Goal: Task Accomplishment & Management: Use online tool/utility

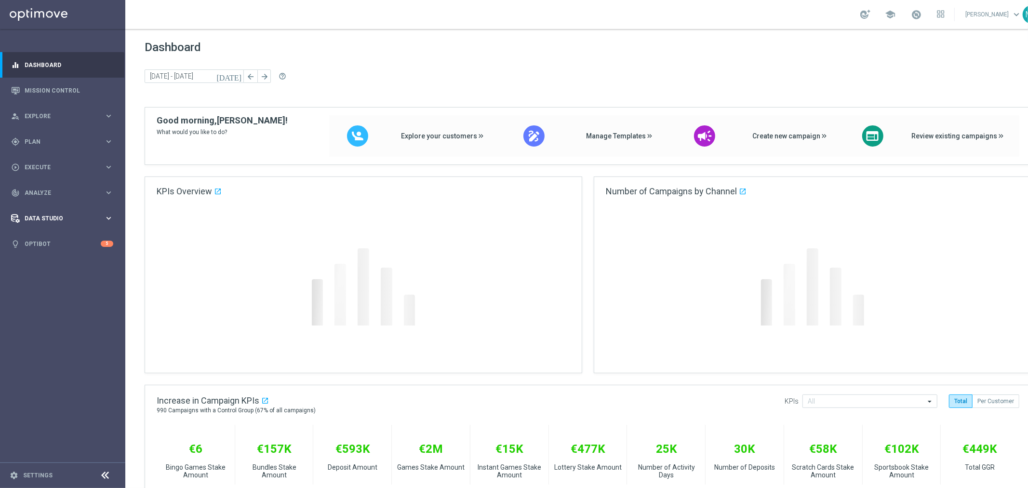
click at [38, 219] on span "Data Studio" at bounding box center [65, 218] width 80 height 6
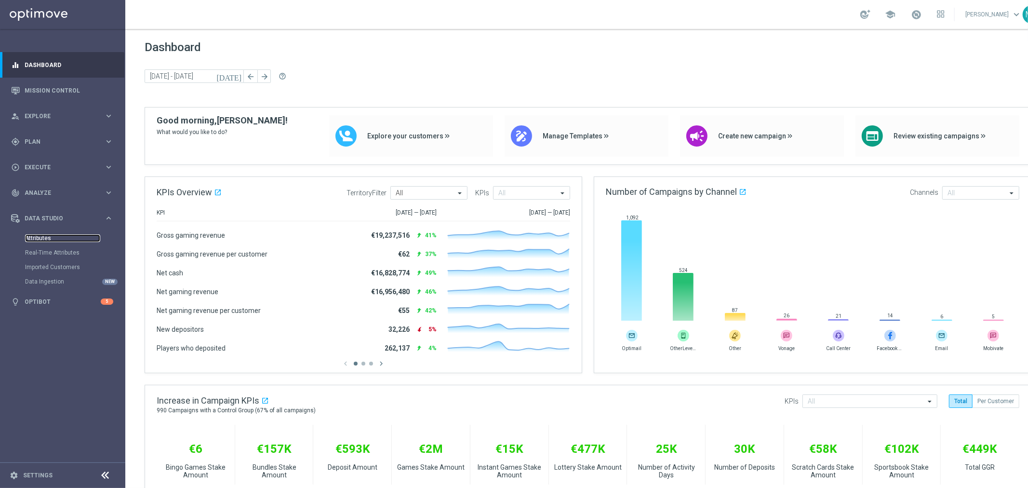
click at [38, 238] on link "Attributes" at bounding box center [62, 238] width 75 height 8
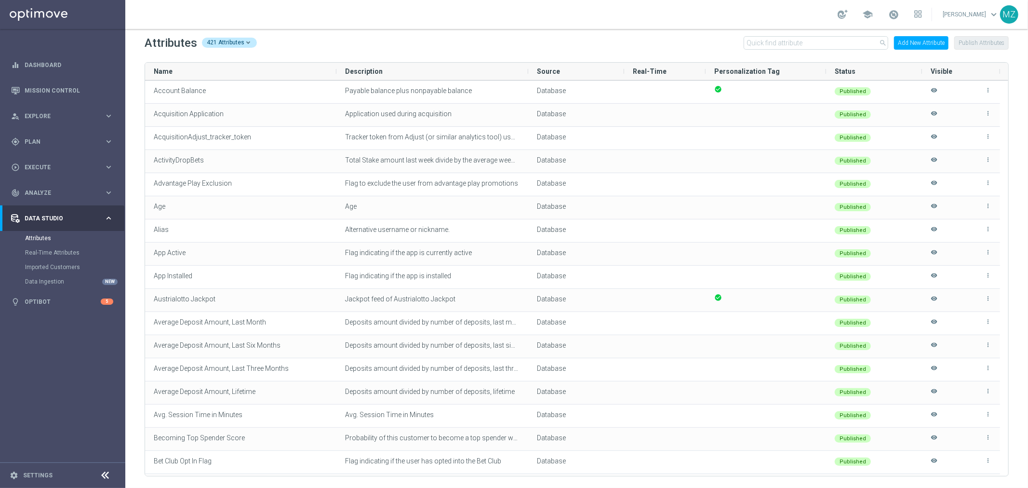
click at [760, 35] on div "Attributes 421 Attributes search Add New Attribute Publish Attributes" at bounding box center [577, 42] width 864 height 15
click at [763, 37] on input "text" at bounding box center [816, 42] width 145 height 13
paste input "Days Since Last Bundle"
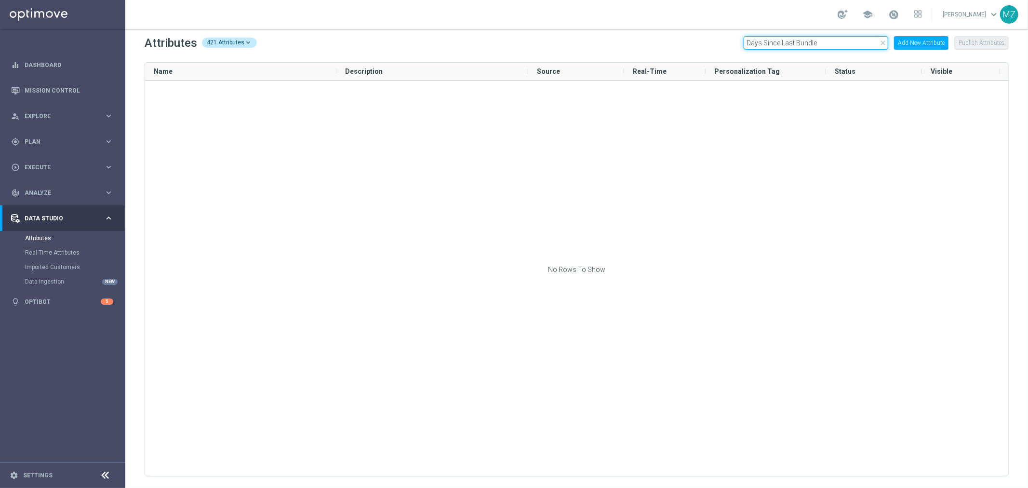
click at [819, 44] on input "Days Since Last Bundle" at bounding box center [816, 42] width 145 height 13
paste input "Instant Gam"
click at [812, 46] on input "Days Since Last Instant Game" at bounding box center [816, 42] width 145 height 13
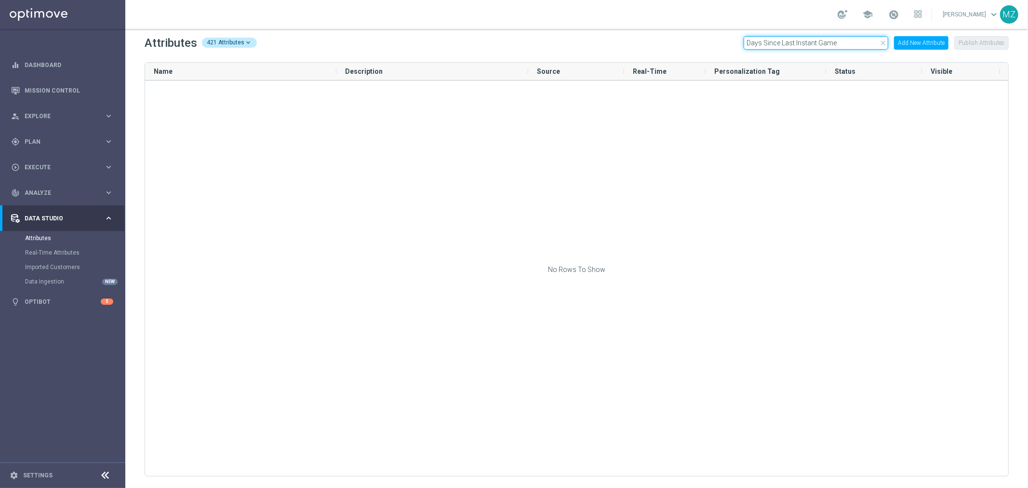
click at [812, 46] on input "Days Since Last Instant Game" at bounding box center [816, 42] width 145 height 13
paste input "First EWVIP Dat"
click at [804, 42] on input "First EWVIP Date" at bounding box center [816, 42] width 145 height 13
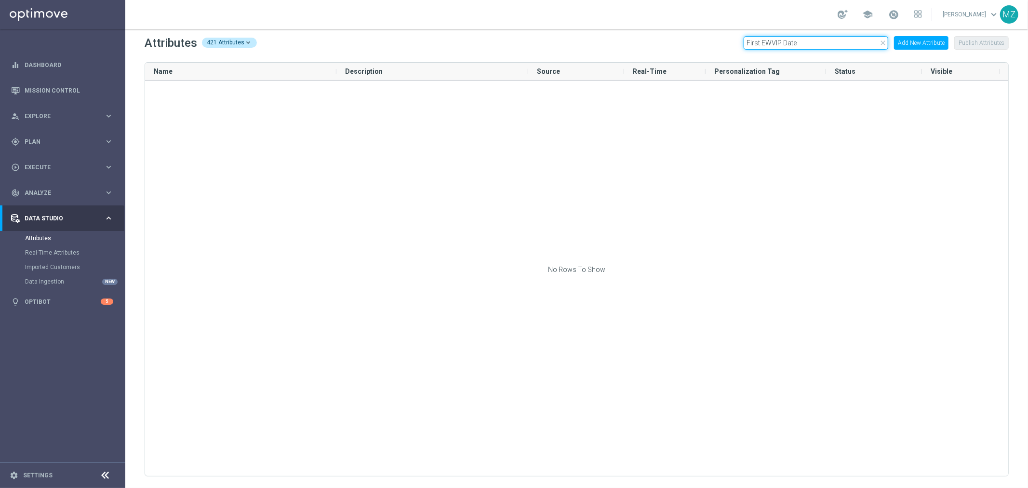
click at [804, 42] on input "First EWVIP Date" at bounding box center [816, 42] width 145 height 13
paste input "Lottery Stake"
click at [822, 45] on input "First Lottery Stake Date" at bounding box center [816, 42] width 145 height 13
click at [822, 44] on input "First Lottery Stake Date" at bounding box center [816, 42] width 145 height 13
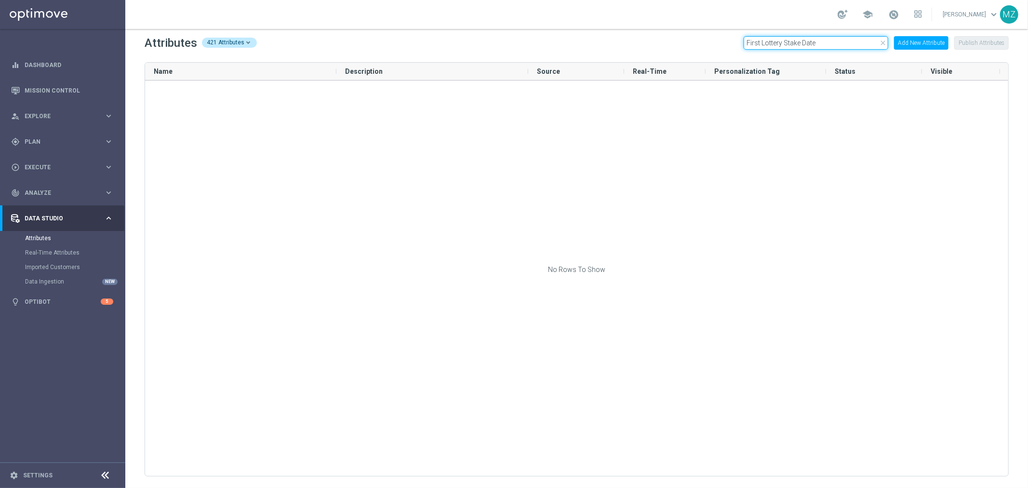
paste input "GGR Bundles, Lifetim"
click at [791, 41] on input "GGR Bundles, Lifetime" at bounding box center [816, 42] width 145 height 13
paste input "Instant Games Win Amount"
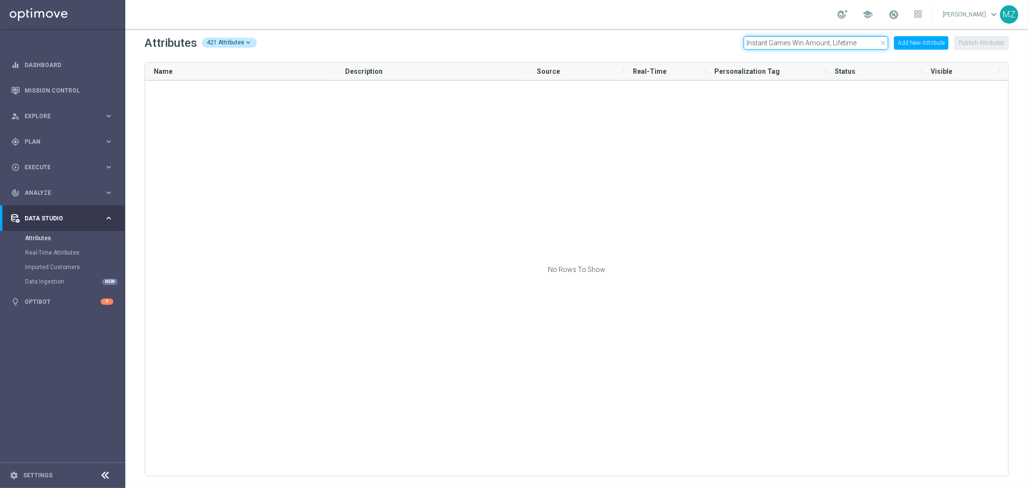
click at [790, 45] on input "Instant Games Win Amount, Lifetime" at bounding box center [816, 42] width 145 height 13
paste input "Last Game Dat"
click at [803, 42] on input "Last Game Date" at bounding box center [816, 42] width 145 height 13
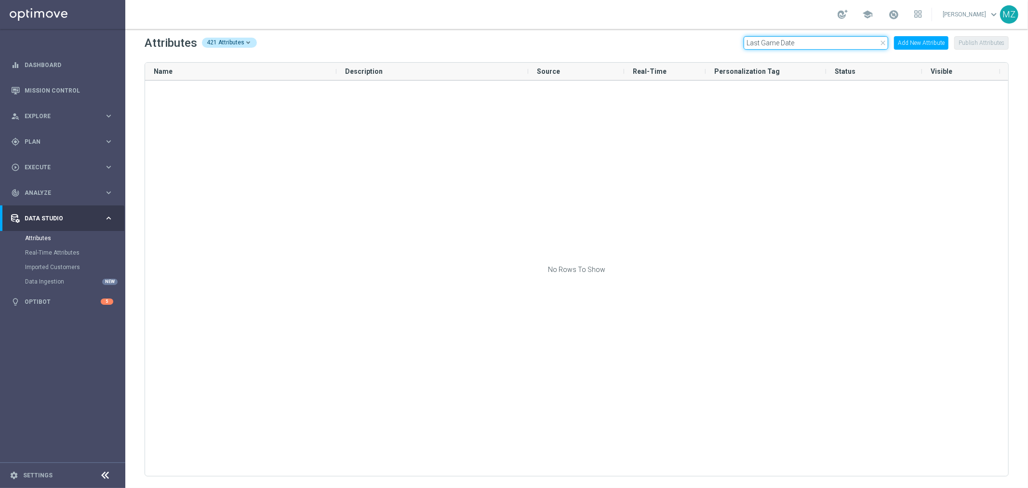
click at [803, 42] on input "Last Game Date" at bounding box center [816, 42] width 145 height 13
paste input "Instant Games Session"
click at [833, 46] on input "Last Instant Games Session" at bounding box center [816, 42] width 145 height 13
click at [832, 46] on input "Last Instant Games Session" at bounding box center [816, 42] width 145 height 13
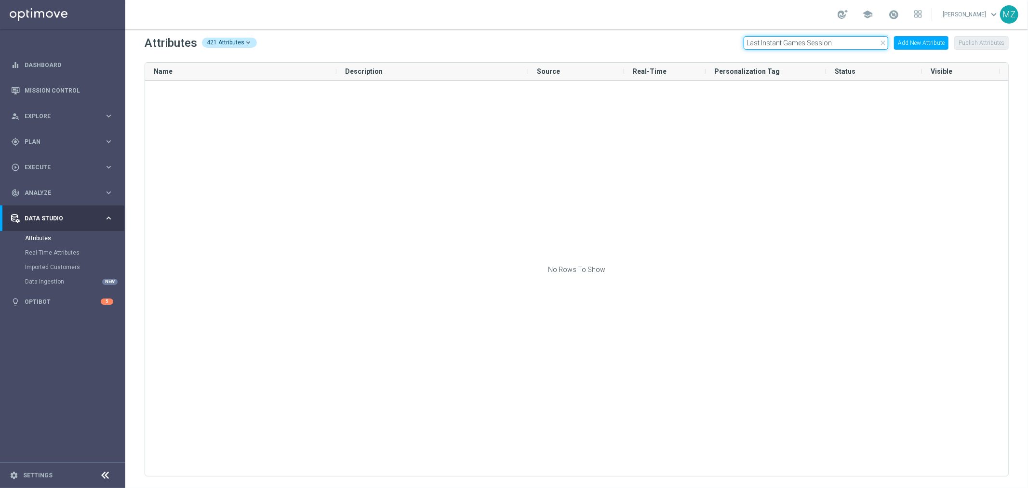
click at [832, 46] on input "Last Instant Games Session" at bounding box center [816, 42] width 145 height 13
paste input "Scratch Card Stake"
click at [832, 40] on input "Last Scratch Card Stake" at bounding box center [816, 42] width 145 height 13
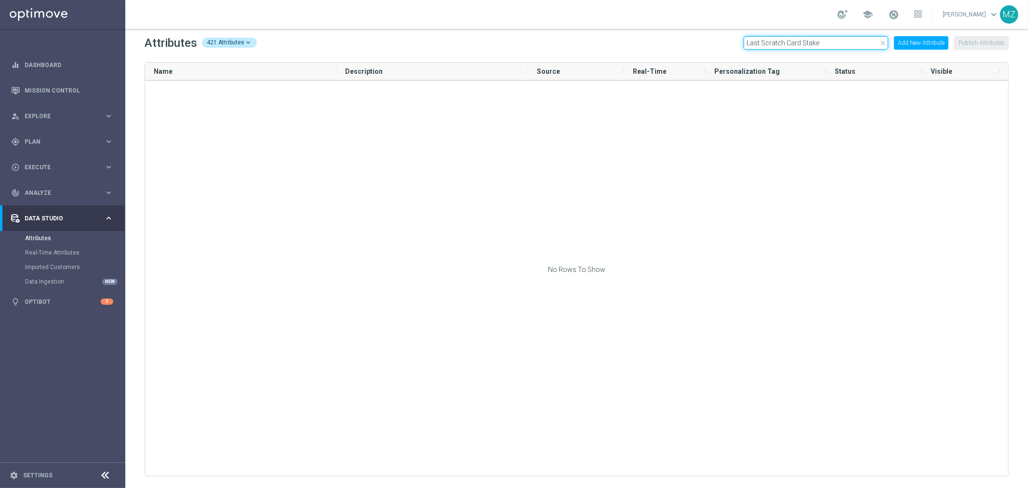
paste input "VIP Dat"
click at [774, 47] on input "Last VIP Date" at bounding box center [816, 42] width 145 height 13
paste input "ifecycle Stage Flag, Lifetim"
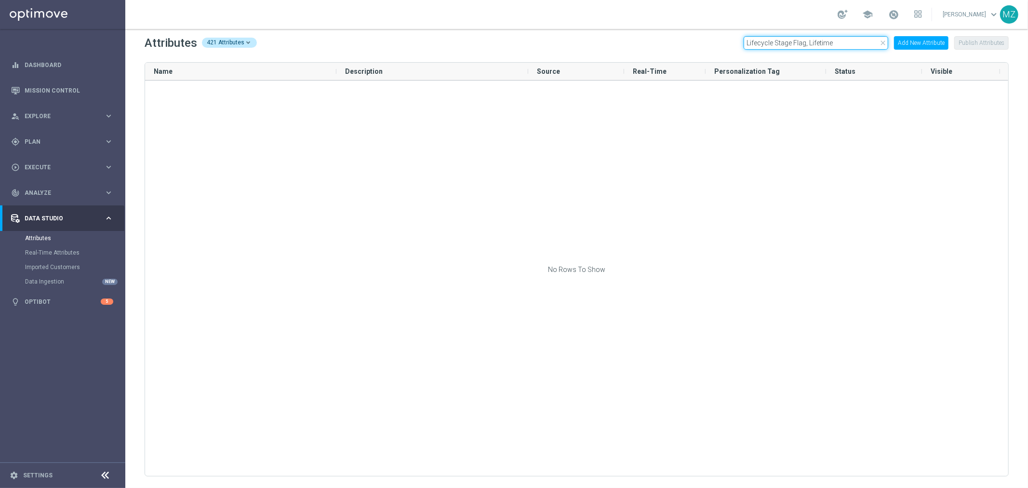
click at [855, 43] on input "Lifecycle Stage Flag, Lifetime" at bounding box center [816, 42] width 145 height 13
paste input "Normalized Bundles Stake Amount"
click at [827, 43] on input "Normalized Bundles Stake Amount, Lifetime" at bounding box center [816, 42] width 145 height 13
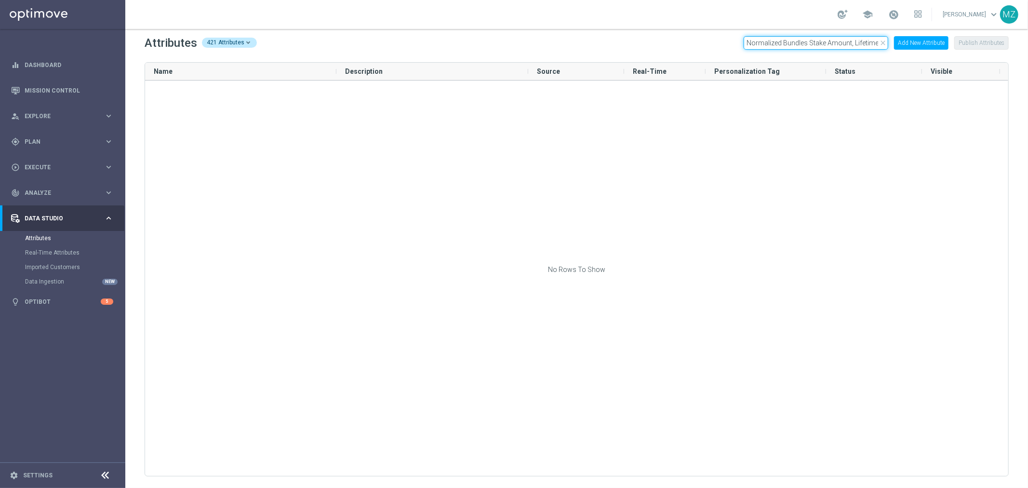
click at [827, 43] on input "Normalized Bundles Stake Amount, Lifetime" at bounding box center [816, 42] width 145 height 13
paste input "Scratch Card"
click at [823, 40] on input "Normalized Scratch Cards Stake Amount, Lifetime" at bounding box center [816, 42] width 145 height 13
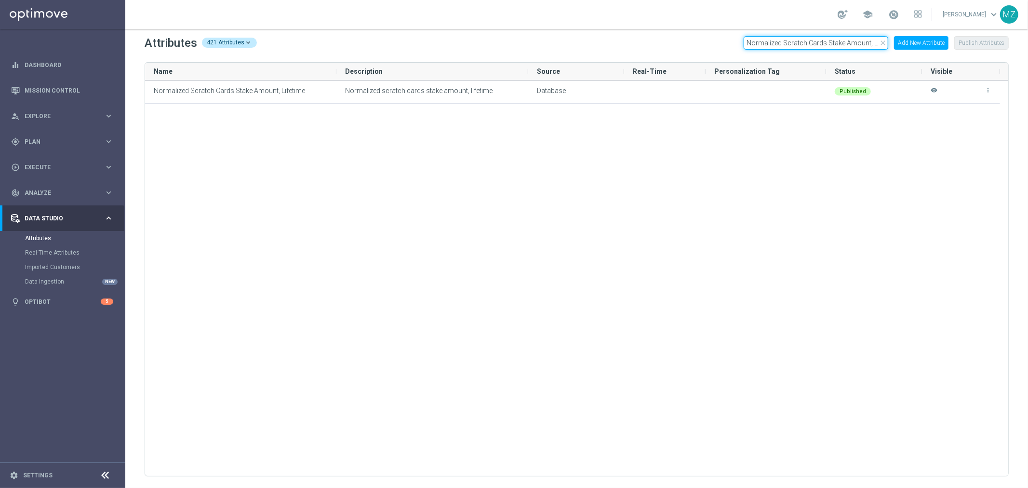
click at [823, 40] on input "Normalized Scratch Cards Stake Amount, Lifetime" at bounding box center [816, 42] width 145 height 13
paste input "umber Of Bonus Days"
click at [807, 45] on input "Number Of Bonus Days" at bounding box center [816, 42] width 145 height 13
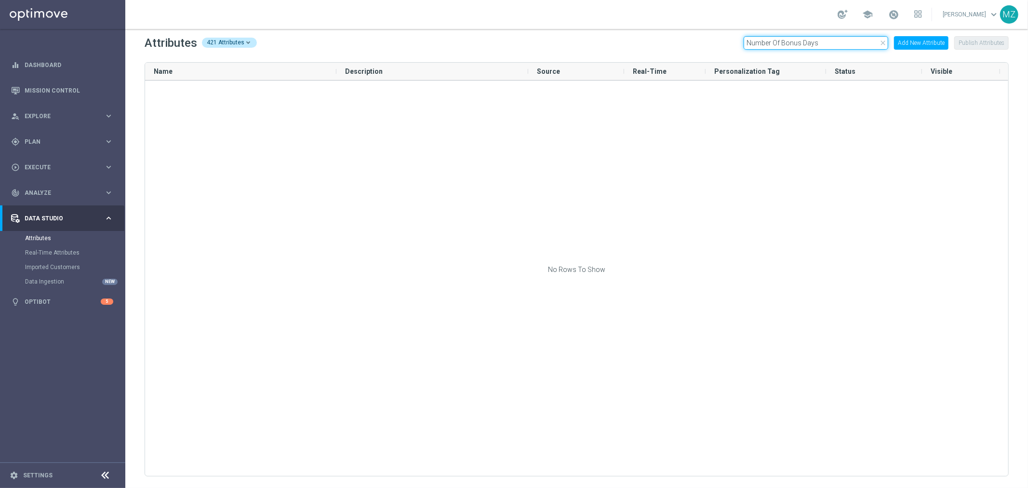
paste input "of Instant Game Days, Last Six Month"
click at [776, 36] on input "Number of Instant Game Days, Last Six Months" at bounding box center [816, 42] width 145 height 13
paste input "Lottery Tickets, Lifetime"
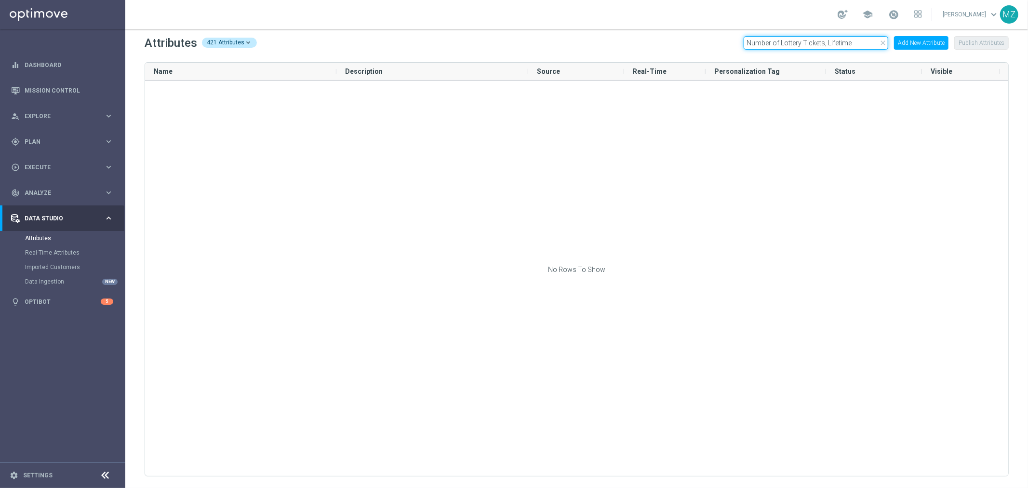
click at [815, 42] on input "Number of Lottery Tickets, Lifetime" at bounding box center [816, 42] width 145 height 13
paste input "polishMiniLotto"
click at [759, 41] on input "polishMiniLotto" at bounding box center [816, 42] width 145 height 13
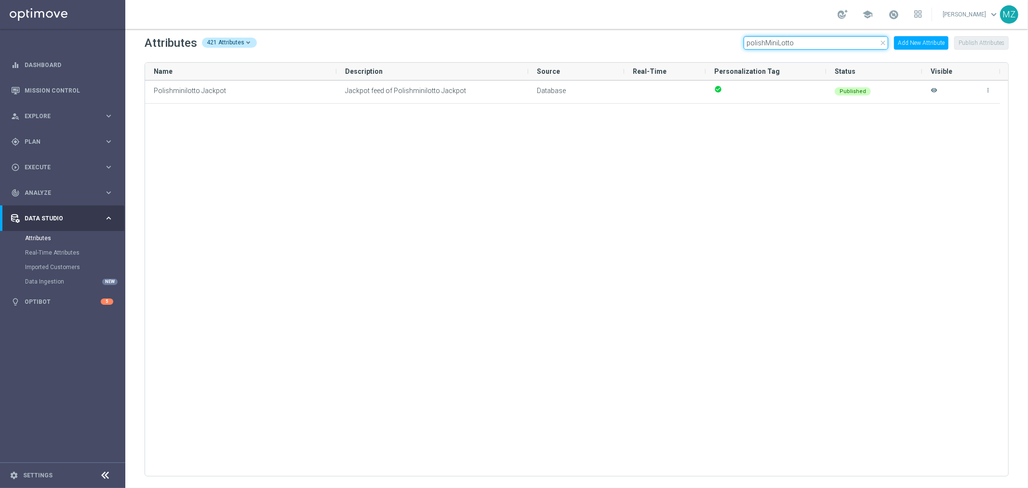
click at [759, 41] on input "polishMiniLotto" at bounding box center [816, 42] width 145 height 13
paste input "Scratch Cards Win Amount, Lifetime"
click at [833, 34] on div "Attributes 421 Attributes close Scratch Cards Win Amount, Lifetime Add New Attr…" at bounding box center [576, 258] width 903 height 459
click at [841, 41] on input "Scratch Cards Win Amount, Lifetime" at bounding box center [816, 42] width 145 height 13
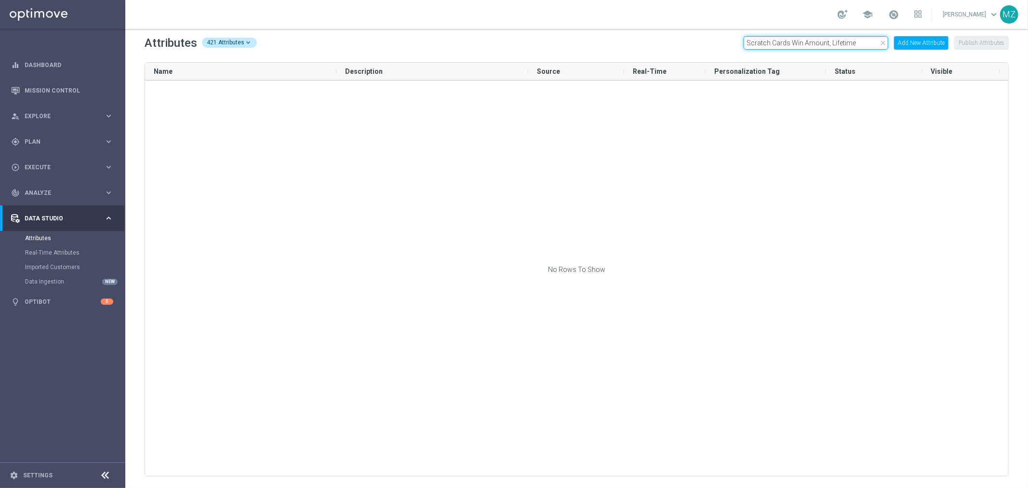
click at [841, 41] on input "Scratch Cards Win Amount, Lifetime" at bounding box center [816, 42] width 145 height 13
paste input "Bonus Amount, Last Six Months"
click at [827, 39] on input "Bonus Amount, Last Six Months" at bounding box center [816, 42] width 145 height 13
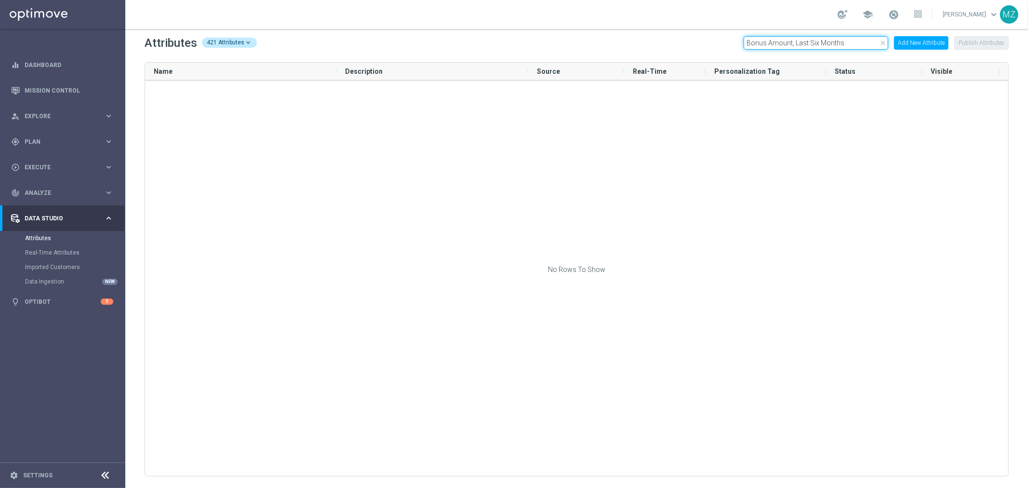
click at [827, 39] on input "Bonus Amount, Last Six Months" at bounding box center [816, 42] width 145 height 13
paste input "undles Stake"
click at [849, 38] on input "Bundles Stake Amount, Last Six Months" at bounding box center [816, 42] width 145 height 13
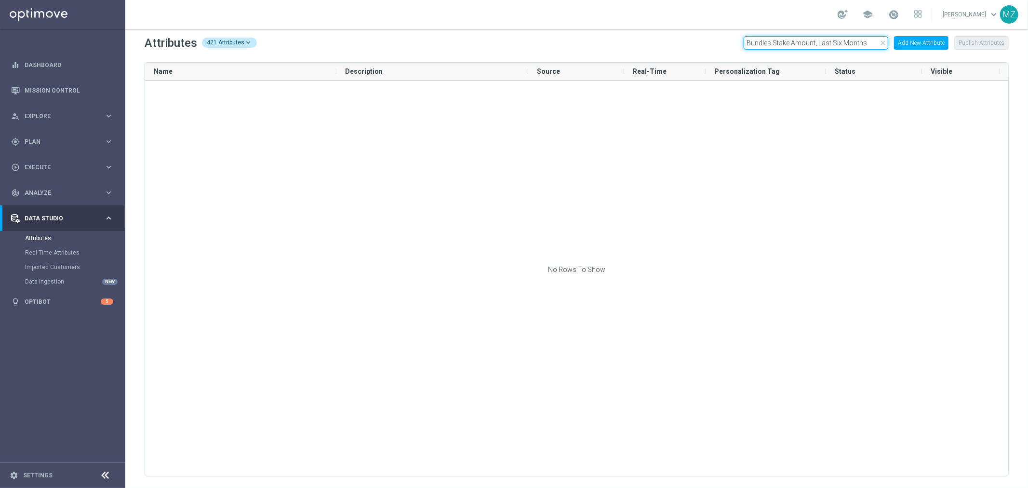
paste input "Win"
click at [786, 42] on input "Bundles Win Amount, Last Six Months" at bounding box center [816, 42] width 145 height 13
paste input "Last Bonus Date"
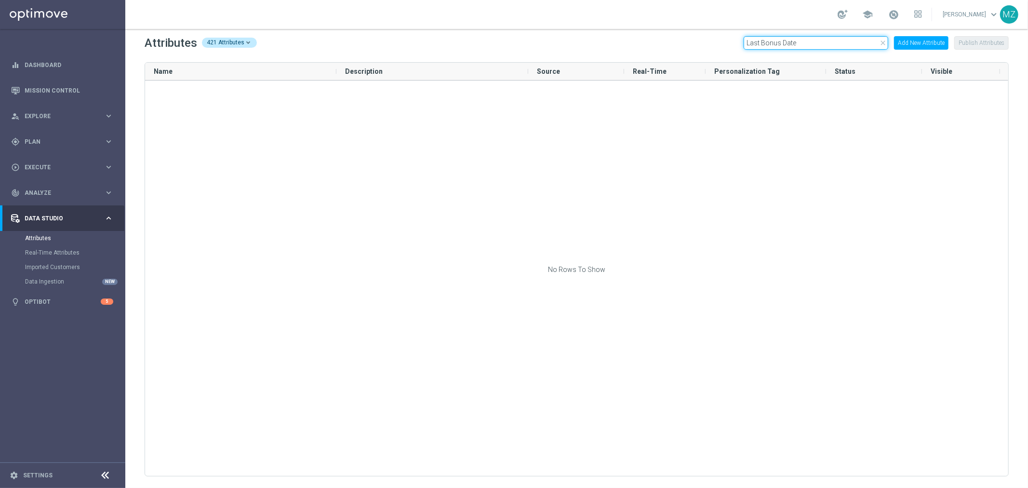
click at [774, 38] on input "Last Bonus Date" at bounding box center [816, 42] width 145 height 13
paste input "Number of Bundle Lines, Lifetim"
click at [834, 44] on input "Number of Bundle Lines, Lifetime" at bounding box center [816, 42] width 145 height 13
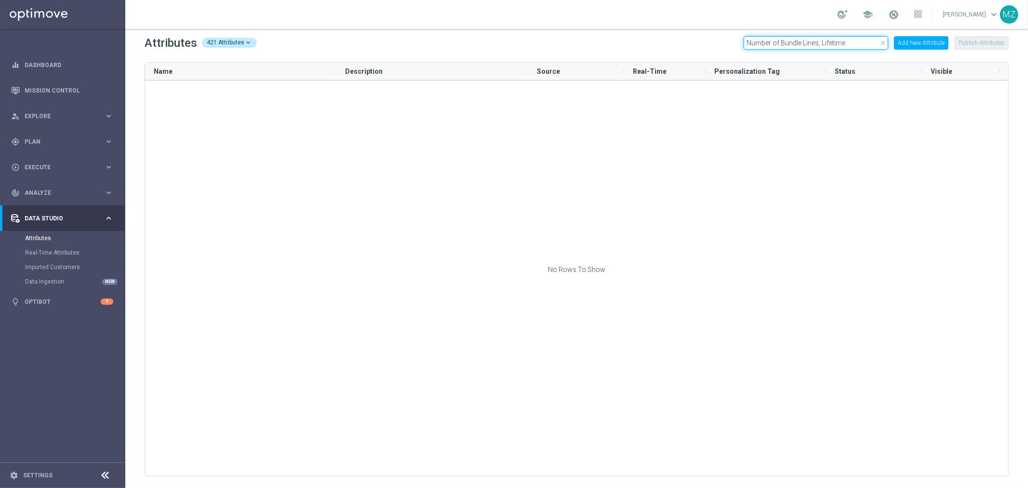
click at [834, 44] on input "Number of Bundle Lines, Lifetime" at bounding box center [816, 42] width 145 height 13
paste input "Double Jackpot [PERSON_NAME]"
click at [827, 40] on input "Number of Double Jackpot [PERSON_NAME], Lifetime" at bounding box center [816, 42] width 145 height 13
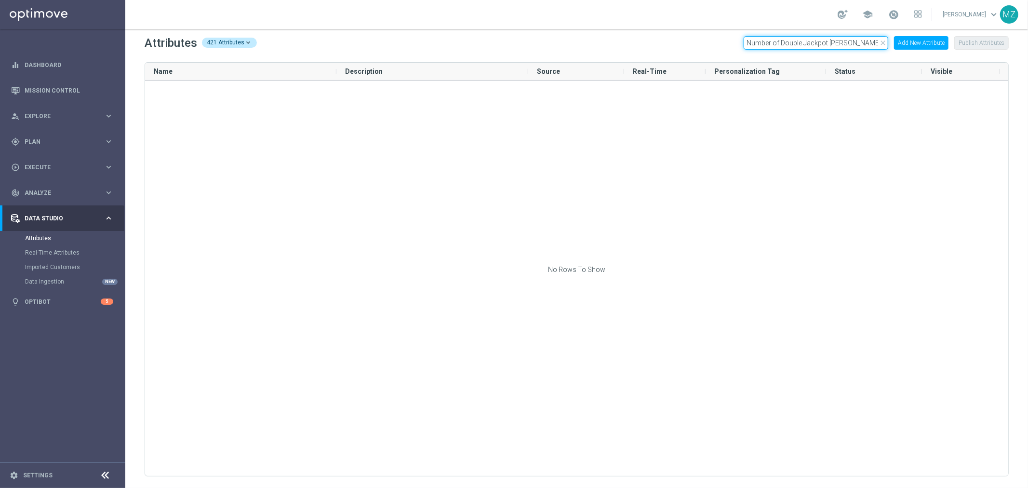
click at [827, 40] on input "Number of Double Jackpot [PERSON_NAME], Lifetime" at bounding box center [816, 42] width 145 height 13
paste input "Subscription"
click at [778, 44] on input "Number of Double Jackpot Subscription, Lifetime" at bounding box center [816, 42] width 145 height 13
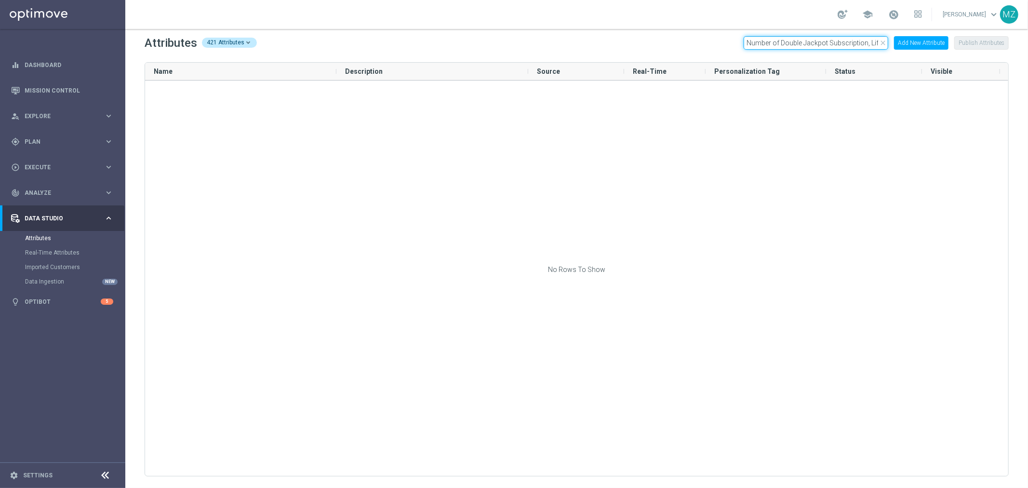
paste input "Tickets"
click at [813, 45] on input "Number of Double Jackpot Tickets, Lifetime" at bounding box center [816, 42] width 145 height 13
paste input "Hun"
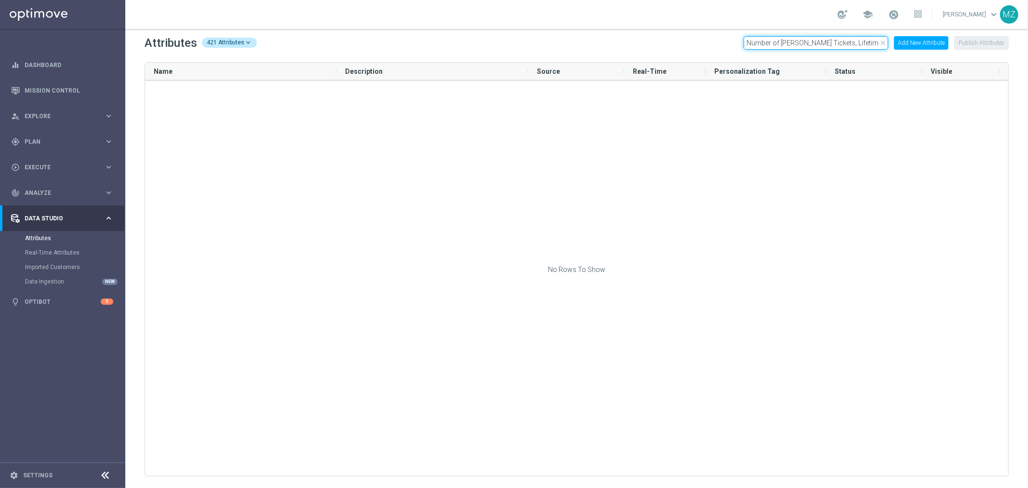
click at [806, 41] on input "Number of [PERSON_NAME] Tickets, Lifetime" at bounding box center [816, 42] width 145 height 13
paste input "Lines [PERSON_NAME]"
click at [854, 42] on input "Number of Lines [PERSON_NAME], Lifetime" at bounding box center [816, 42] width 145 height 13
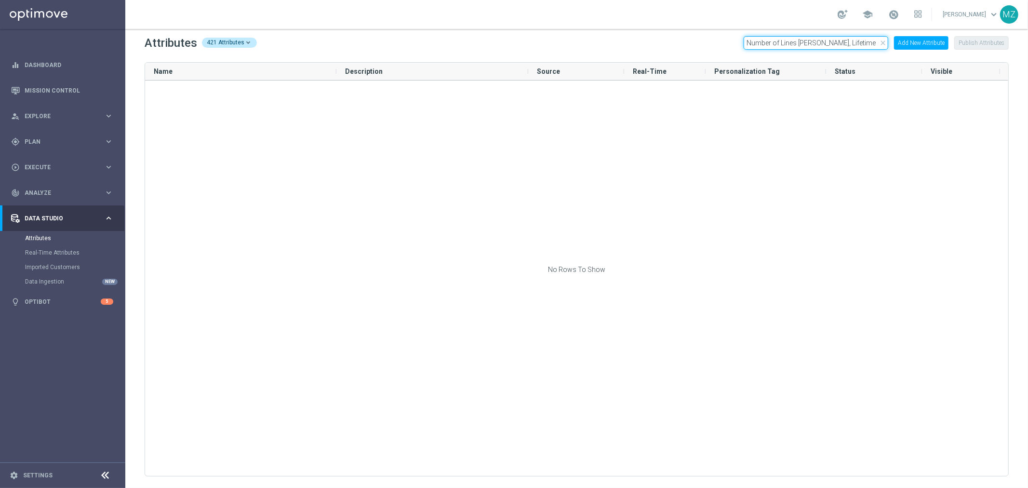
click at [854, 42] on input "Number of Lines [PERSON_NAME], Lifetime" at bounding box center [816, 42] width 145 height 13
paste input "Tickets"
click at [778, 46] on input "Number of Lines Tickets, Lifetime" at bounding box center [816, 42] width 145 height 13
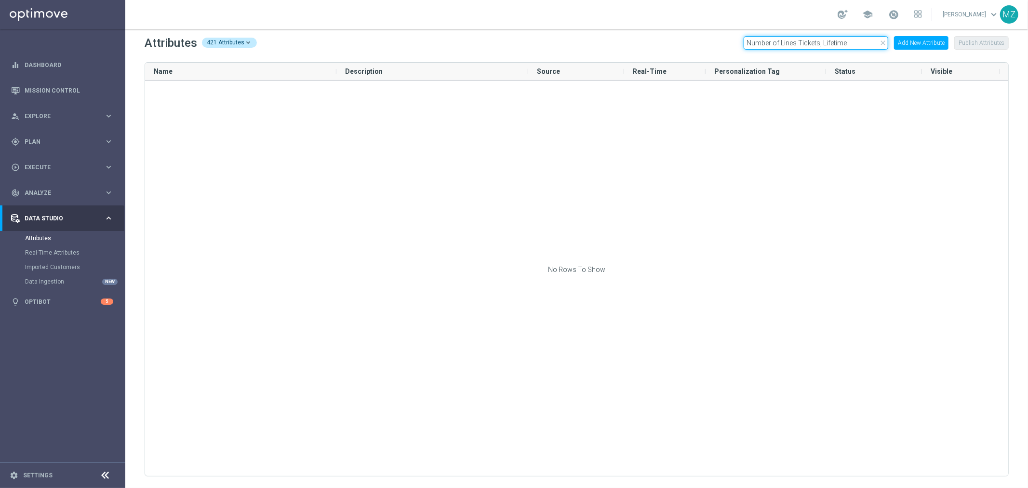
click at [778, 46] on input "Number of Lines Tickets, Lifetime" at bounding box center [816, 42] width 145 height 13
paste input "ottery Bets [PERSON_NAME]"
click at [846, 39] on input "Number of Lottery Bets [PERSON_NAME], Lifetime" at bounding box center [816, 42] width 145 height 13
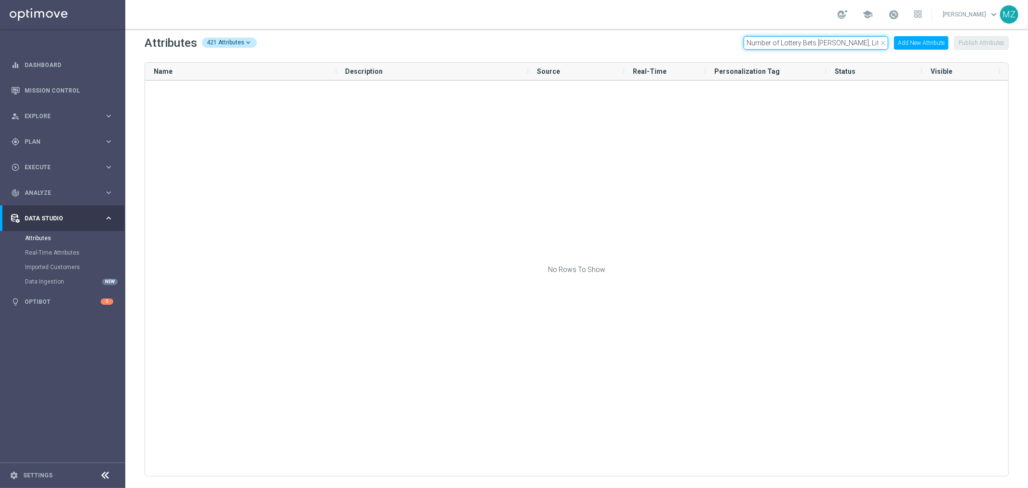
paste input "Tickets"
click at [842, 42] on input "Number of Lottery Bets Tickets, Lifetime" at bounding box center [816, 42] width 145 height 13
paste input "Renews Trie"
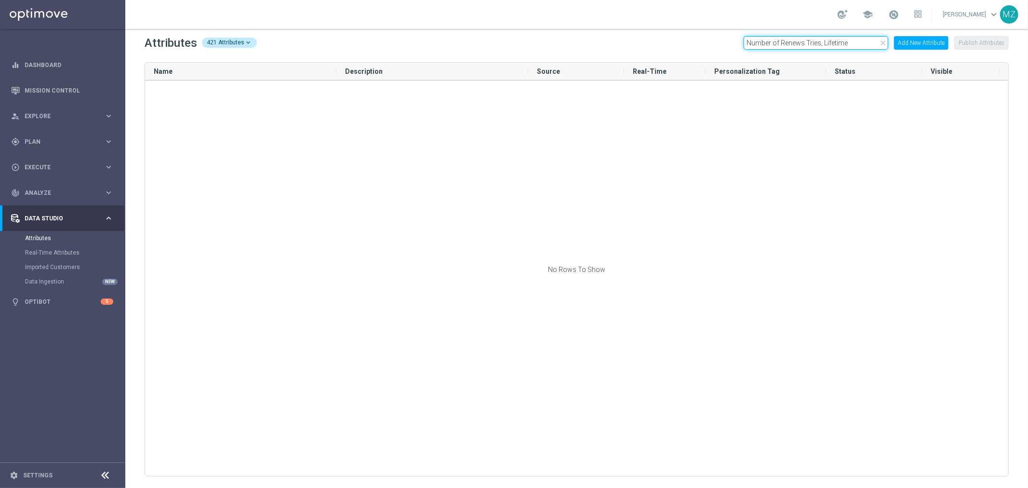
click at [818, 40] on input "Number of Renews Tries, Lifetime" at bounding box center [816, 42] width 145 height 13
paste input "Shared Tickets [PERSON_NAME]"
click at [799, 45] on input "Number of Shared Tickets [PERSON_NAME], Lifetime" at bounding box center [816, 42] width 145 height 13
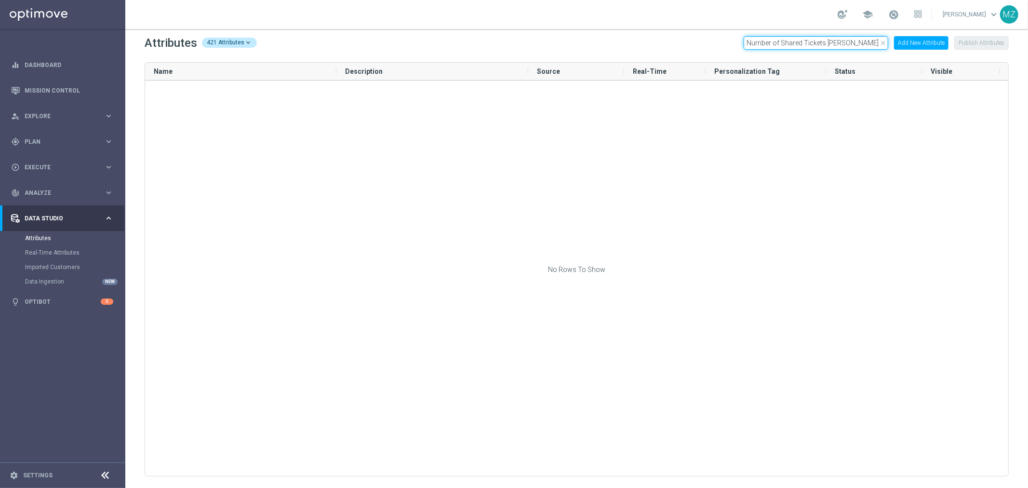
click at [799, 45] on input "Number of Shared Tickets [PERSON_NAME], Lifetime" at bounding box center [816, 42] width 145 height 13
paste input "Subscription"
click at [805, 40] on input "Number of Shared Tickets Subscription, Lifetime" at bounding box center [816, 42] width 145 height 13
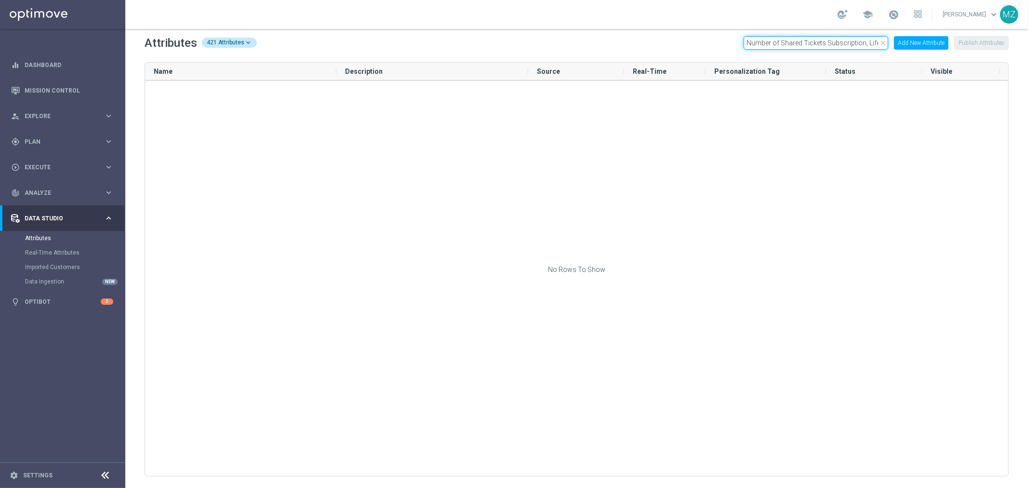
click at [805, 40] on input "Number of Shared Tickets Subscription, Lifetime" at bounding box center [816, 42] width 145 height 13
paste input "Tickets"
click at [809, 39] on input "Number of Shared Tickets Tickets, Lifetime" at bounding box center [816, 42] width 145 height 13
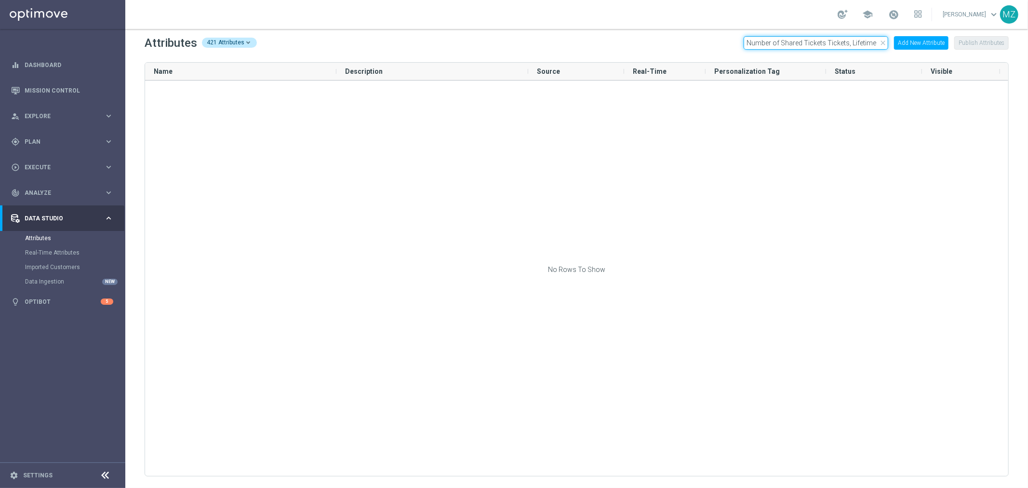
paste input "ields [PERSON_NAME]"
click at [800, 42] on input "Number of [PERSON_NAME] [PERSON_NAME], Lifetime" at bounding box center [816, 42] width 145 height 13
paste input "Subscription"
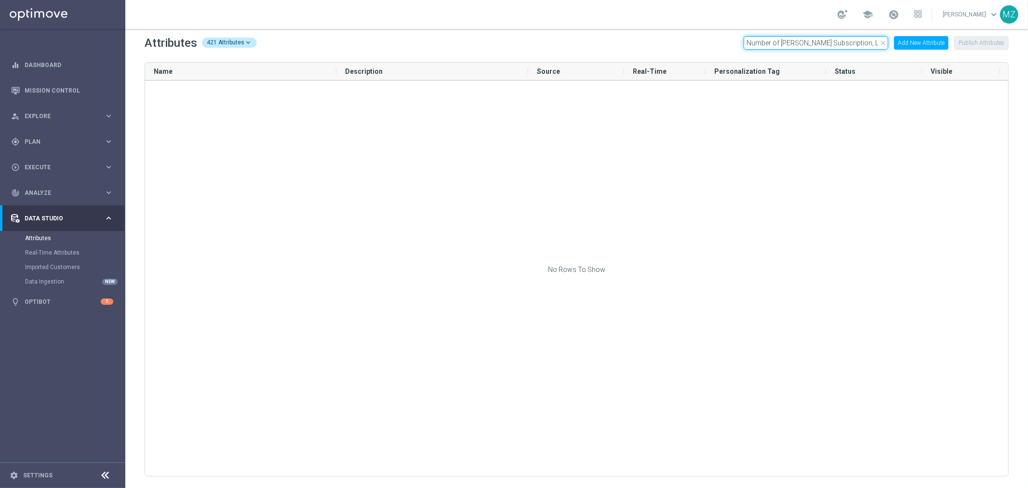
click at [828, 37] on input "Number of [PERSON_NAME] Subscription, Lifetime" at bounding box center [816, 42] width 145 height 13
paste input "Tickets"
click at [815, 43] on input "Number of [PERSON_NAME] Tickets, Lifetime" at bounding box center [816, 42] width 145 height 13
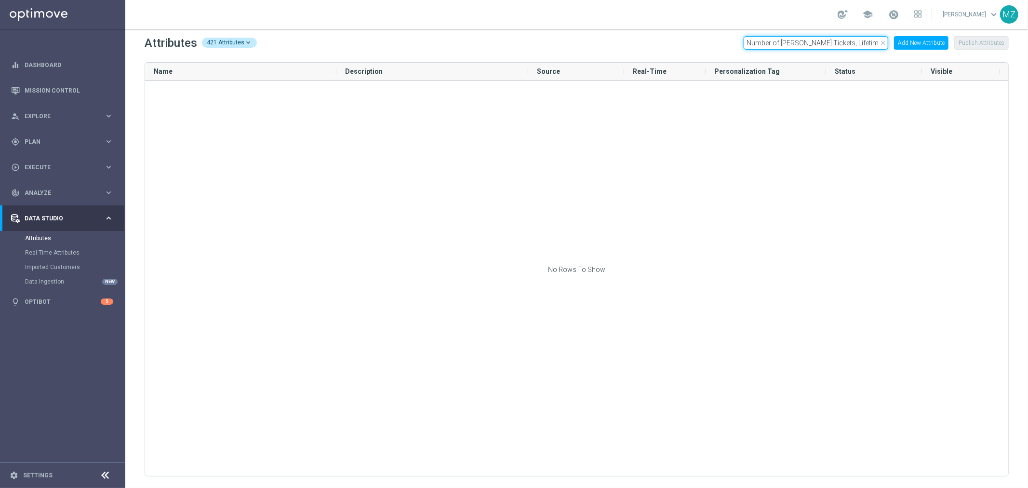
click at [815, 43] on input "Number of [PERSON_NAME] Tickets, Lifetime" at bounding box center [816, 42] width 145 height 13
paste input "Tickets Renewed"
click at [831, 39] on input "Number of Tickets Renewed, Lifetime" at bounding box center [816, 42] width 145 height 13
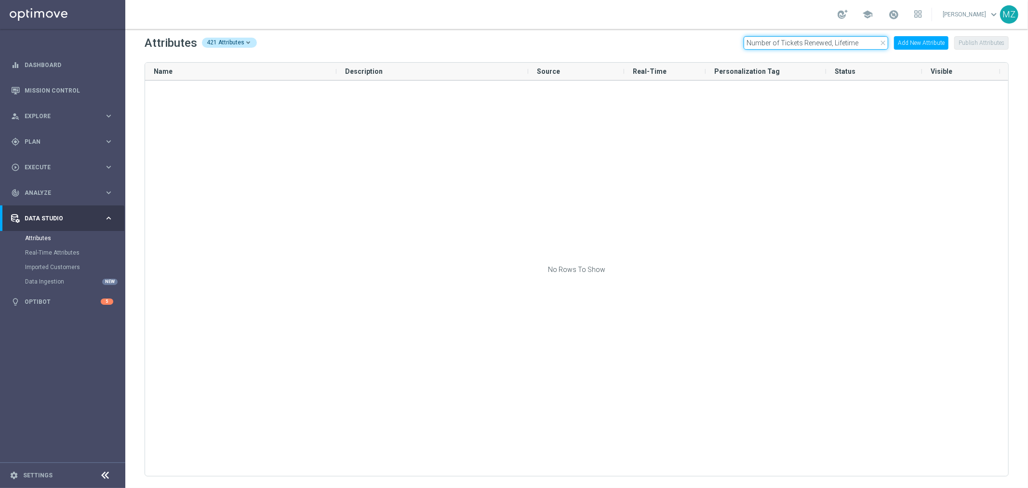
click at [831, 39] on input "Number of Tickets Renewed, Lifetime" at bounding box center [816, 42] width 145 height 13
paste input "Total Average Shares Per Ticket"
click at [820, 45] on input "Total Average Shares Per Ticket, Lifetime" at bounding box center [816, 42] width 145 height 13
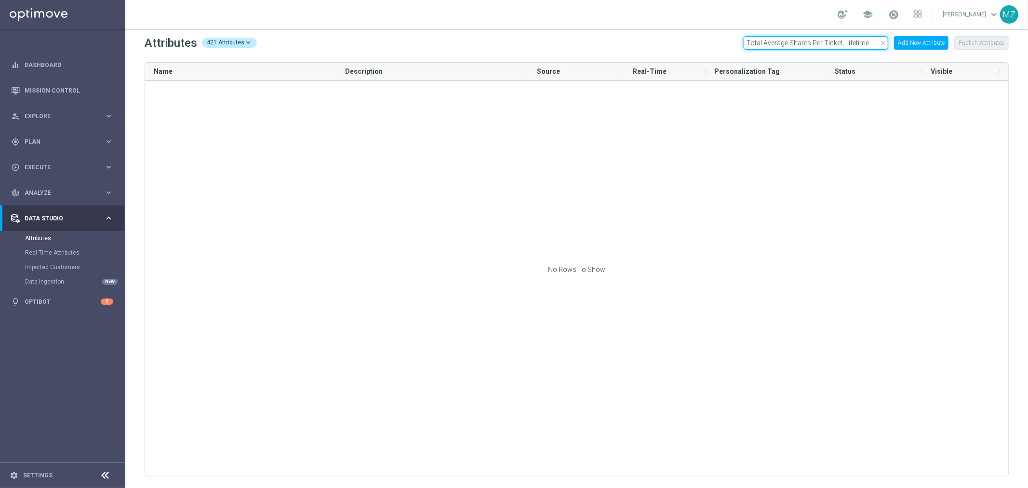
paste input "Number of Bundle Tickets"
click at [837, 42] on input "Total Number of Bundle Tickets, Lifetime" at bounding box center [816, 42] width 145 height 13
paste input "Double Jackpot"
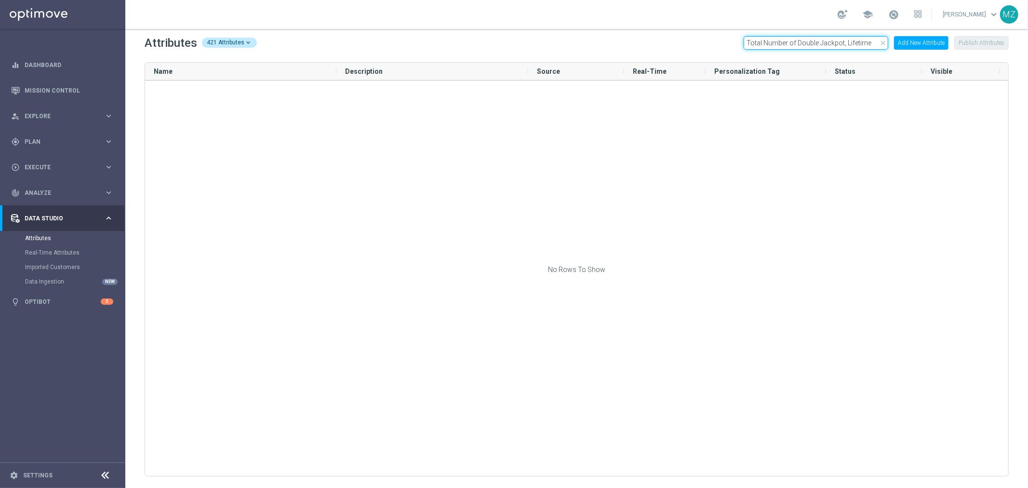
click at [762, 39] on input "Total Number of Double Jackpot, Lifetime" at bounding box center [816, 42] width 145 height 13
paste input "Lines"
click at [833, 42] on input "Total Number of Lines, Lifetime" at bounding box center [816, 42] width 145 height 13
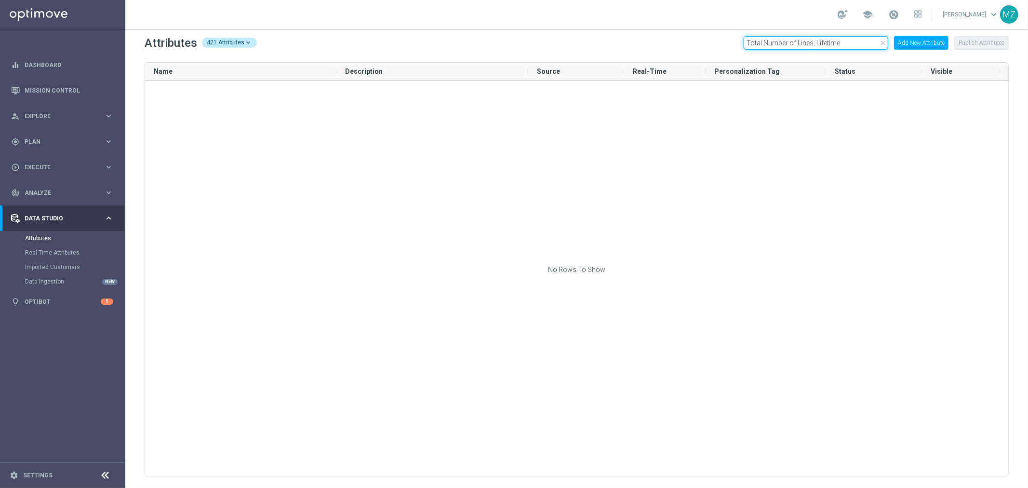
click at [833, 42] on input "Total Number of Lines, Lifetime" at bounding box center [816, 42] width 145 height 13
paste input "Shared Ticket"
click at [775, 42] on input "Total Number of Shared Tickets, Lifetime" at bounding box center [816, 42] width 145 height 13
click at [776, 42] on input "Total Number of Shared Tickets, Lifetime" at bounding box center [816, 42] width 145 height 13
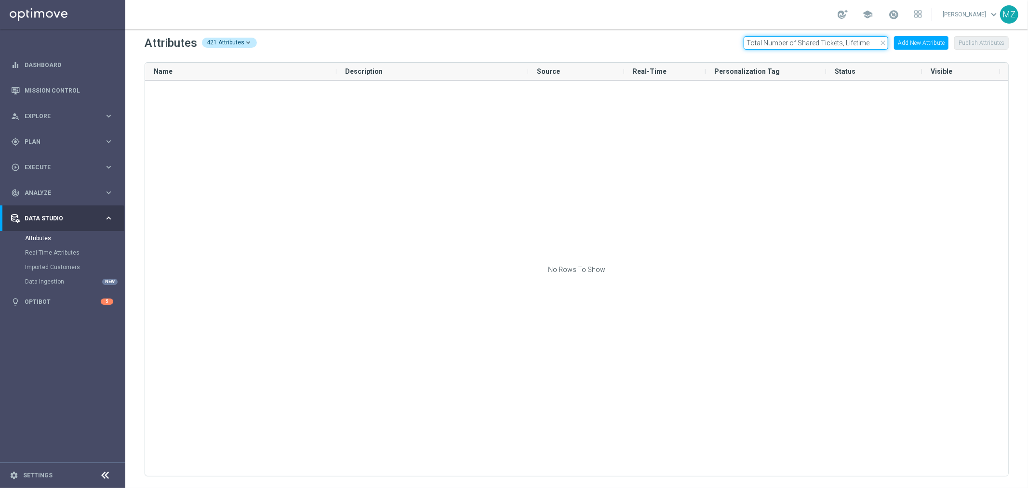
click at [776, 42] on input "Total Number of Shared Tickets, Lifetime" at bounding box center [816, 42] width 145 height 13
paste input "ield"
type input "Total Number of [PERSON_NAME], Lifetime"
click at [794, 39] on input "Total Number of [PERSON_NAME], Lifetime" at bounding box center [816, 42] width 145 height 13
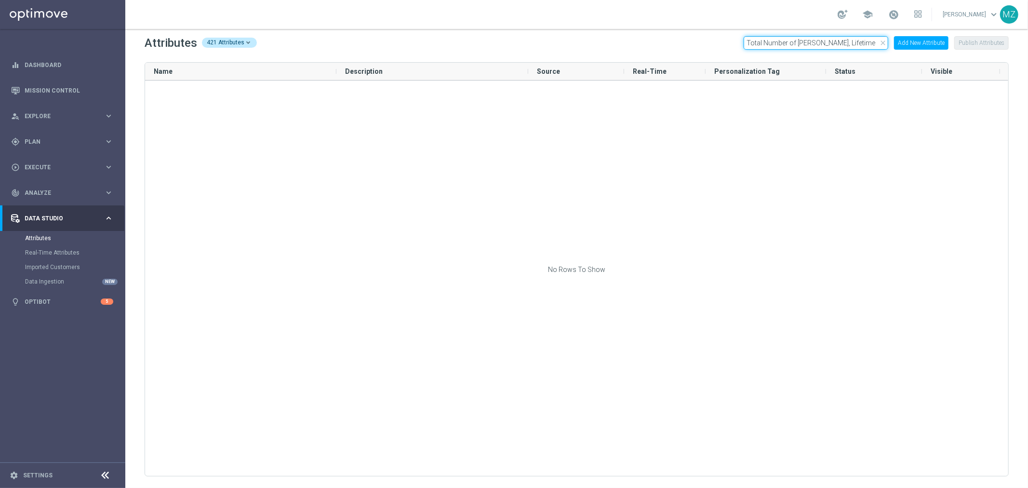
click at [794, 39] on input "Total Number of [PERSON_NAME], Lifetime" at bounding box center [816, 42] width 145 height 13
click at [832, 41] on input "Total Number of [PERSON_NAME], Lifetime" at bounding box center [816, 42] width 145 height 13
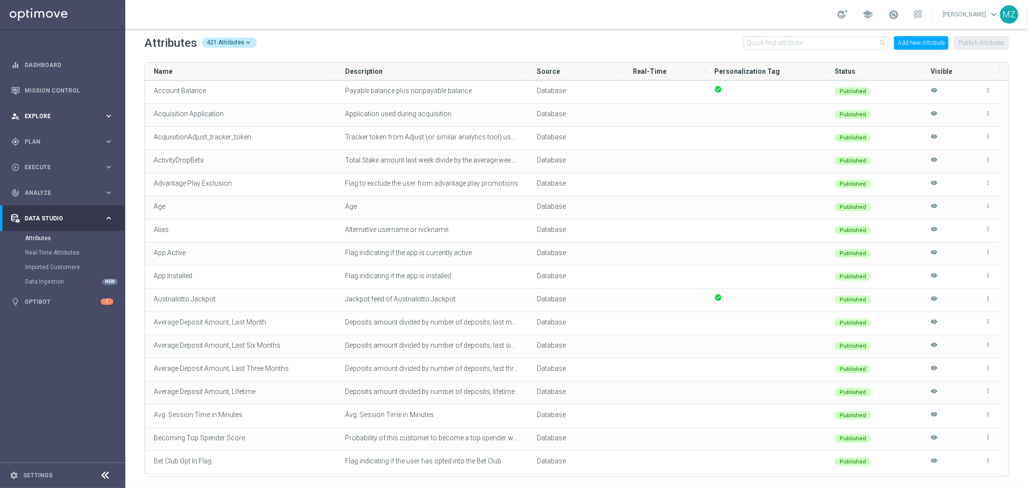
click at [58, 118] on span "Explore" at bounding box center [65, 116] width 80 height 6
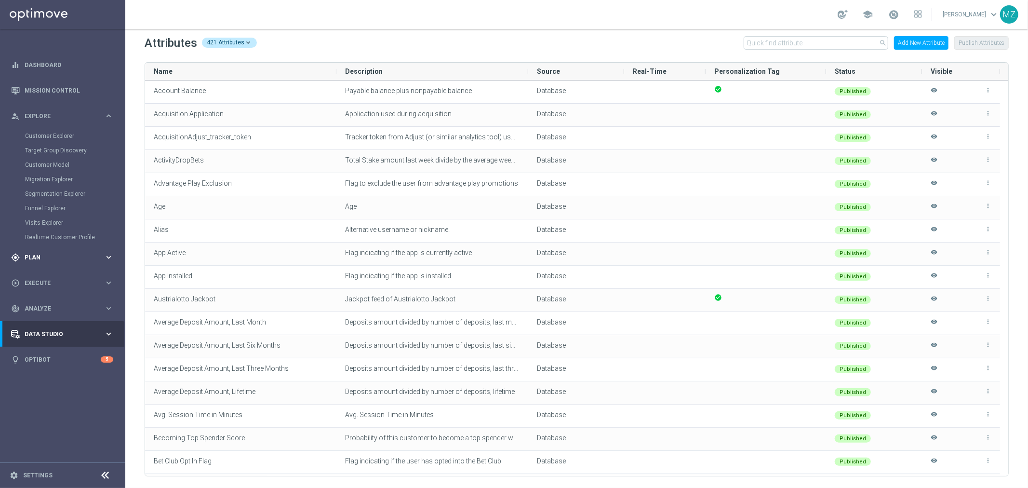
click at [70, 259] on span "Plan" at bounding box center [65, 258] width 80 height 6
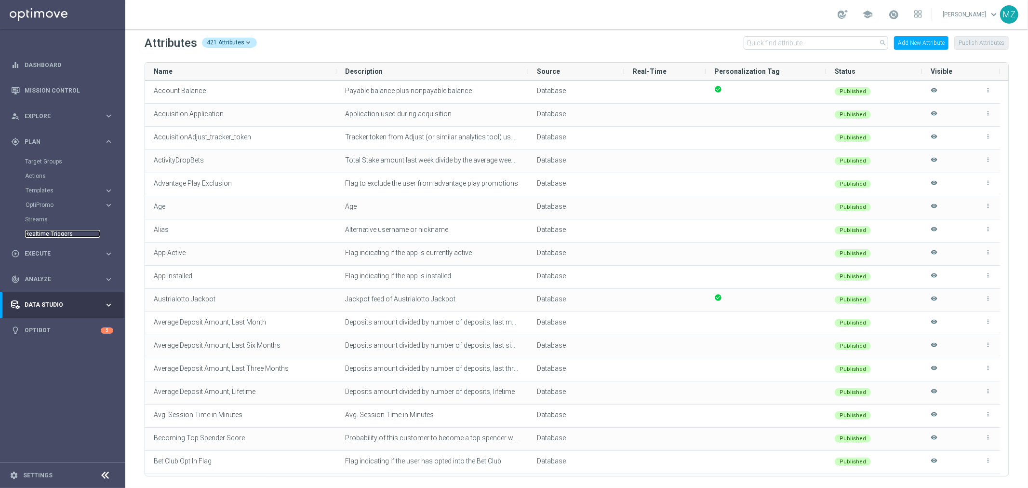
click at [64, 231] on link "Realtime Triggers" at bounding box center [62, 234] width 75 height 8
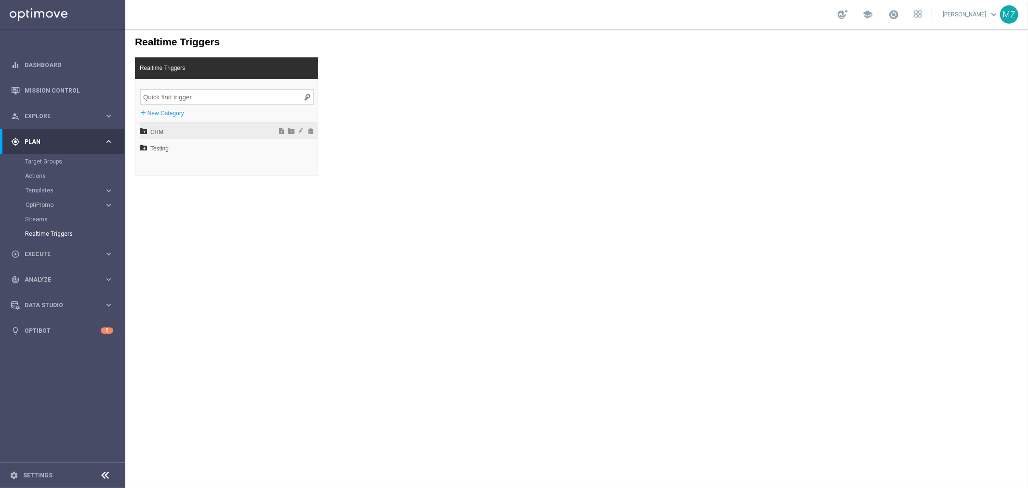
click at [141, 131] on icon at bounding box center [143, 130] width 7 height 7
click at [149, 147] on icon at bounding box center [148, 146] width 7 height 7
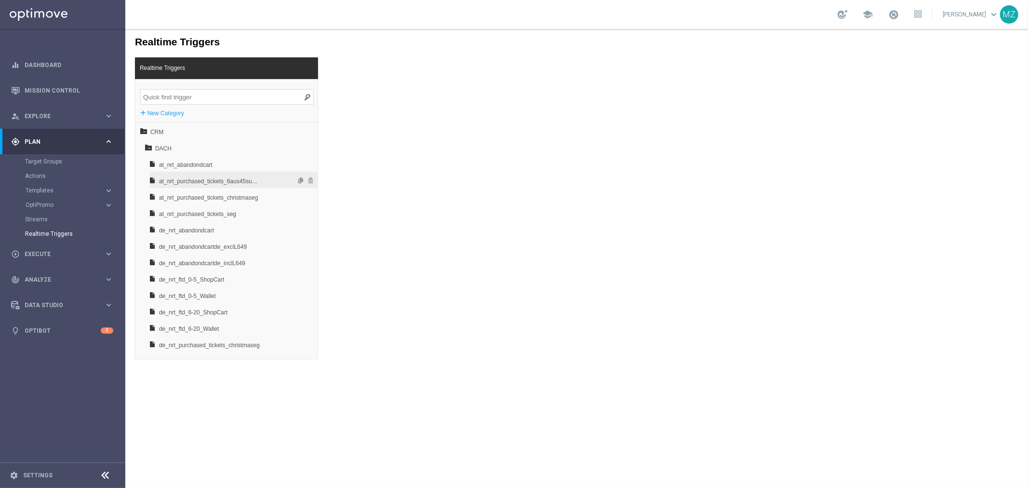
click at [241, 182] on span "at_nrt_purchased_tickets_6aus45subupsell" at bounding box center [209, 181] width 101 height 16
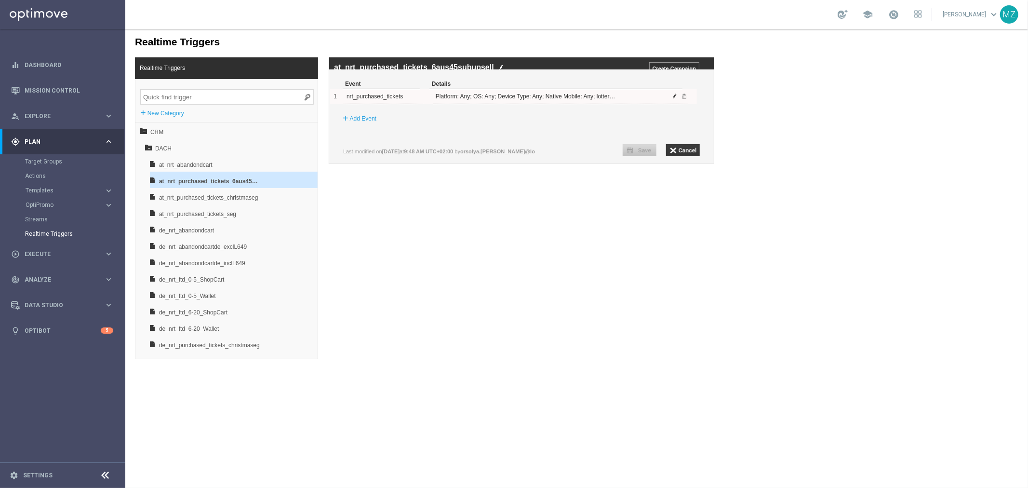
click at [674, 98] on span at bounding box center [675, 96] width 6 height 6
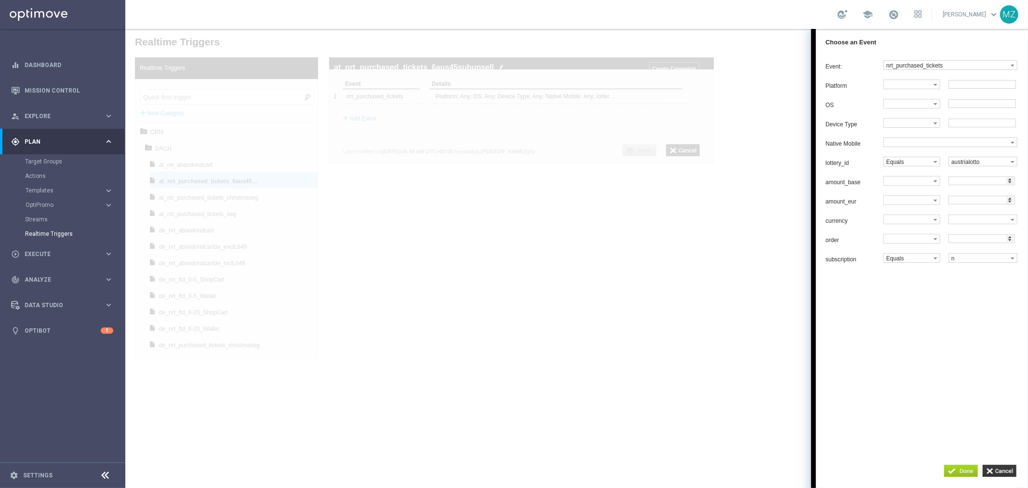
click at [961, 468] on input "button" at bounding box center [961, 470] width 34 height 12
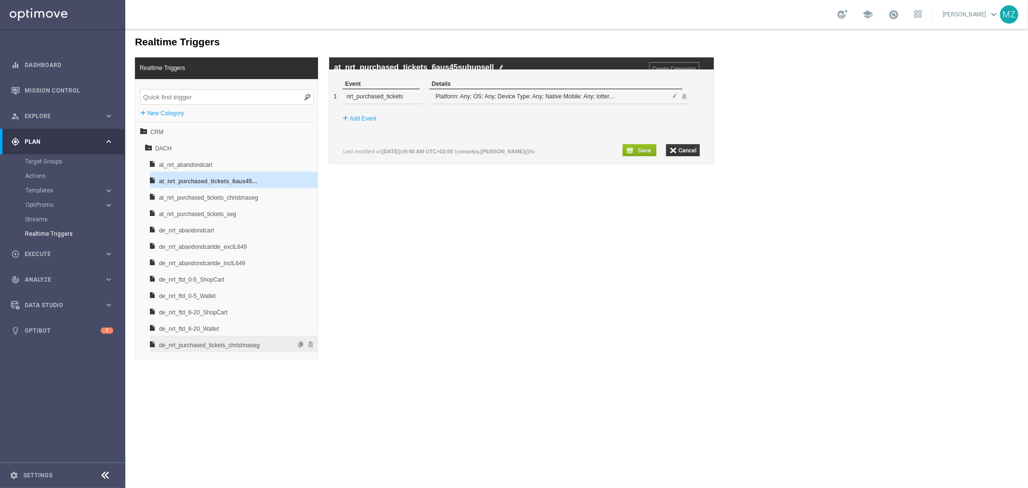
click at [204, 344] on span "de_nrt_purchased_tickets_christmaseg" at bounding box center [209, 344] width 101 height 16
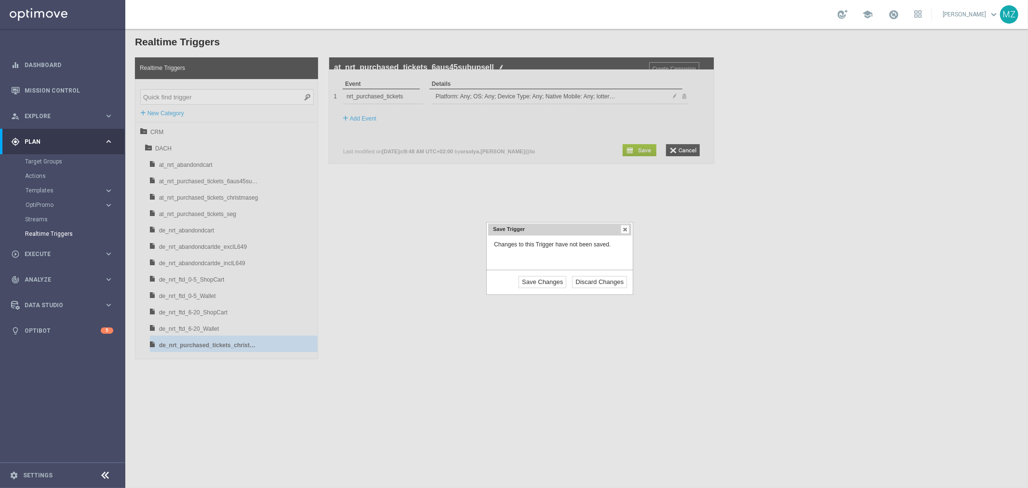
click at [313, 266] on div "Save Trigger Changes to this Trigger have not been saved. Discard Changes Save …" at bounding box center [576, 257] width 903 height 459
click at [604, 280] on input "Discard Changes" at bounding box center [599, 282] width 55 height 12
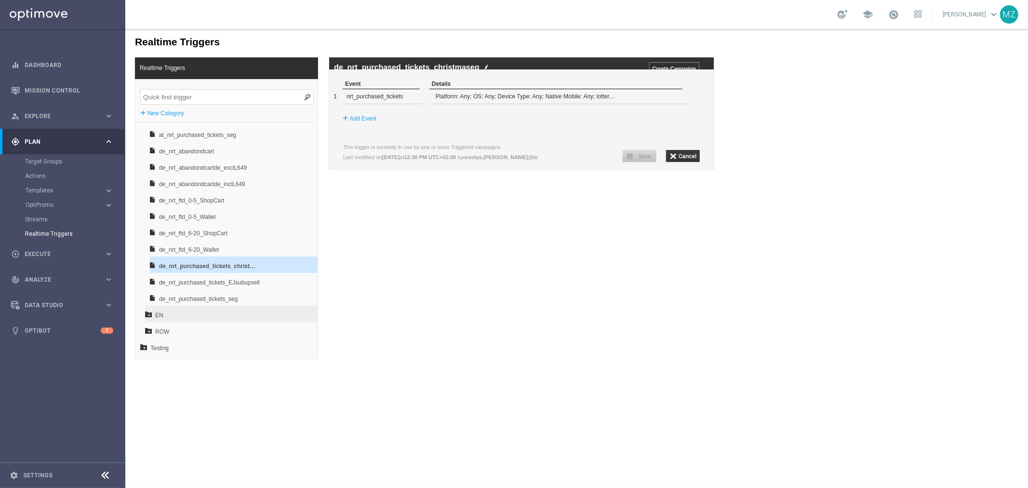
scroll to position [80, 0]
click at [208, 280] on span "de_nrt_purchased_tickets_EJsubupsell" at bounding box center [209, 281] width 101 height 16
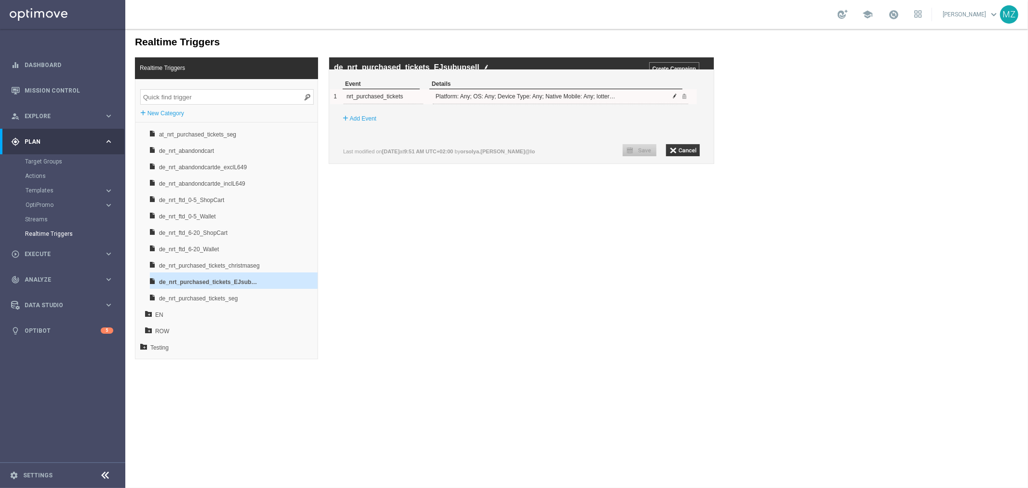
click at [675, 98] on span at bounding box center [675, 96] width 6 height 6
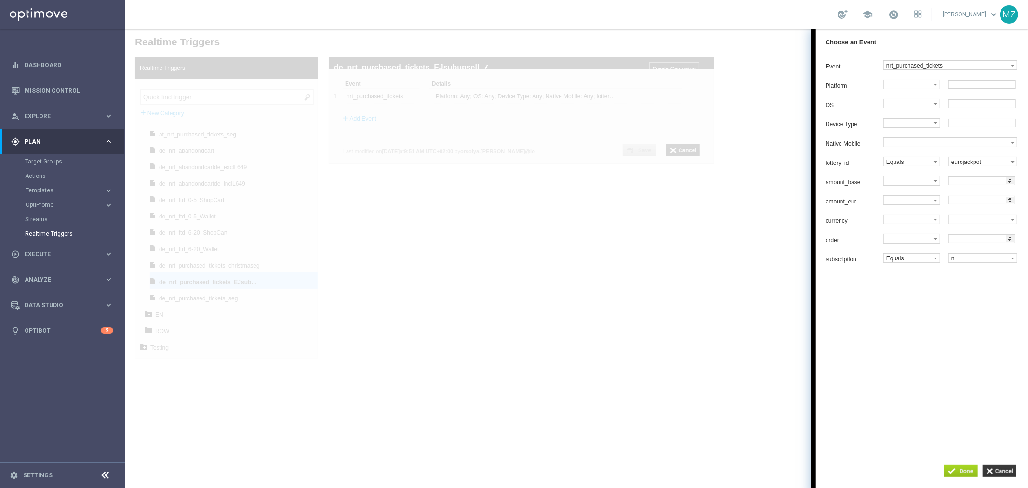
click at [956, 470] on input "button" at bounding box center [961, 470] width 34 height 12
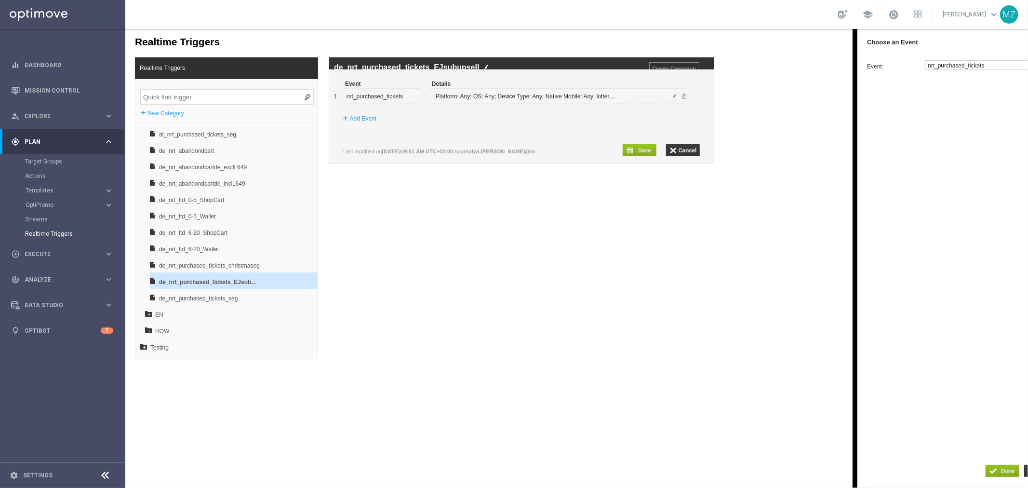
click at [611, 386] on body "Realtime Triggers Realtime Triggers + New Category CRM DACH at_nrt_abandondcart…" at bounding box center [576, 257] width 903 height 459
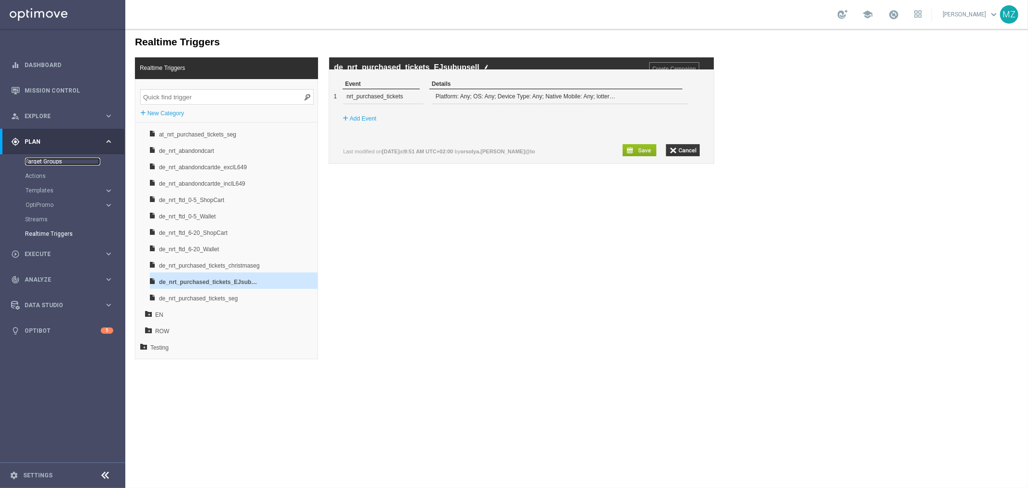
click at [58, 158] on link "Target Groups" at bounding box center [62, 162] width 75 height 8
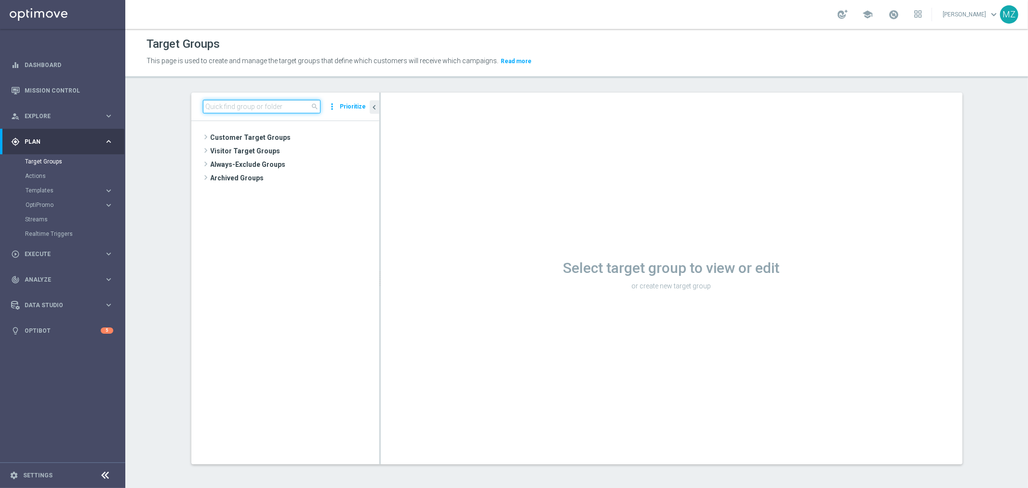
click at [242, 103] on input at bounding box center [262, 106] width 118 height 13
paste input "DE_ALL__SUB_UPSELL_EJ__NVIP_EMA_T&T_LT"
type input "DE_ALL__SUB_UPSELL_EJ__NVIP_EMA_T&T_LT"
click at [285, 175] on span "DE_ALL__SUB_UPSELL_EJ__NVIP_EMA_T&T_LT" at bounding box center [304, 179] width 108 height 8
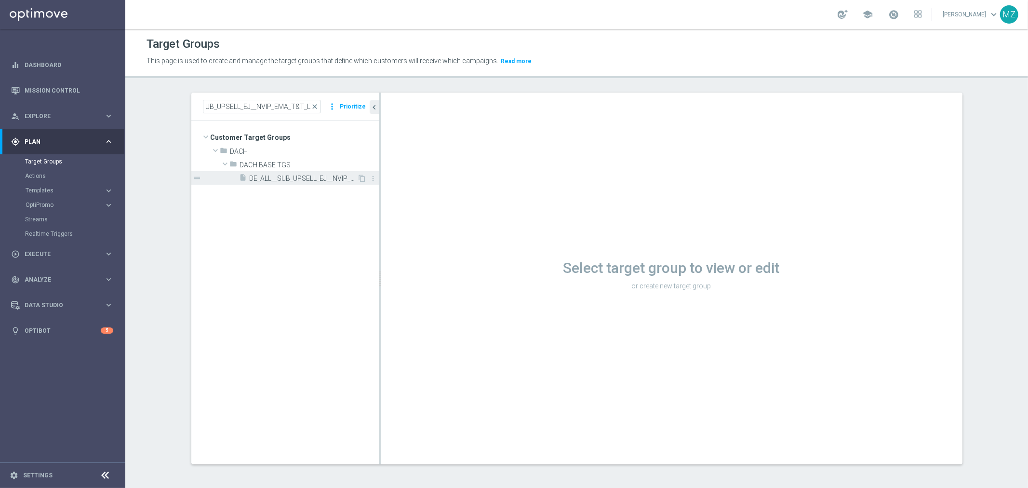
scroll to position [0, 0]
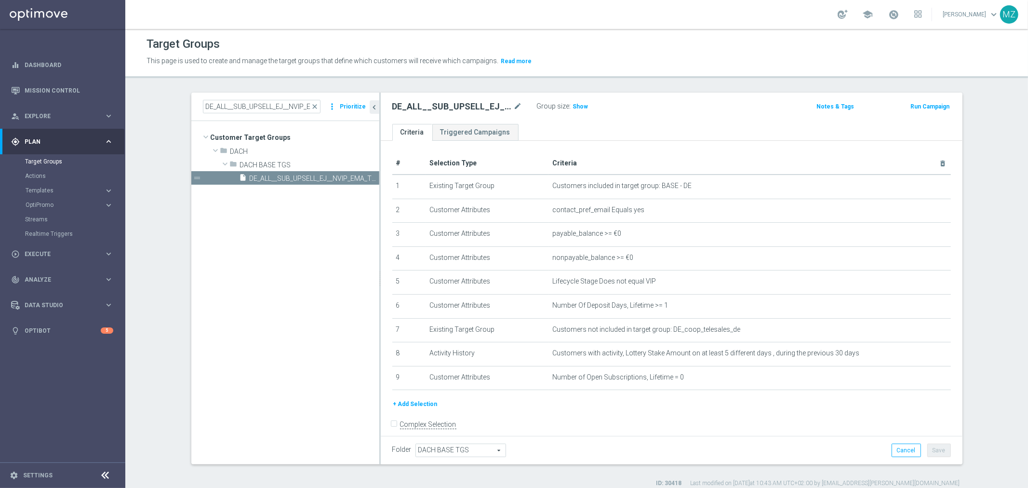
click at [929, 103] on button "Run Campaign" at bounding box center [930, 106] width 41 height 11
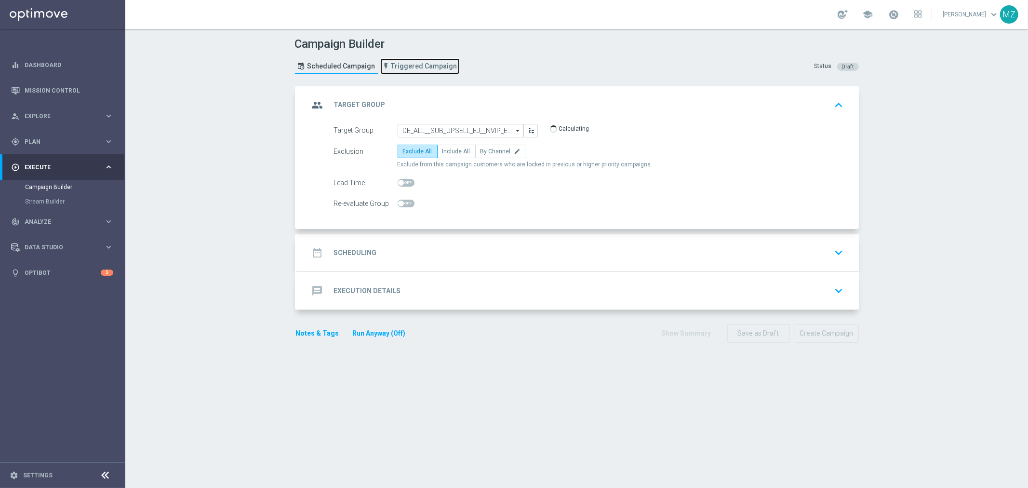
click at [406, 58] on link "Triggered Campaign" at bounding box center [420, 66] width 80 height 16
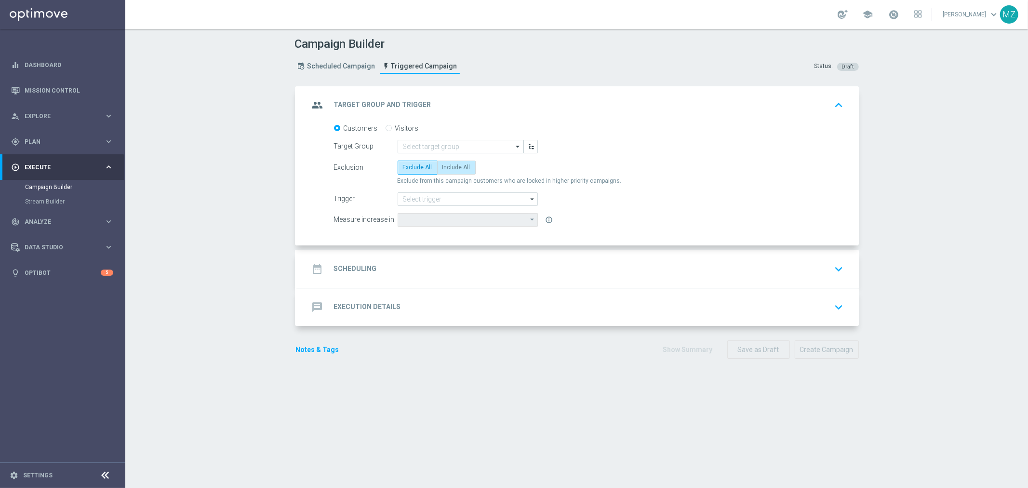
click at [457, 168] on span "Include All" at bounding box center [457, 167] width 28 height 7
click at [449, 168] on input "Include All" at bounding box center [446, 169] width 6 height 6
radio input "true"
click at [452, 197] on input at bounding box center [468, 198] width 140 height 13
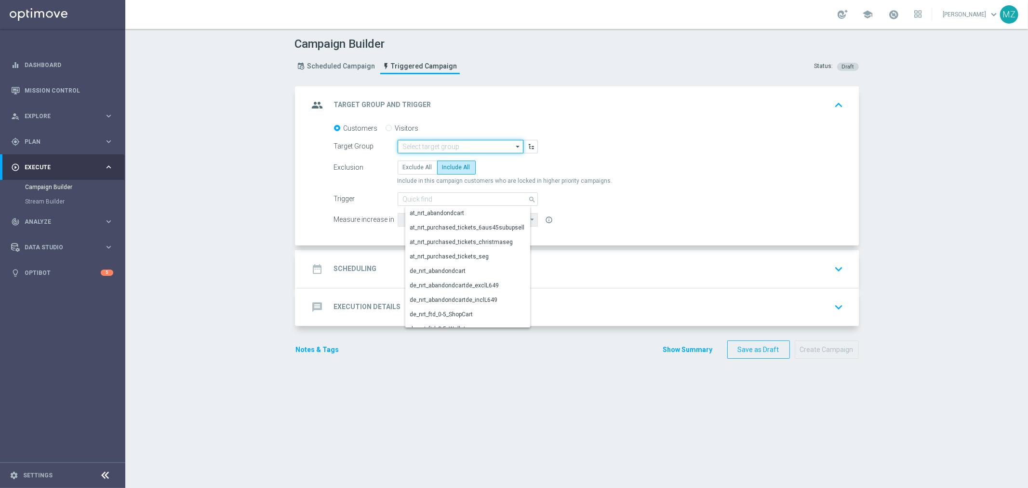
click at [444, 145] on input at bounding box center [461, 146] width 126 height 13
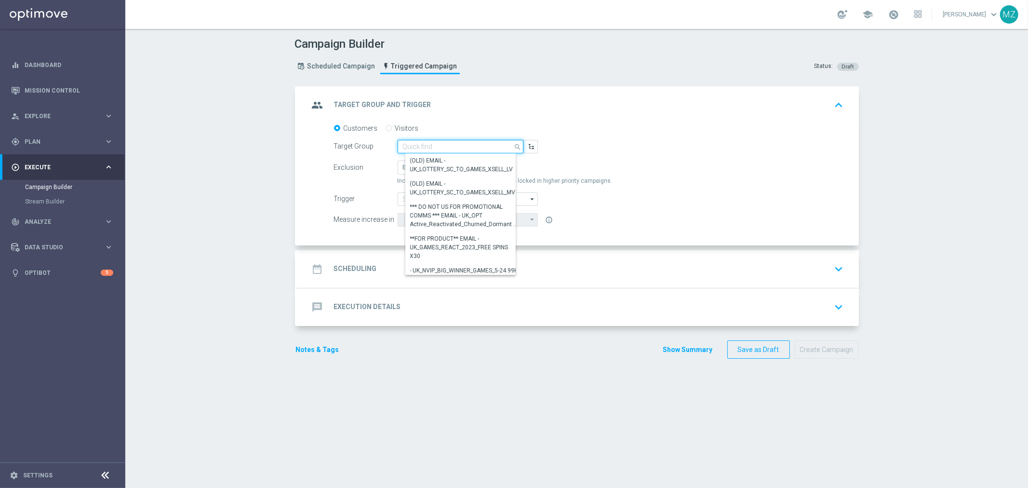
paste input "DE_ALL__SUB_UPSELL_EJ__NVIP_EMA_T&T_LT"
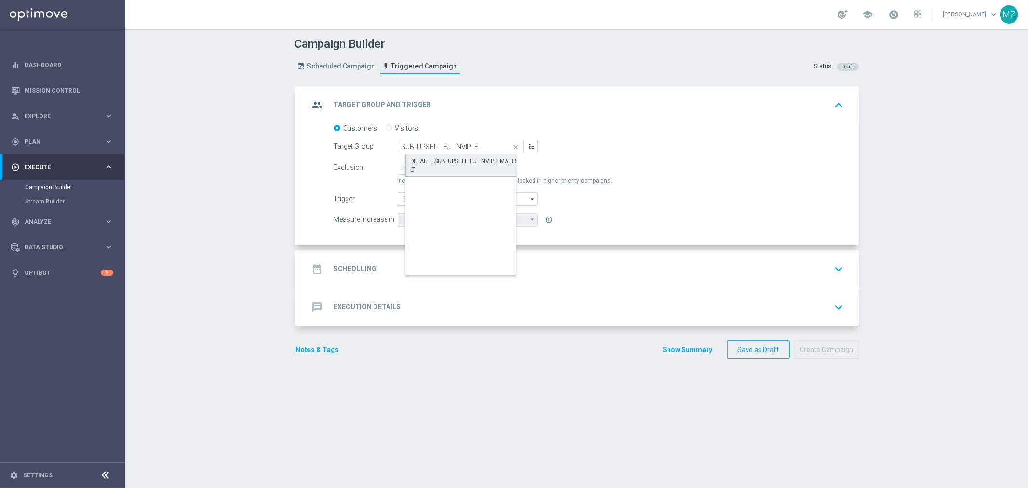
click at [438, 160] on div "DE_ALL__SUB_UPSELL_EJ__NVIP_EMA_T&T_LT" at bounding box center [469, 165] width 116 height 17
type input "DE_ALL__SUB_UPSELL_EJ__NVIP_EMA_T&T_LT"
type input "Deposit Amount"
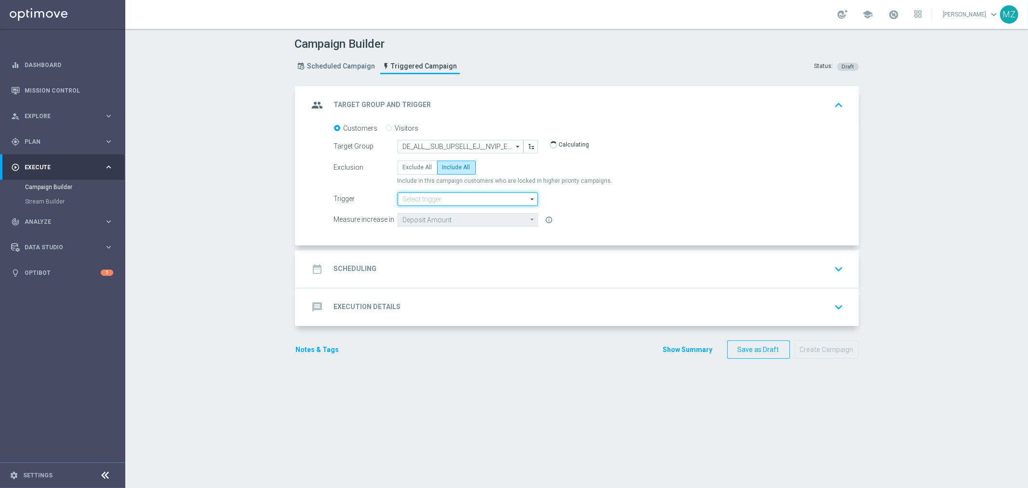
click at [442, 199] on input at bounding box center [468, 198] width 140 height 13
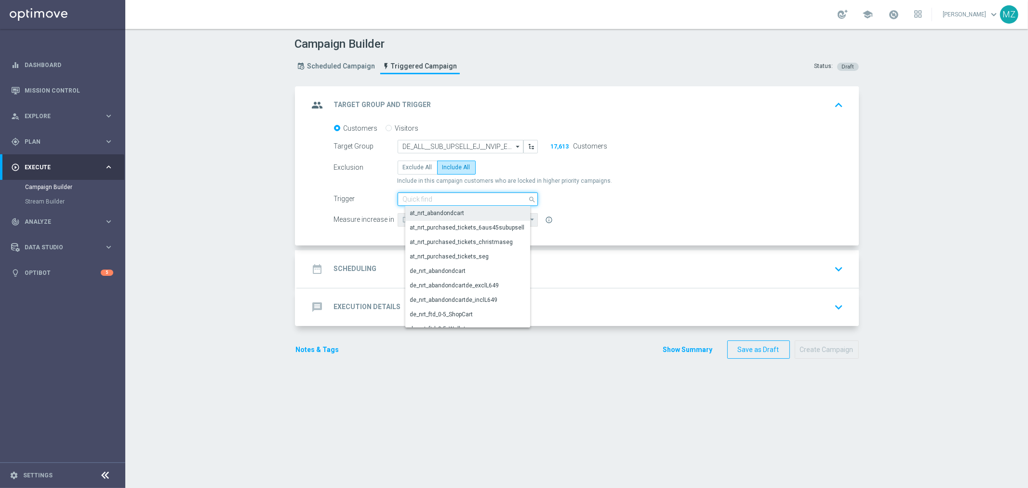
paste input "de_nrt_purchased_tickets_EJsubupsell"
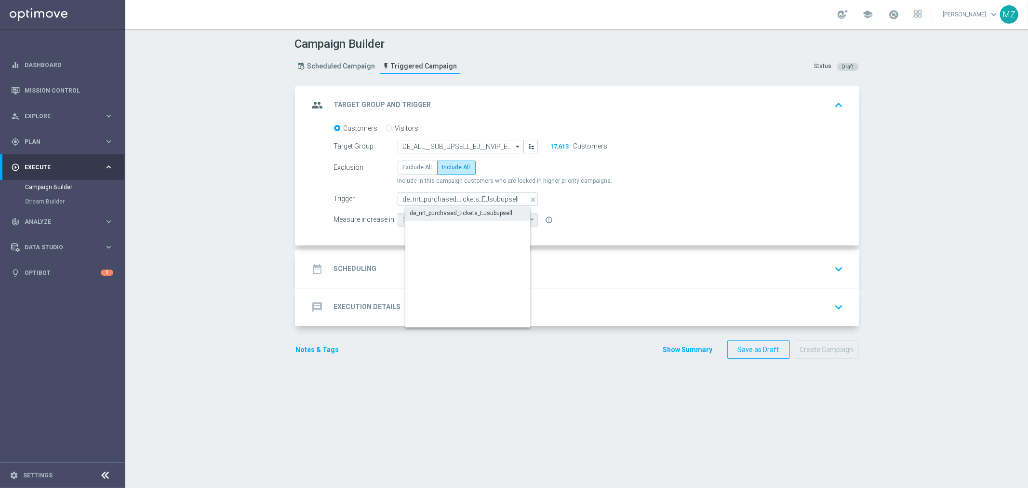
click at [445, 214] on div "de_nrt_purchased_tickets_EJsubupsell" at bounding box center [461, 213] width 103 height 9
type input "de_nrt_purchased_tickets_EJsubupsell"
click at [565, 270] on div "date_range Scheduling keyboard_arrow_down" at bounding box center [578, 269] width 538 height 18
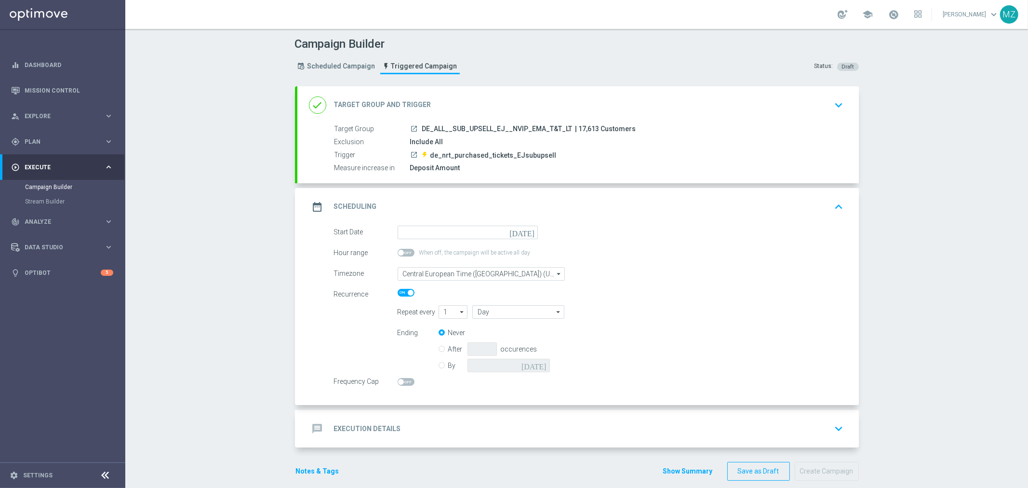
click at [527, 231] on icon "[DATE]" at bounding box center [524, 231] width 28 height 11
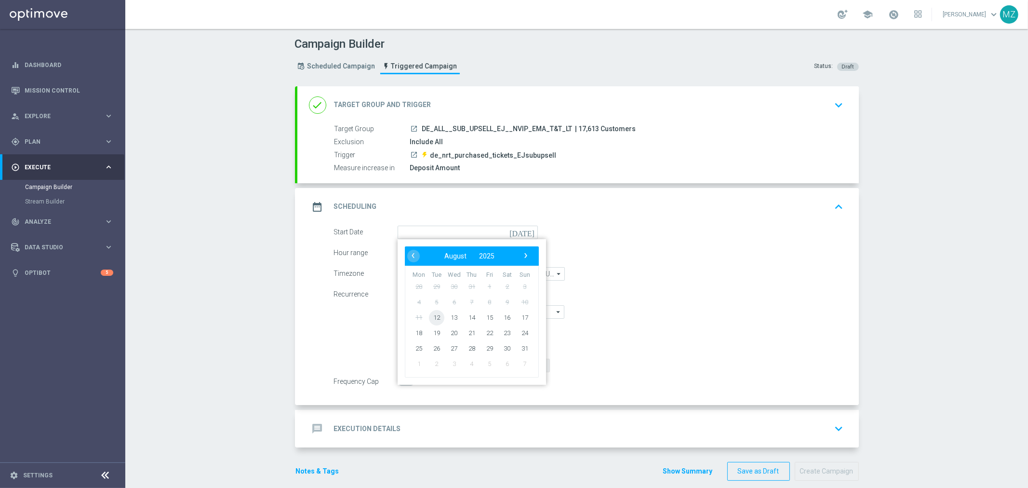
click at [431, 316] on span "12" at bounding box center [436, 316] width 15 height 15
type input "[DATE]"
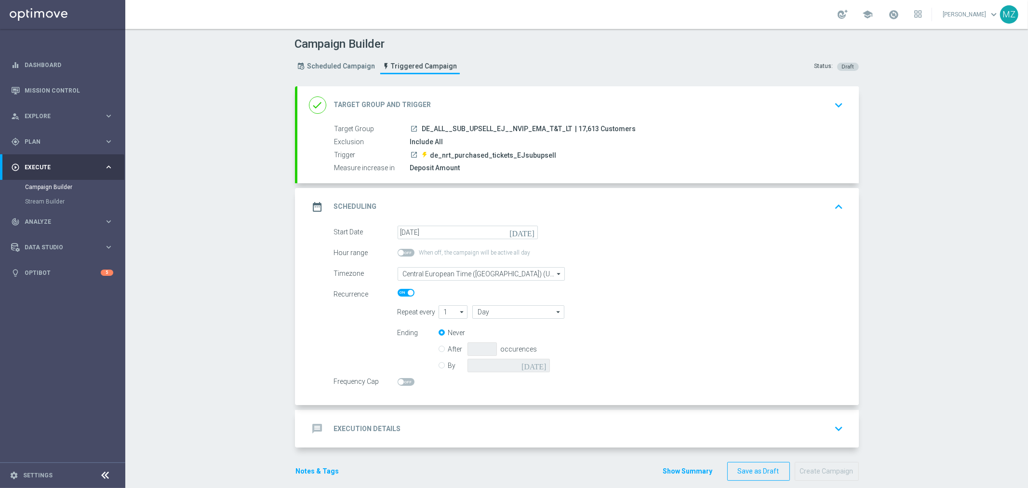
click at [398, 384] on span at bounding box center [406, 382] width 17 height 8
click at [398, 384] on input "checkbox" at bounding box center [406, 382] width 17 height 8
checkbox input "true"
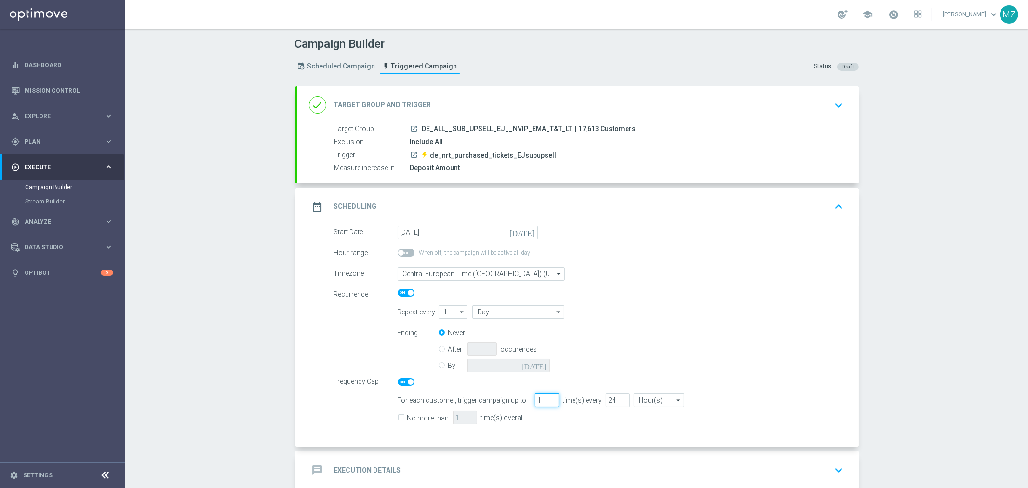
click at [536, 401] on input "1" at bounding box center [547, 399] width 24 height 13
click at [398, 416] on input "No more than" at bounding box center [401, 419] width 6 height 6
checkbox input "true"
click at [453, 416] on input "1" at bounding box center [465, 417] width 24 height 13
type input "2"
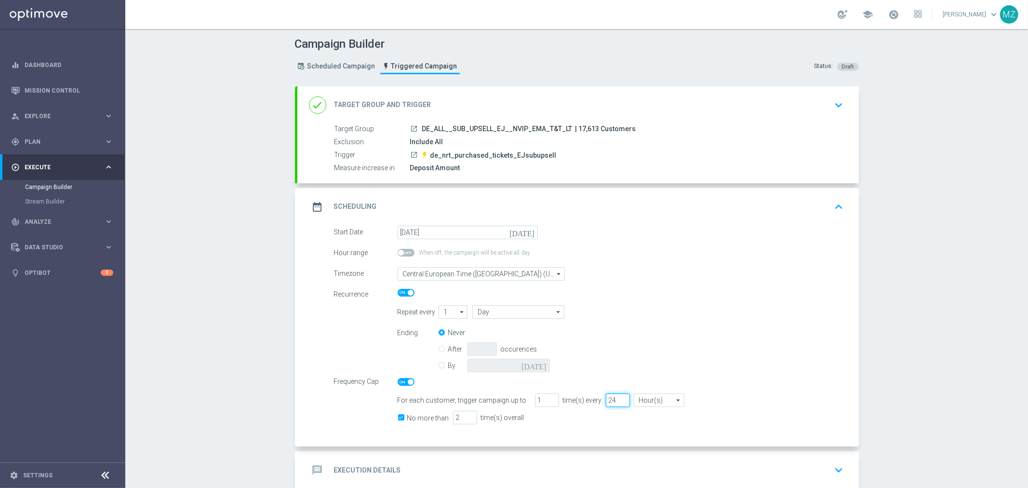
click at [606, 397] on input "24" at bounding box center [618, 399] width 24 height 13
type input "72"
click at [773, 383] on div "Frequency Cap" at bounding box center [589, 380] width 524 height 11
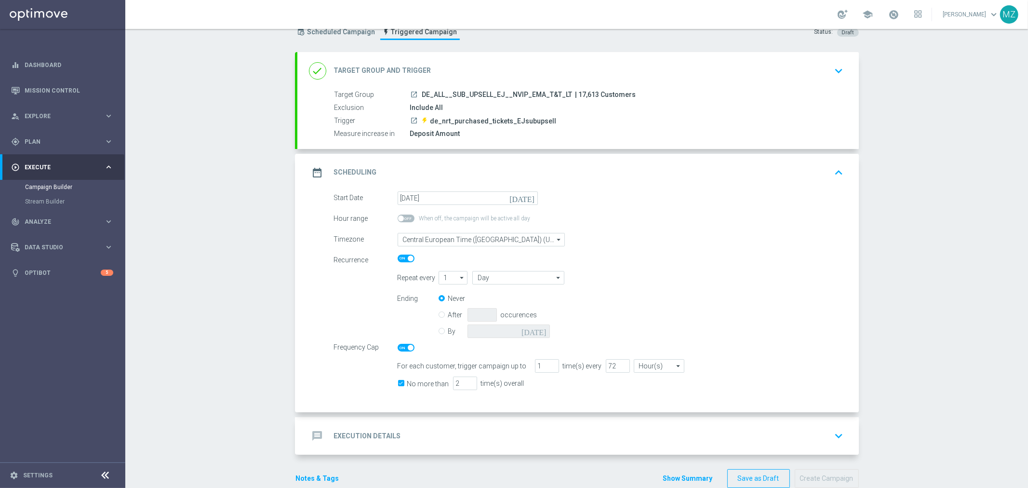
scroll to position [53, 0]
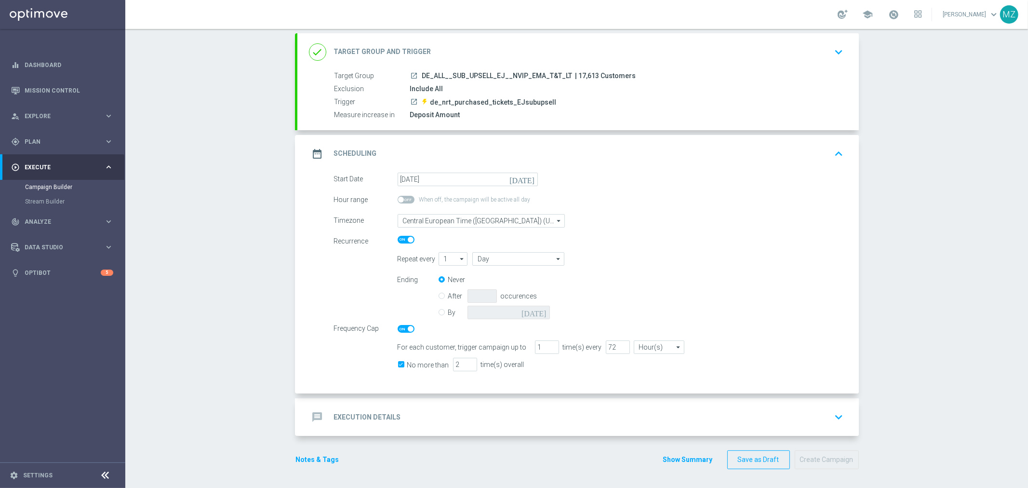
click at [832, 416] on icon "keyboard_arrow_down" at bounding box center [839, 417] width 14 height 14
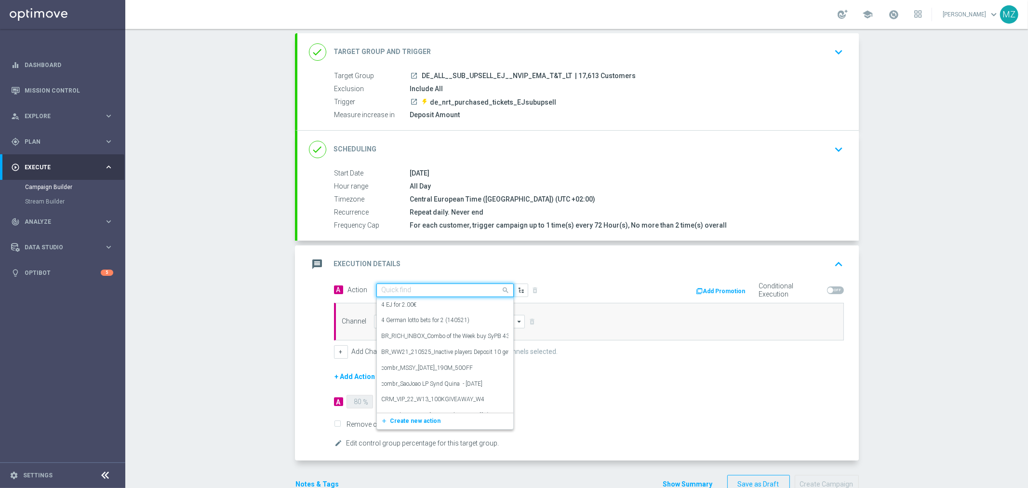
click at [407, 291] on input "text" at bounding box center [436, 290] width 108 height 8
paste input "Track & Trigger nrt_purchased_tickets"
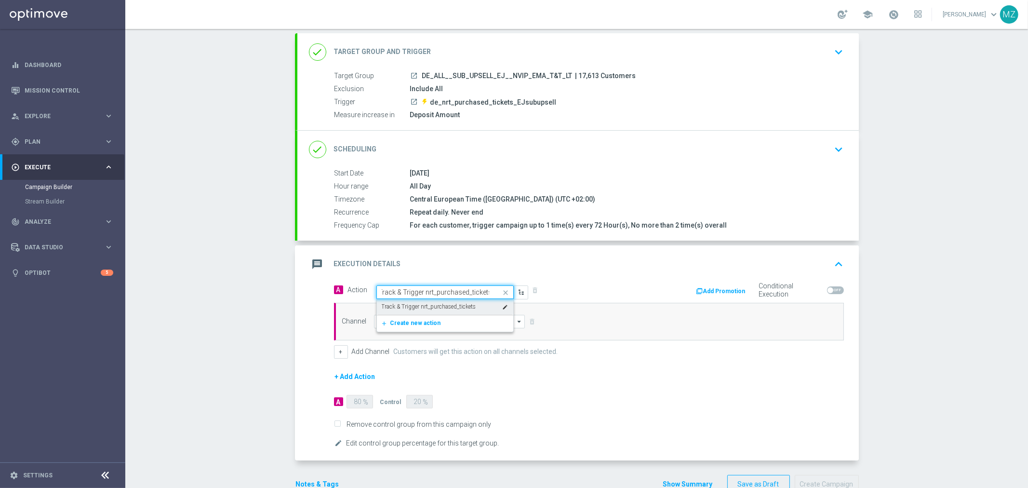
click at [426, 304] on label "Track & Trigger nrt_purchased_tickets" at bounding box center [429, 307] width 94 height 8
type input "Track & Trigger nrt_purchased_tickets"
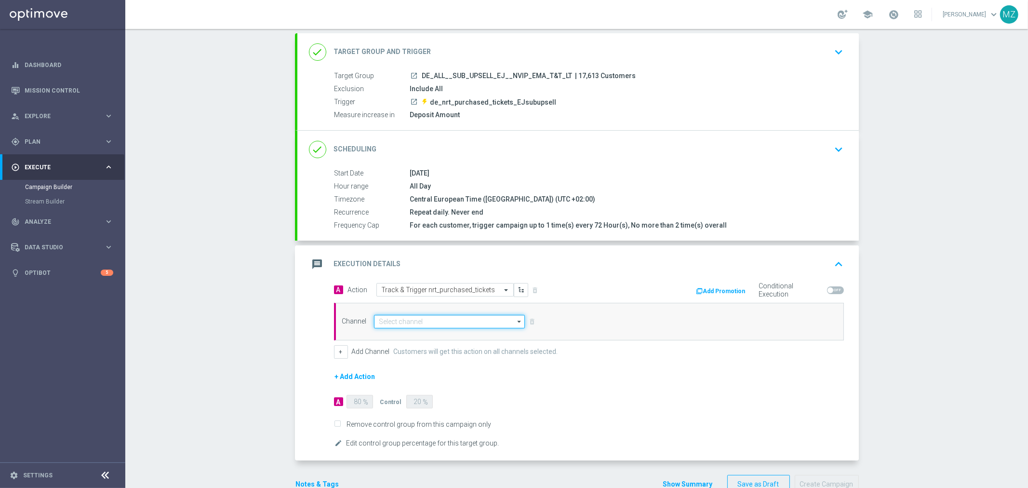
click at [403, 318] on input at bounding box center [449, 321] width 151 height 13
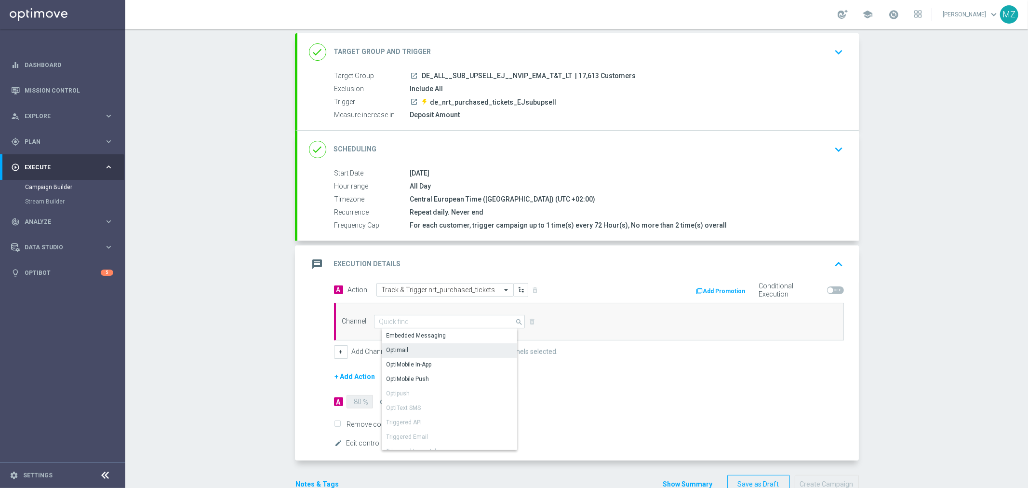
click at [406, 352] on div "Optimail" at bounding box center [454, 349] width 144 height 13
type input "Optimail"
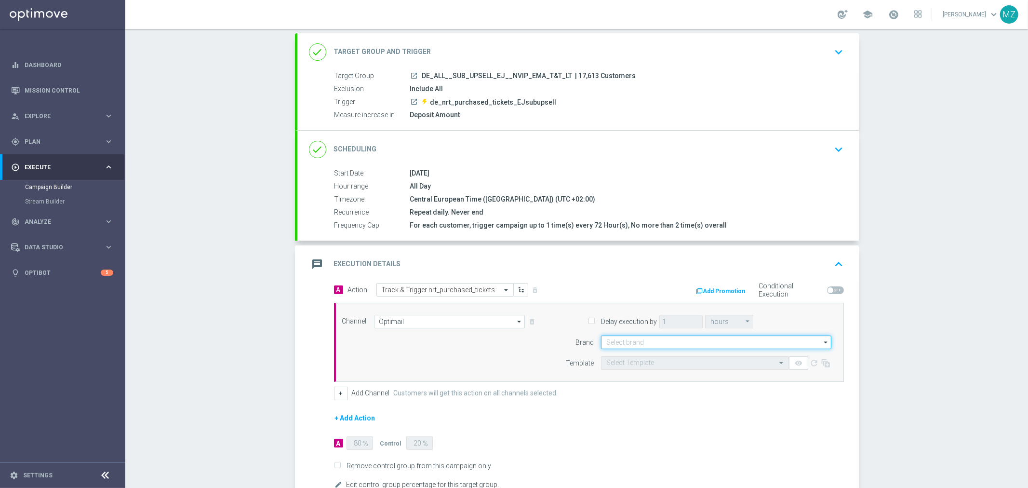
click at [608, 341] on input at bounding box center [716, 342] width 230 height 13
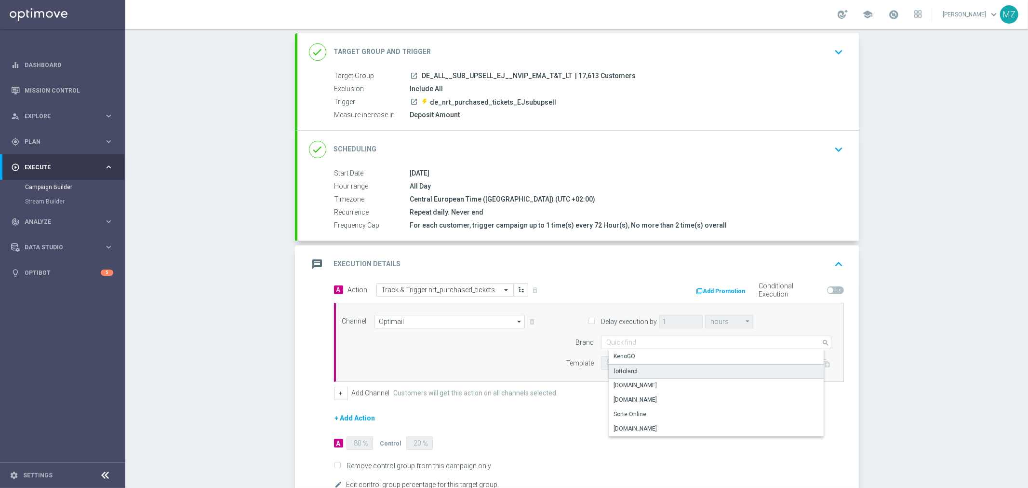
click at [628, 369] on div "lottoland" at bounding box center [626, 371] width 24 height 9
type input "lottoland"
click at [624, 362] on input "text" at bounding box center [685, 363] width 158 height 8
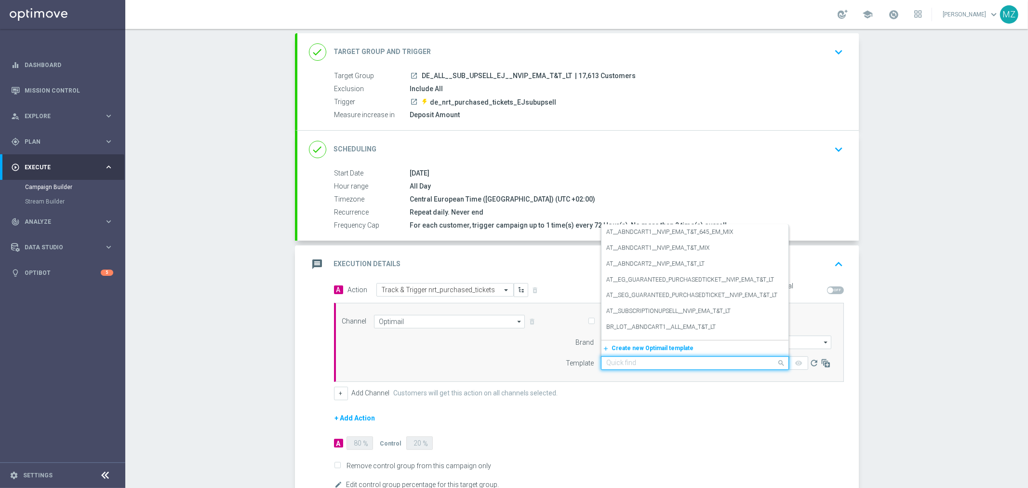
paste input "DE_ALL__SUBSCRIPTIONUPSELL__NVIP_EMA_T&T_LT"
type input "DE_ALL__SUBSCRIPTIONUPSELL__NVIP_EMA_T&T_LT"
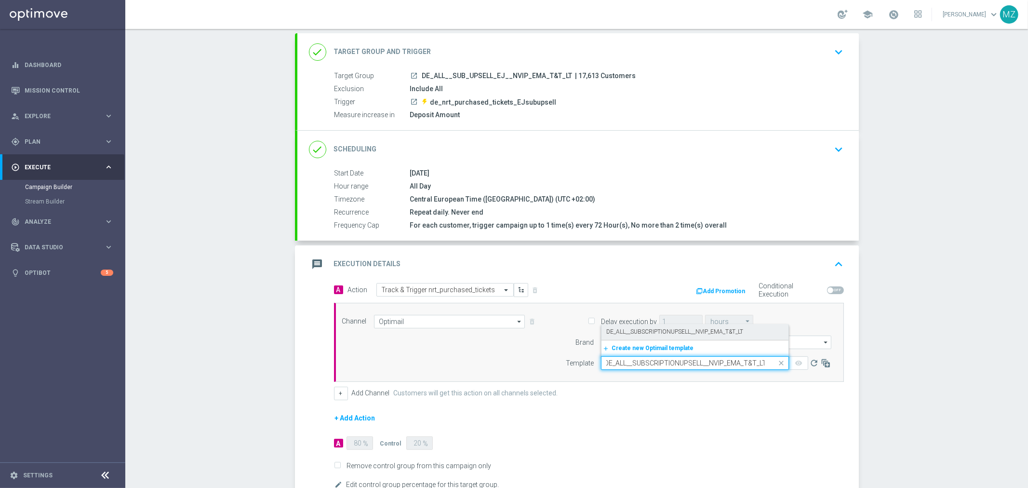
click at [631, 330] on label "DE_ALL__SUBSCRIPTIONUPSELL__NVIP_EMA_T&T_LT" at bounding box center [674, 332] width 137 height 8
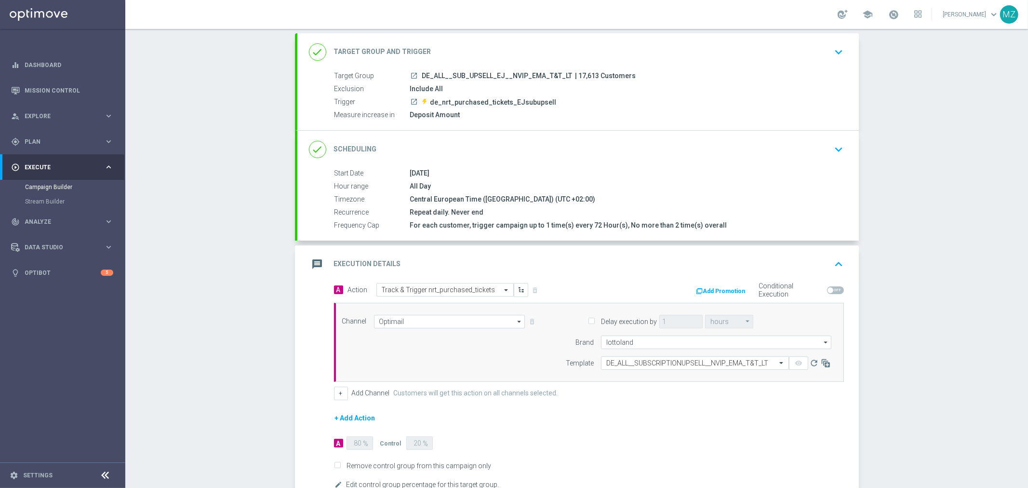
scroll to position [0, 0]
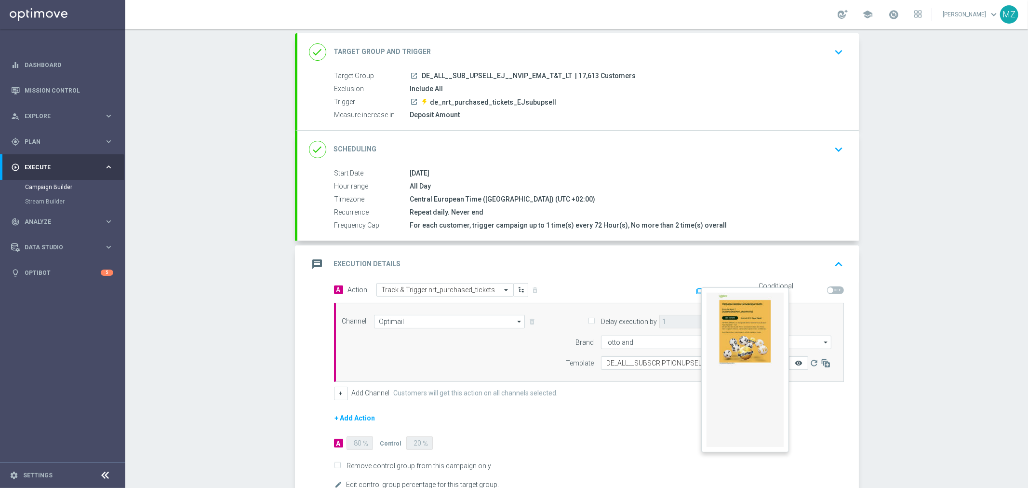
click at [797, 360] on icon "remove_red_eye" at bounding box center [799, 363] width 8 height 8
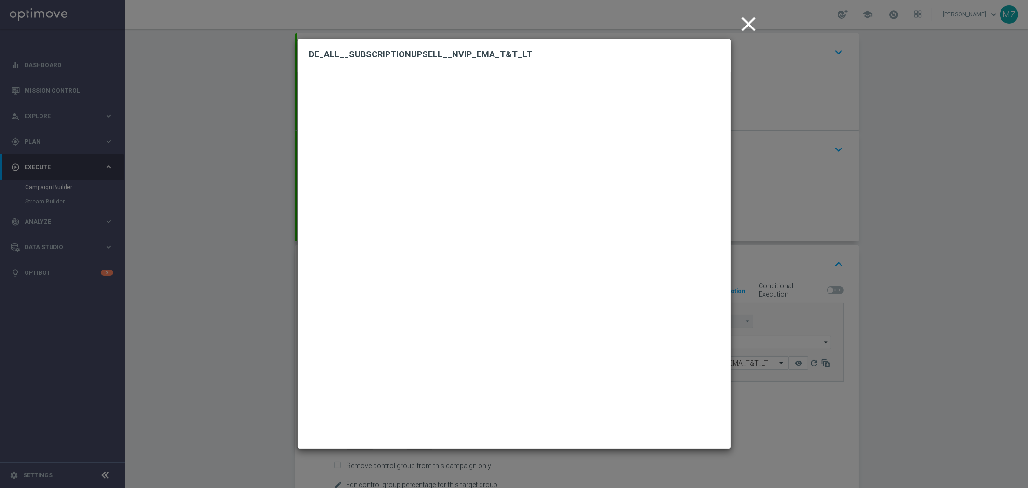
click at [745, 19] on icon "close" at bounding box center [749, 24] width 24 height 24
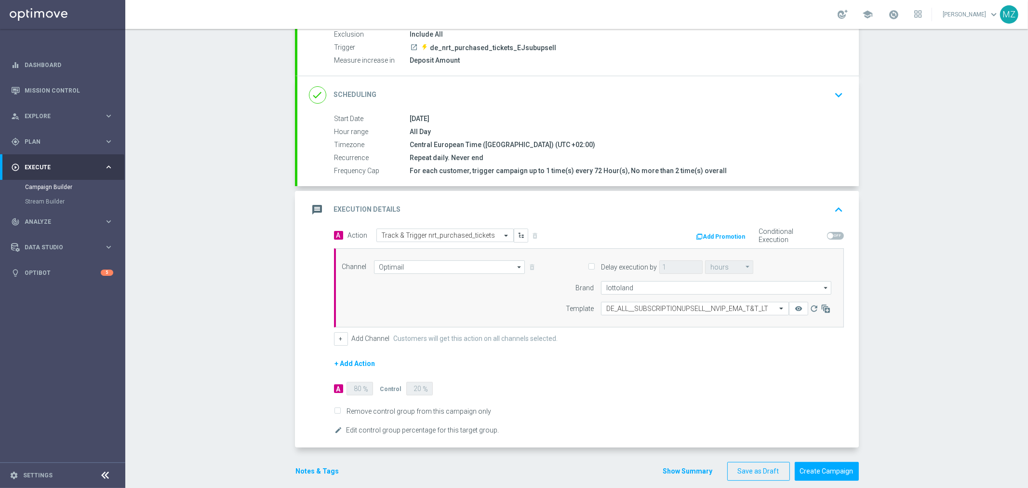
scroll to position [119, 0]
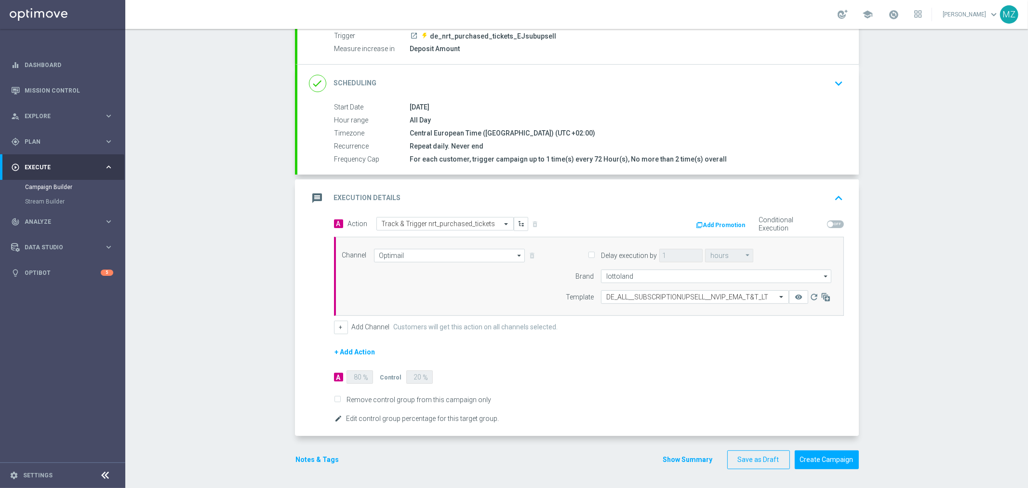
click at [335, 418] on icon "edit" at bounding box center [339, 419] width 8 height 8
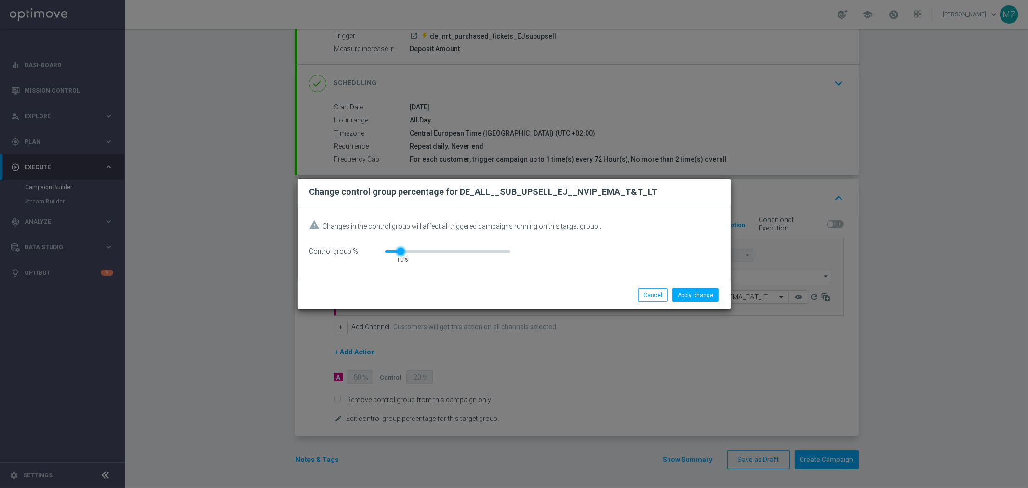
drag, startPoint x: 411, startPoint y: 250, endPoint x: 401, endPoint y: 254, distance: 11.3
click at [401, 252] on div "10" at bounding box center [402, 249] width 8 height 5
click at [709, 296] on button "Apply change" at bounding box center [695, 294] width 46 height 13
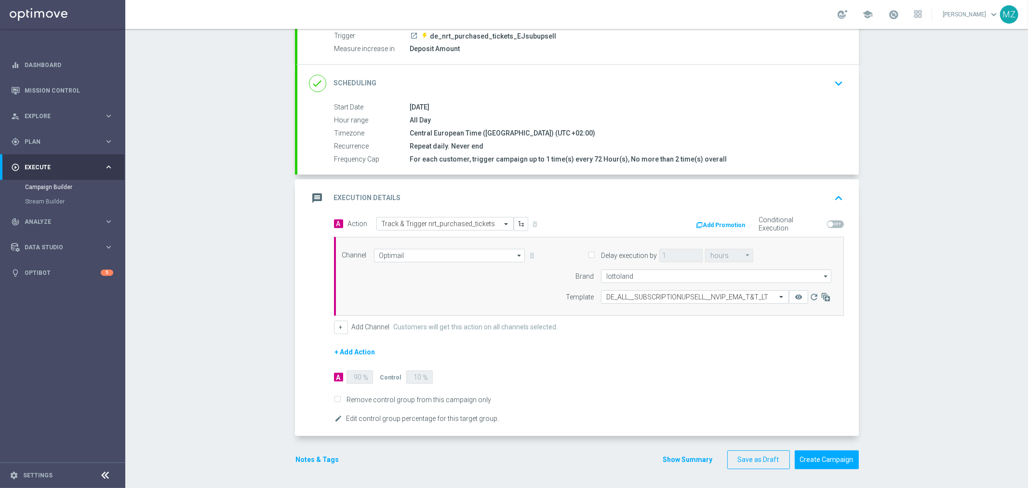
click at [295, 461] on button "Notes & Tags" at bounding box center [317, 460] width 45 height 12
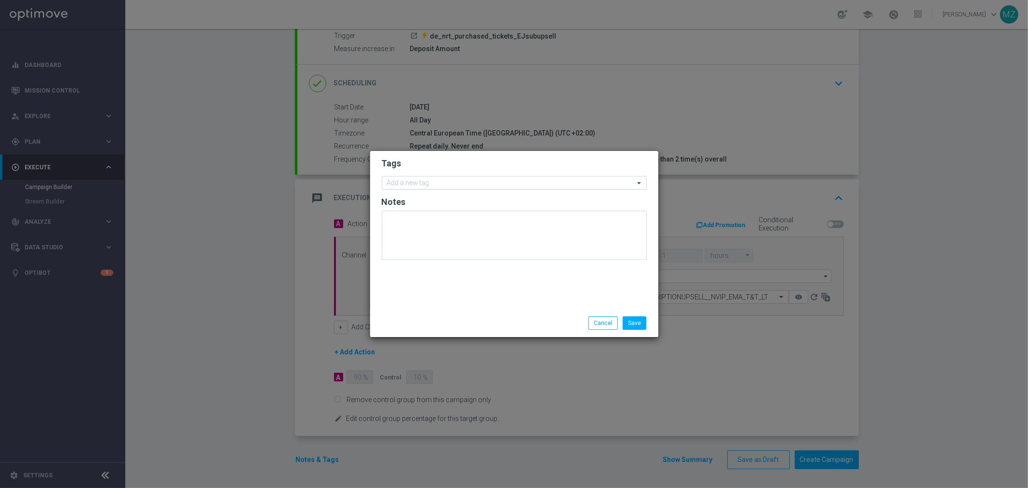
click at [405, 182] on input "text" at bounding box center [510, 183] width 247 height 8
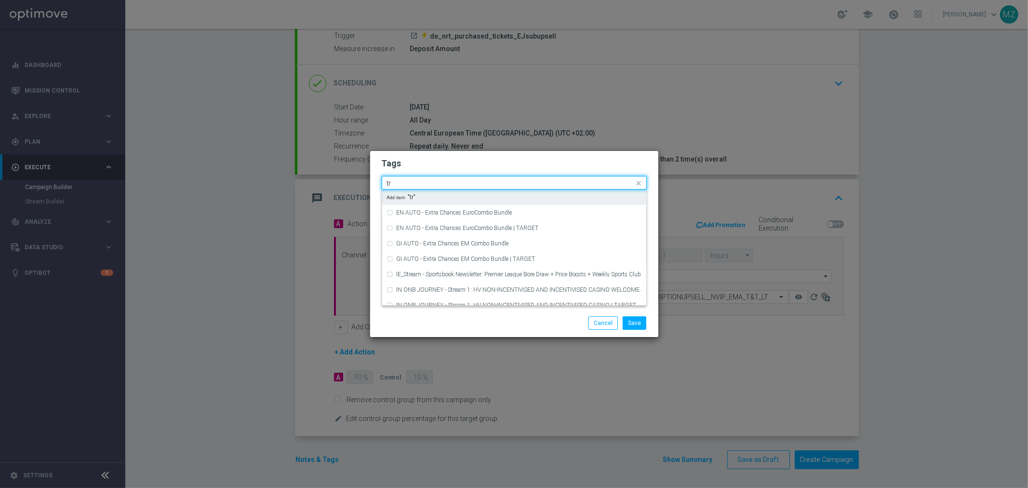
type input "t"
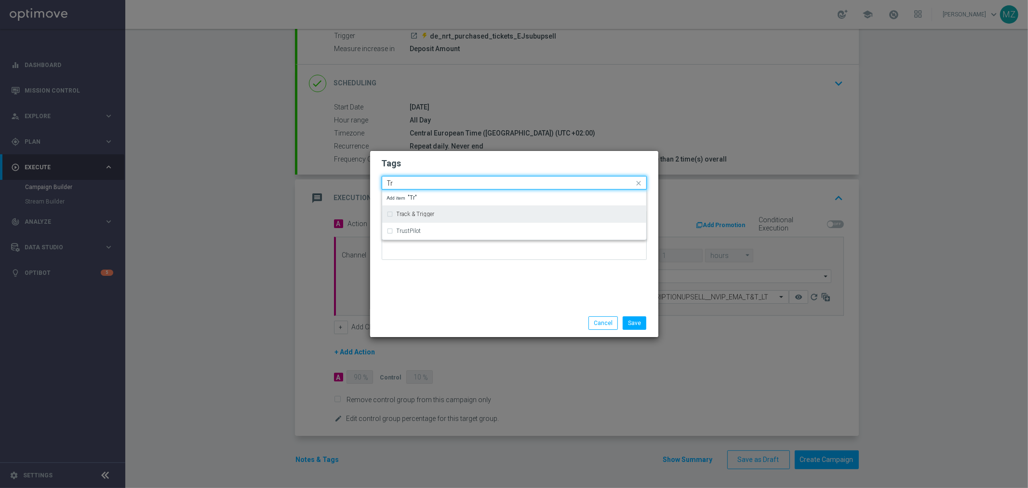
click at [412, 210] on div "Track & Trigger" at bounding box center [514, 213] width 255 height 15
type input "Tr"
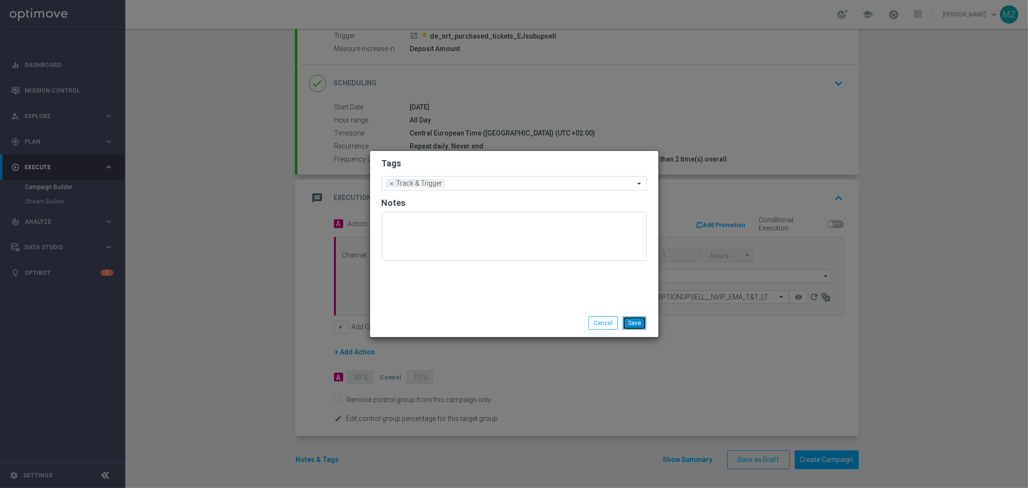
click at [638, 321] on button "Save" at bounding box center [635, 322] width 24 height 13
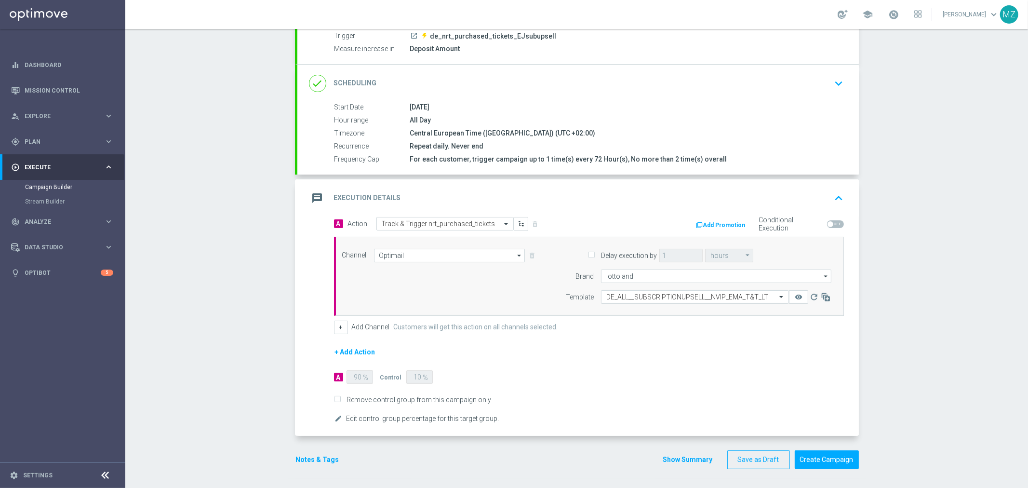
click at [832, 83] on icon "keyboard_arrow_down" at bounding box center [839, 83] width 14 height 14
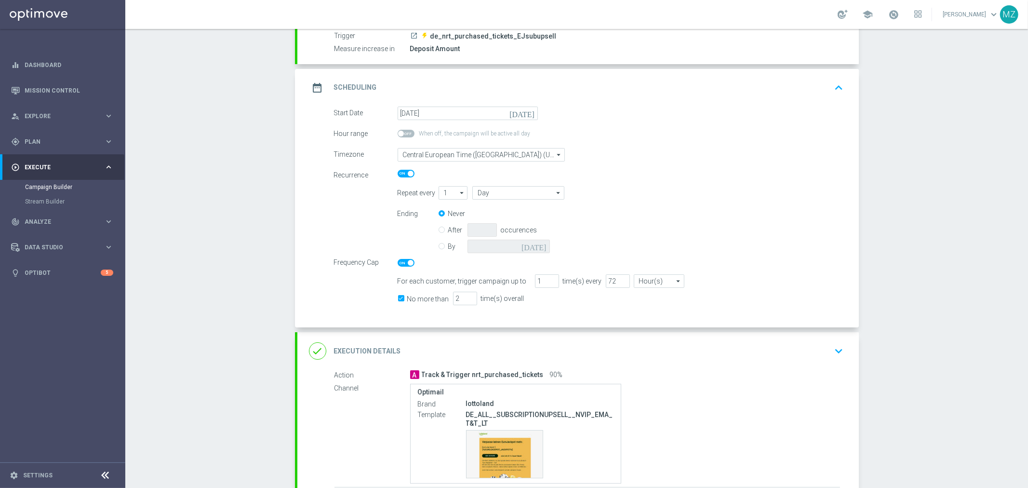
click at [439, 245] on input "By" at bounding box center [442, 245] width 6 height 6
radio input "true"
radio input "false"
click at [536, 245] on icon "[DATE]" at bounding box center [536, 245] width 28 height 11
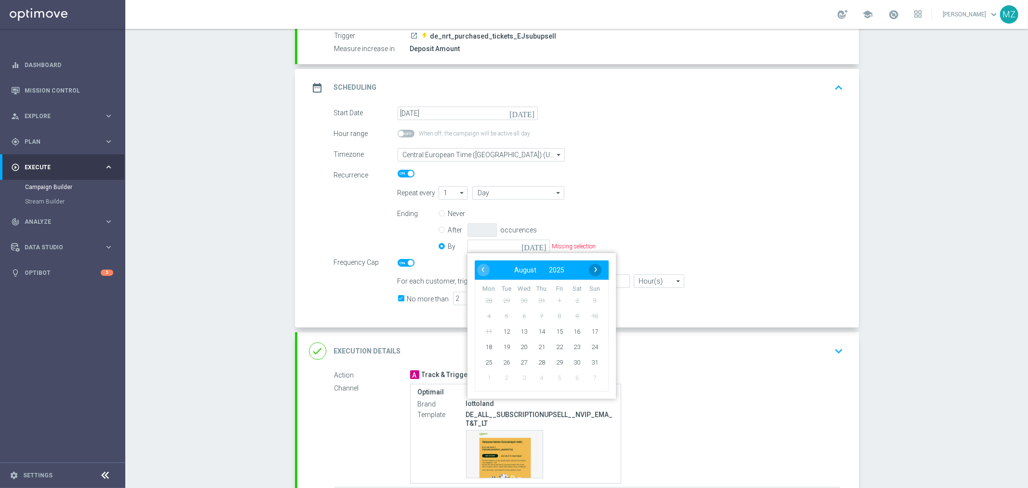
click at [595, 270] on span "›" at bounding box center [596, 269] width 13 height 13
click at [588, 311] on span "14" at bounding box center [594, 316] width 15 height 15
type input "[DATE]"
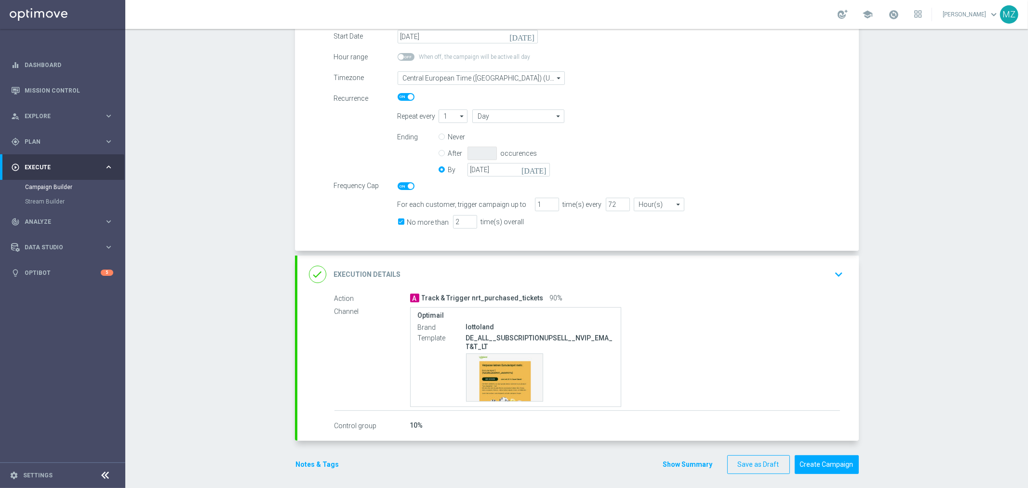
scroll to position [201, 0]
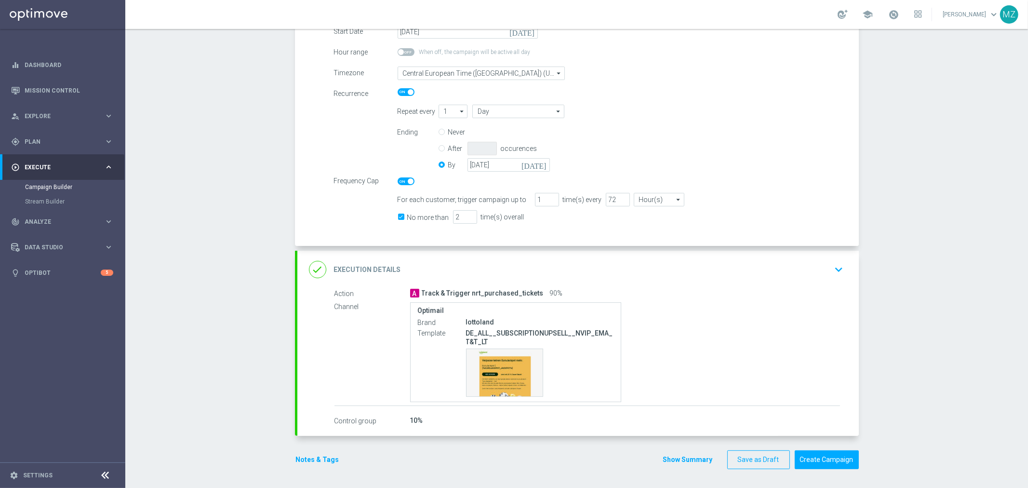
click at [832, 271] on icon "keyboard_arrow_down" at bounding box center [839, 269] width 14 height 14
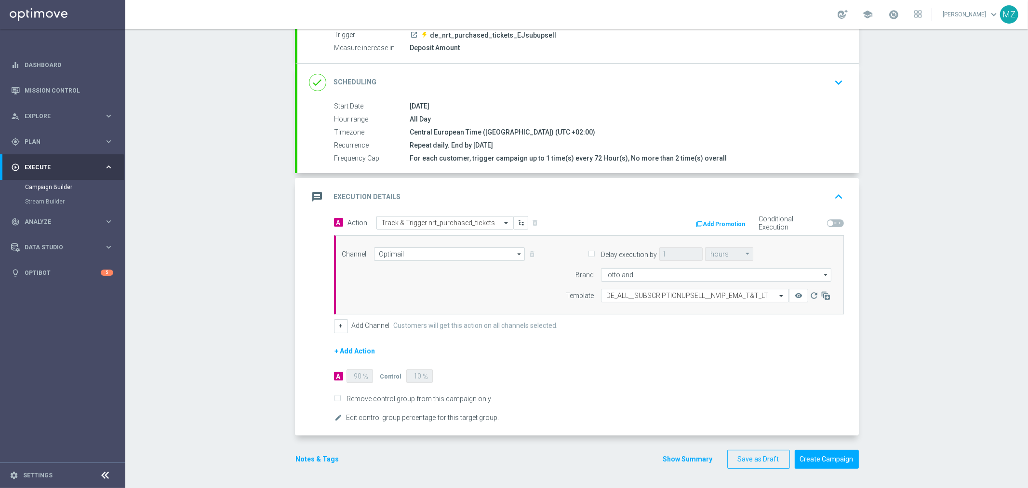
scroll to position [119, 0]
click at [835, 198] on icon "keyboard_arrow_up" at bounding box center [839, 198] width 14 height 14
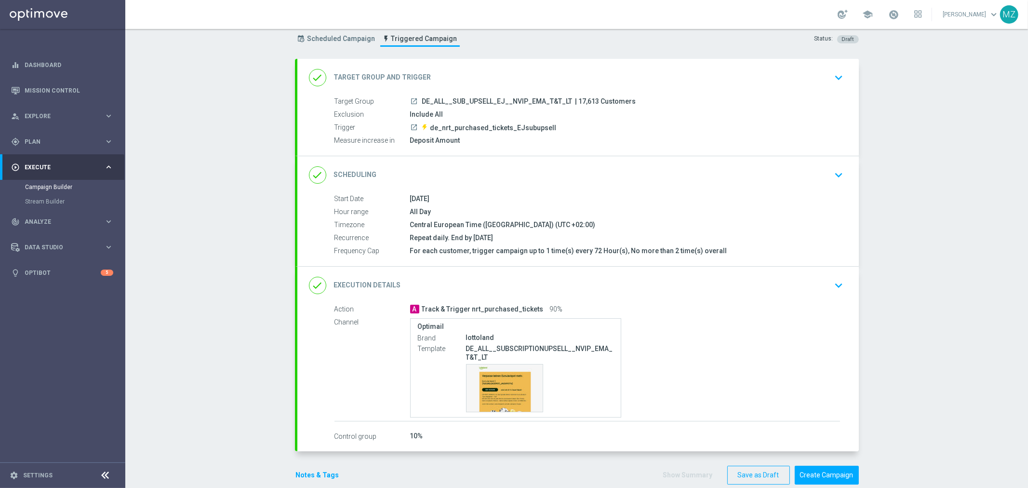
scroll to position [43, 0]
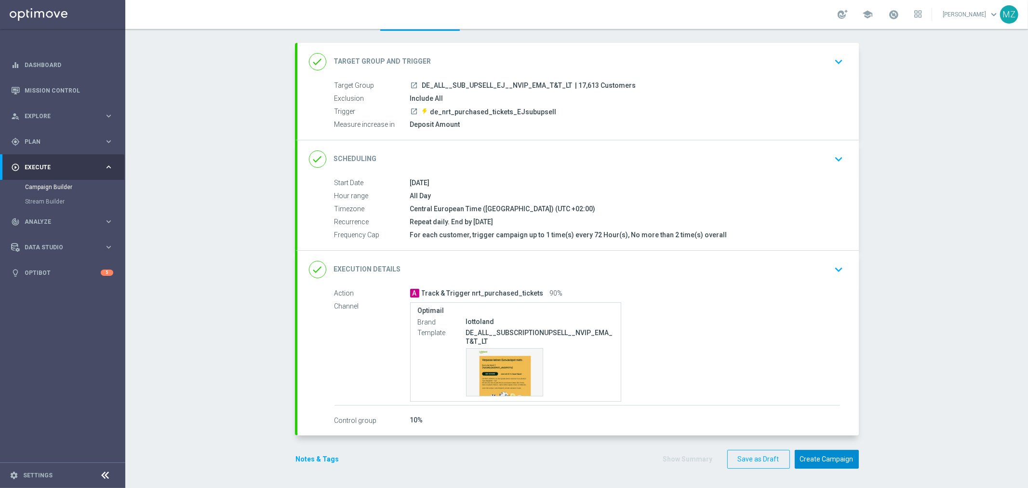
click at [812, 458] on button "Create Campaign" at bounding box center [827, 459] width 64 height 19
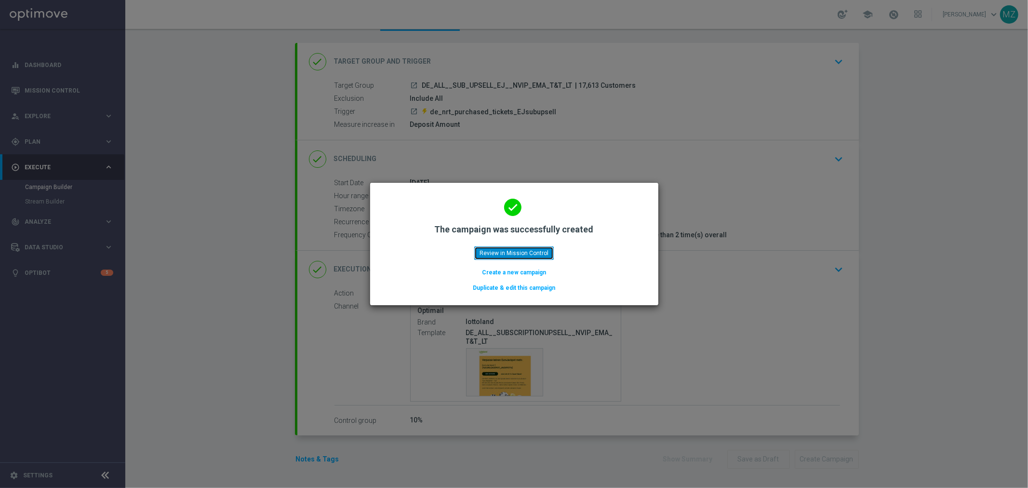
click at [507, 251] on button "Review in Mission Control" at bounding box center [514, 252] width 80 height 13
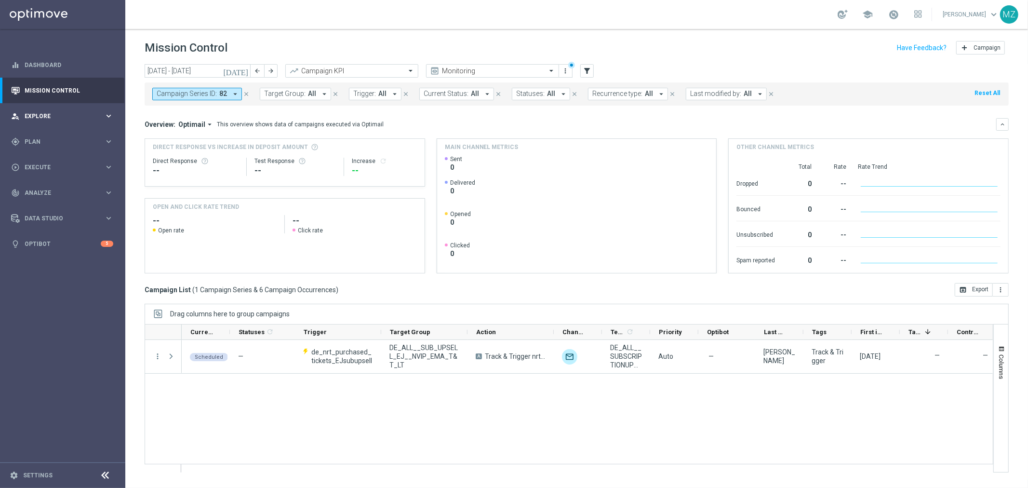
click at [75, 114] on span "Explore" at bounding box center [65, 116] width 80 height 6
click at [73, 141] on span "Plan" at bounding box center [65, 142] width 80 height 6
click at [47, 160] on link "Target Groups" at bounding box center [62, 162] width 75 height 8
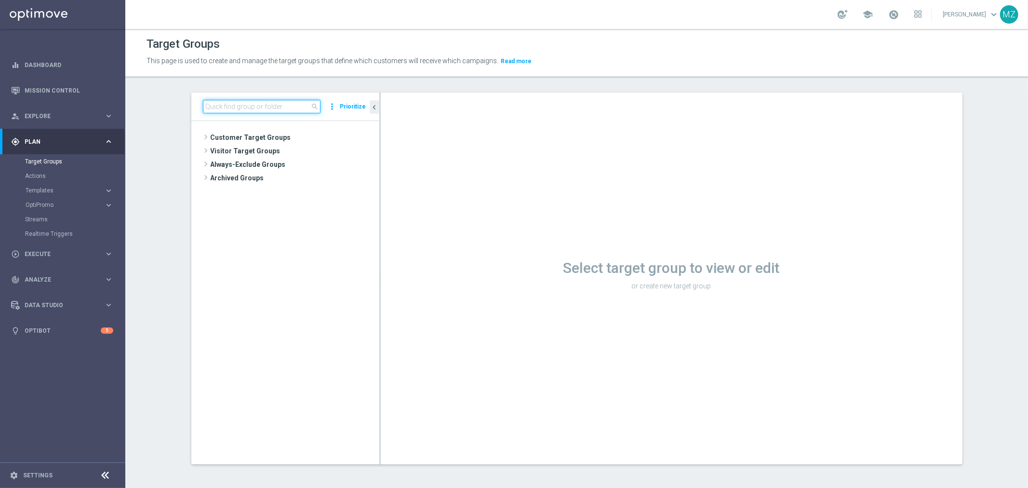
click at [243, 103] on input at bounding box center [262, 106] width 118 height 13
paste input "AT__SUB_UPSELL_6AUS45__NVIP_EMA_T&T_LT"
type input "AT__SUB_UPSELL_6AUS45__NVIP_EMA_T&T_LT"
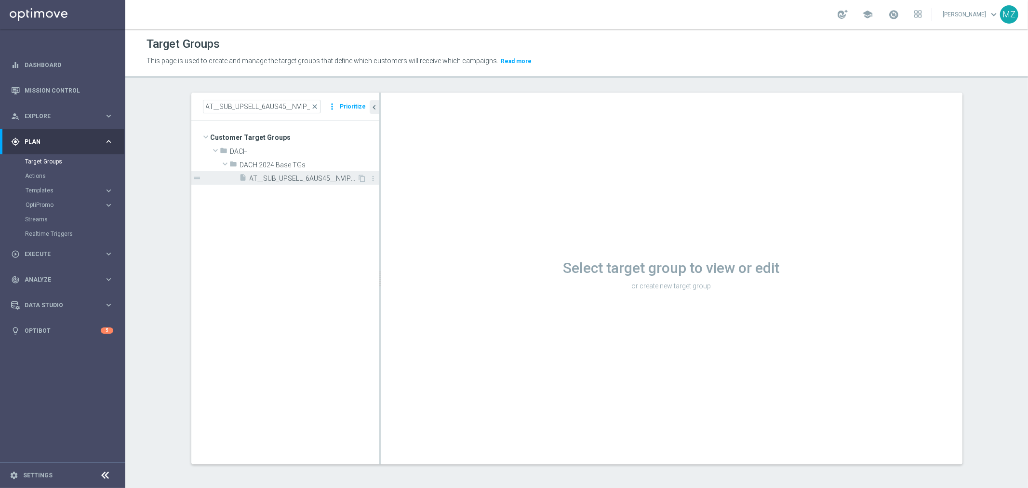
click at [261, 182] on span "AT__SUB_UPSELL_6AUS45__NVIP_EMA_T&T_LT" at bounding box center [304, 179] width 108 height 8
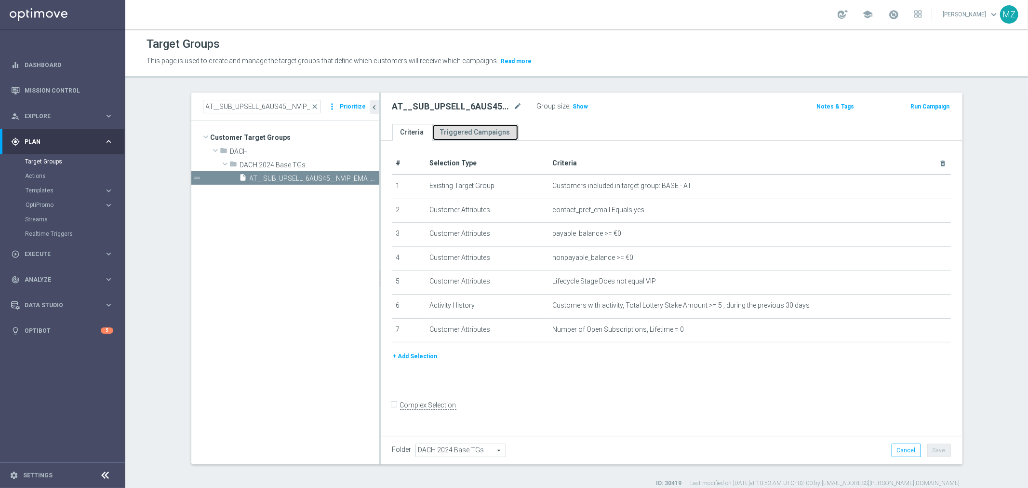
click at [459, 134] on link "Triggered Campaigns" at bounding box center [475, 132] width 86 height 17
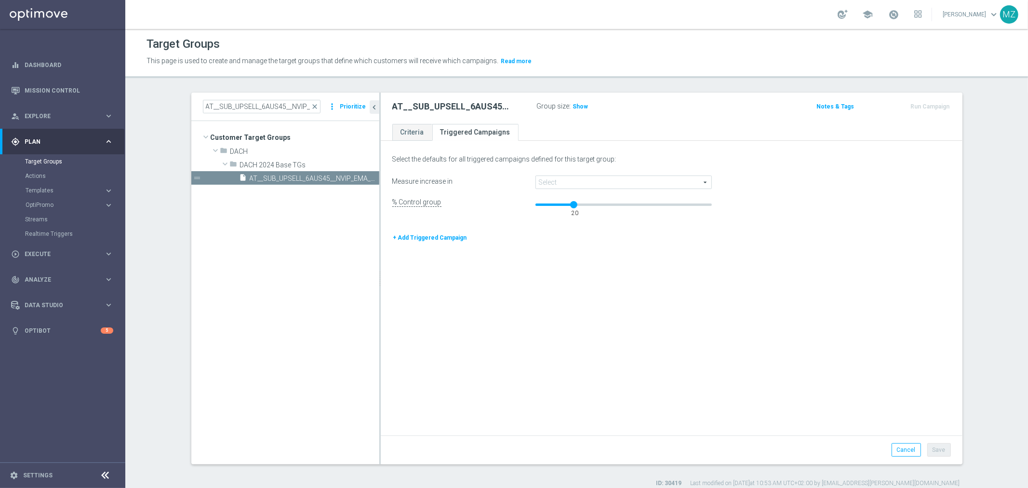
click at [571, 182] on span at bounding box center [623, 182] width 175 height 13
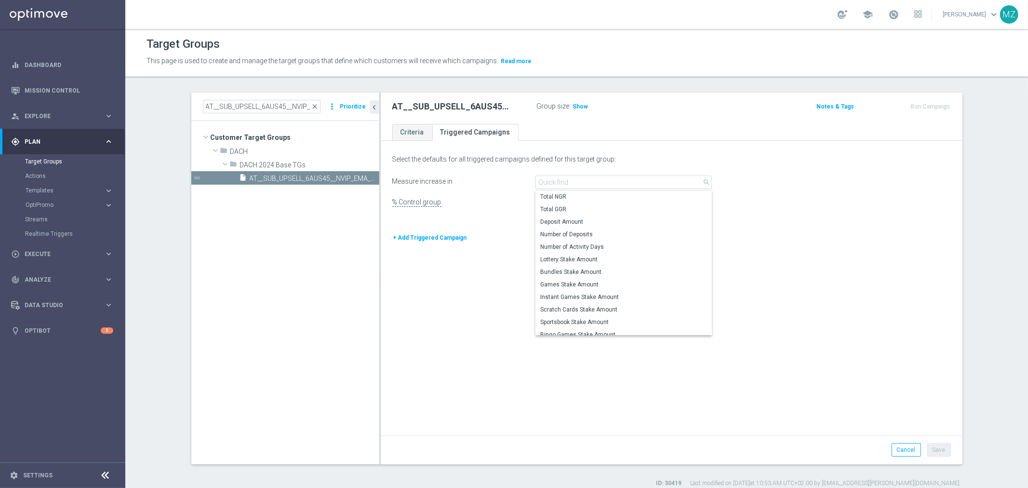
click at [888, 237] on div "+ Add Triggered Campaign" at bounding box center [671, 237] width 573 height 11
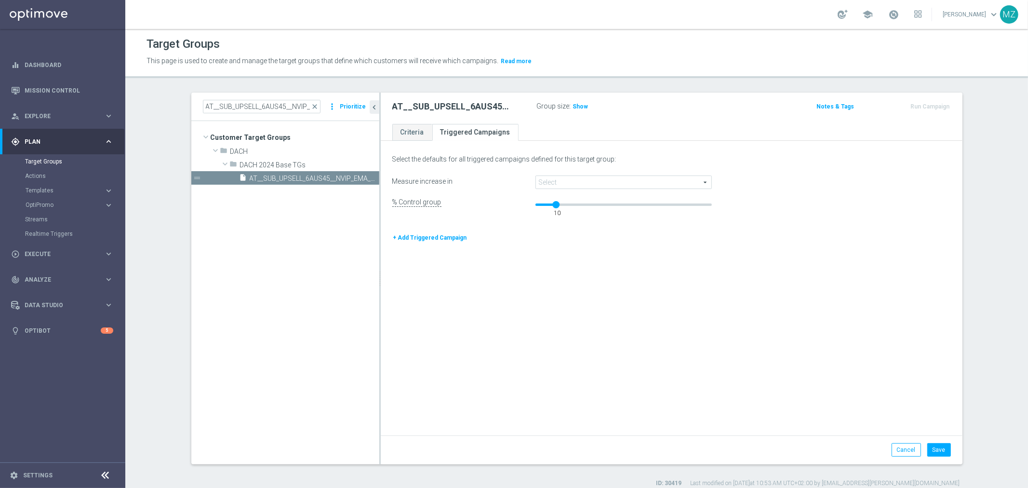
drag, startPoint x: 571, startPoint y: 204, endPoint x: 556, endPoint y: 203, distance: 14.5
click at [556, 203] on div "10" at bounding box center [557, 203] width 8 height 5
click at [659, 251] on div "Select the defaults for all triggered campaigns defined for this target group: …" at bounding box center [672, 290] width 582 height 292
click at [941, 445] on button "Save" at bounding box center [940, 449] width 24 height 13
click at [400, 124] on link "Criteria" at bounding box center [412, 132] width 40 height 17
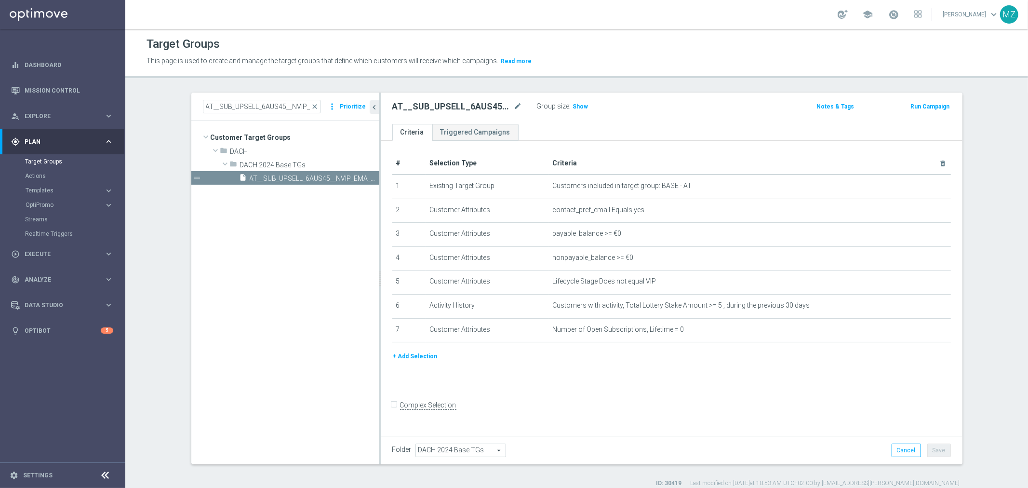
click at [943, 105] on button "Run Campaign" at bounding box center [930, 106] width 41 height 11
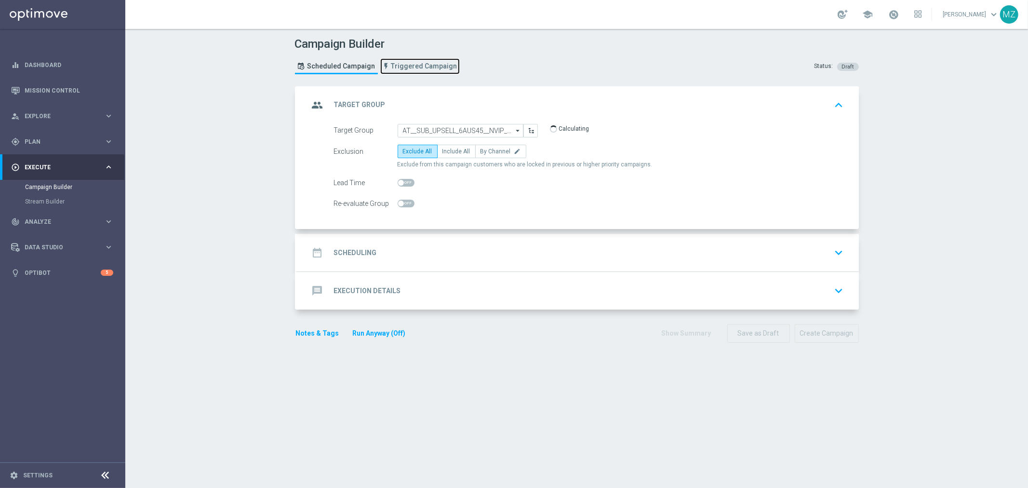
click at [406, 65] on span "Triggered Campaign" at bounding box center [424, 66] width 66 height 8
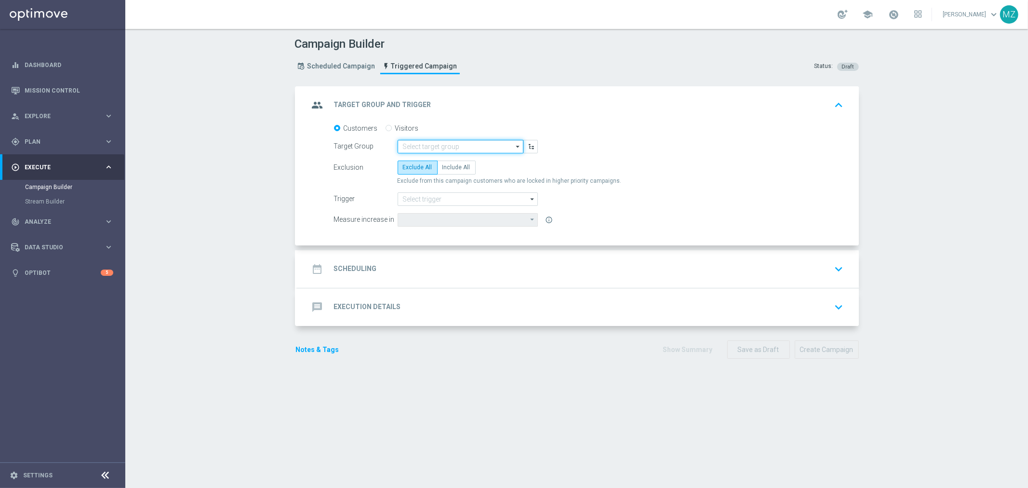
click at [449, 143] on input at bounding box center [461, 146] width 126 height 13
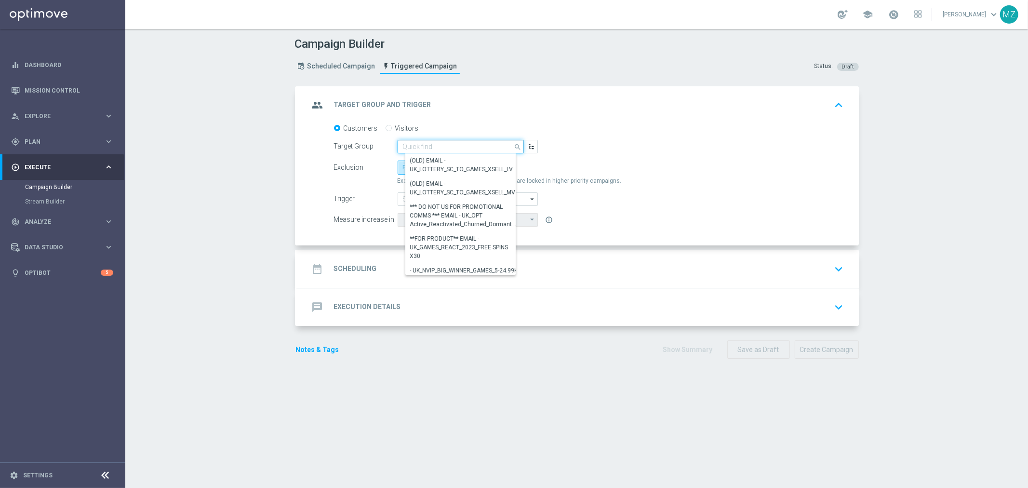
paste input "AT__SUB_UPSELL_6AUS45__NVIP_EMA_T&T_LT"
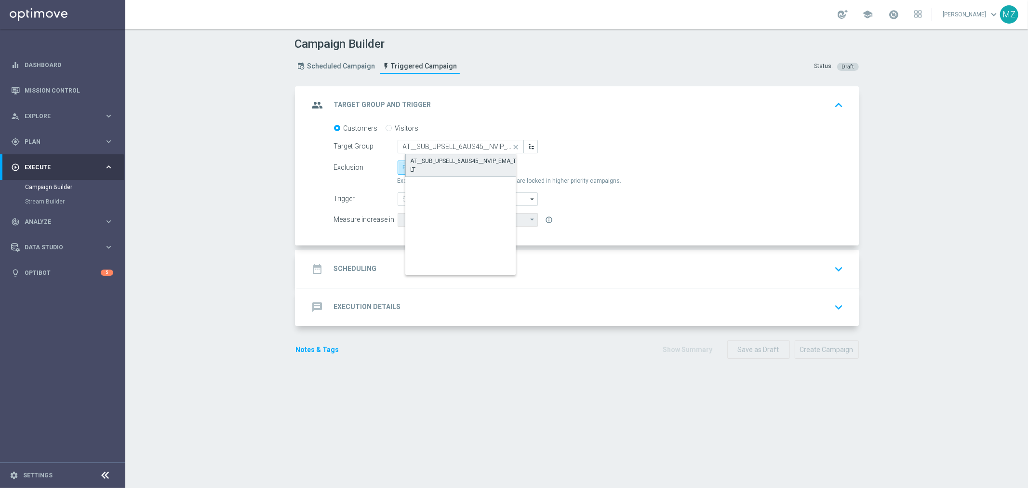
click at [456, 160] on div "AT__SUB_UPSELL_6AUS45__NVIP_EMA_T&T_LT" at bounding box center [469, 165] width 116 height 17
type input "AT__SUB_UPSELL_6AUS45__NVIP_EMA_T&T_LT"
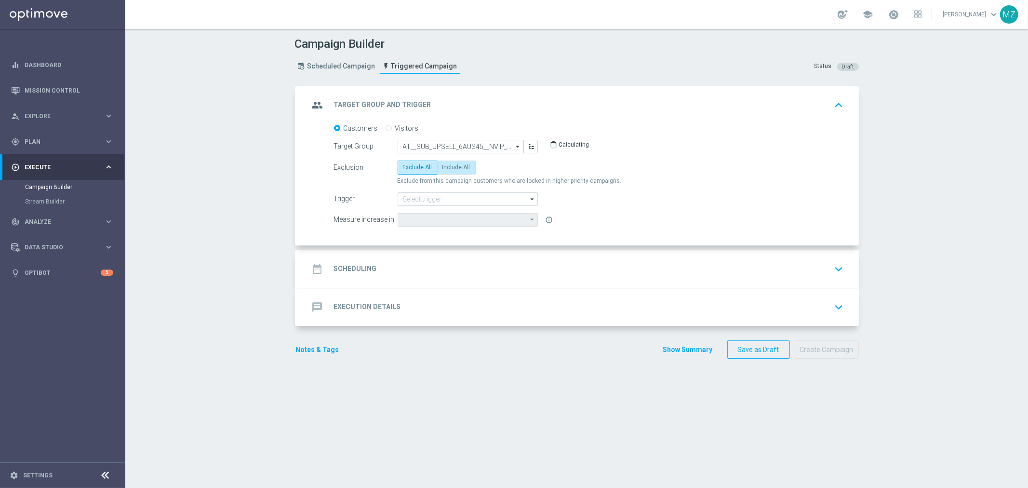
type input "Deposit Amount"
click at [437, 165] on label "Include All" at bounding box center [456, 167] width 39 height 13
click at [443, 166] on input "Include All" at bounding box center [446, 169] width 6 height 6
radio input "true"
click at [445, 200] on input at bounding box center [468, 198] width 140 height 13
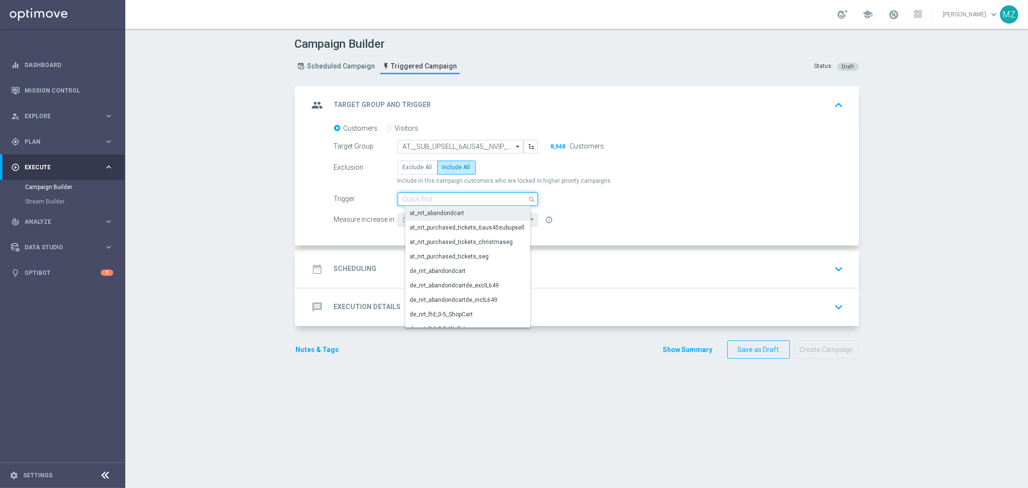
paste input "at_nrt_purchased_tickets_6aus45subupsell"
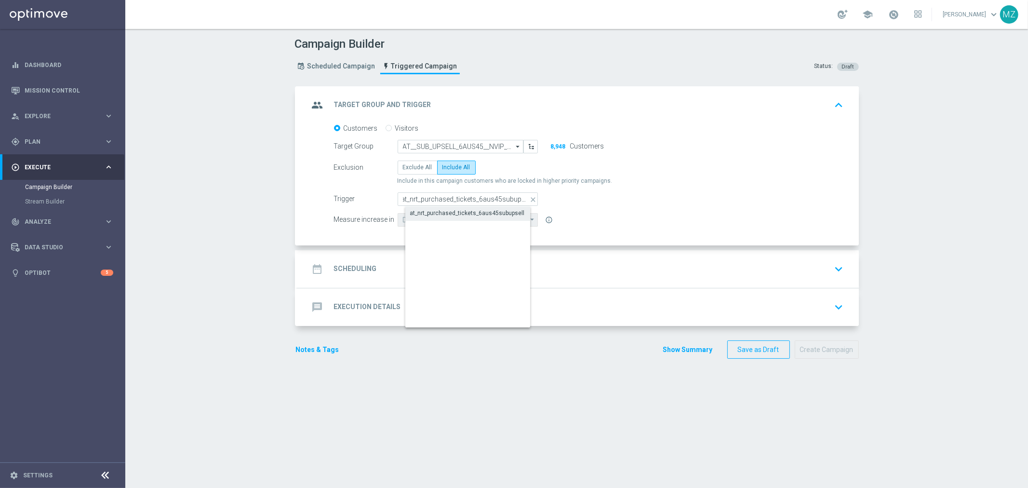
click at [442, 215] on div "at_nrt_purchased_tickets_6aus45subupsell" at bounding box center [467, 213] width 115 height 9
type input "at_nrt_purchased_tickets_6aus45subupsell"
click at [469, 264] on div "date_range Scheduling keyboard_arrow_down" at bounding box center [578, 269] width 538 height 18
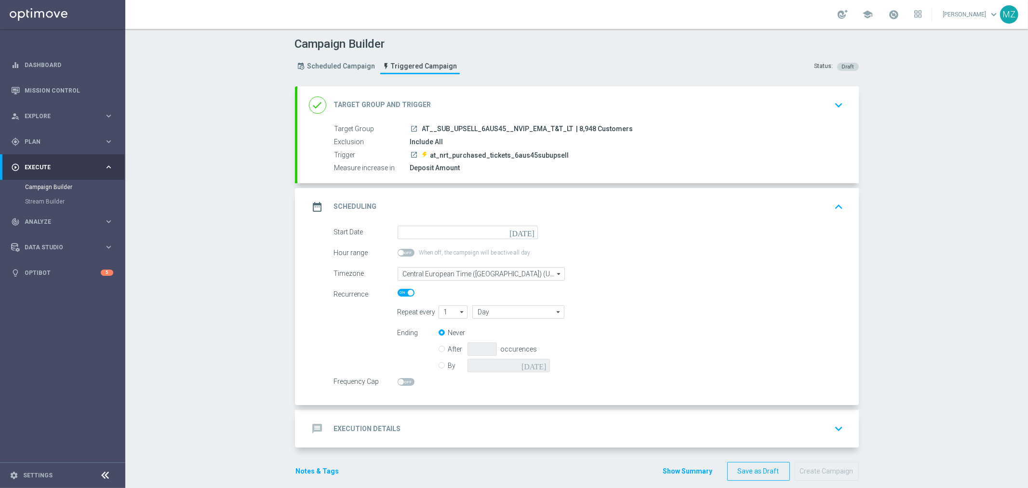
click at [527, 230] on icon "[DATE]" at bounding box center [524, 231] width 28 height 11
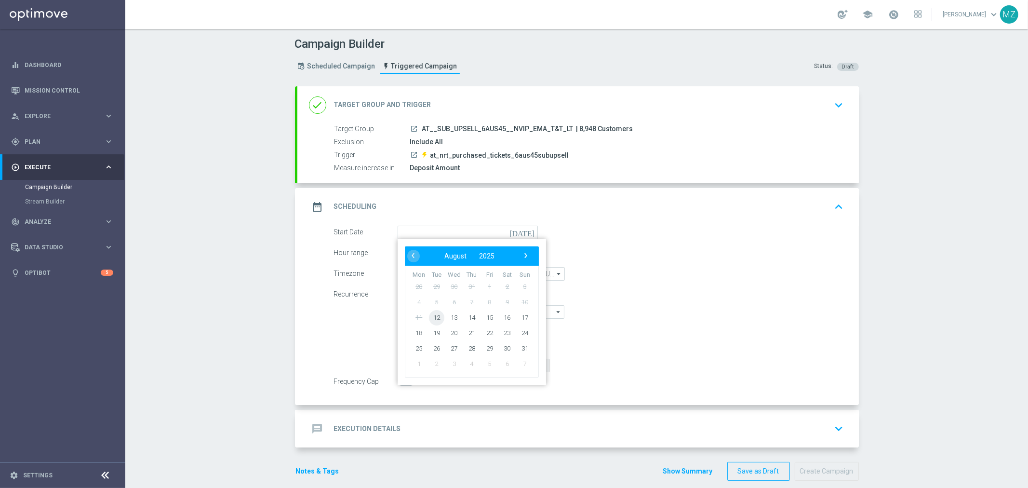
click at [433, 316] on span "12" at bounding box center [436, 316] width 15 height 15
type input "[DATE]"
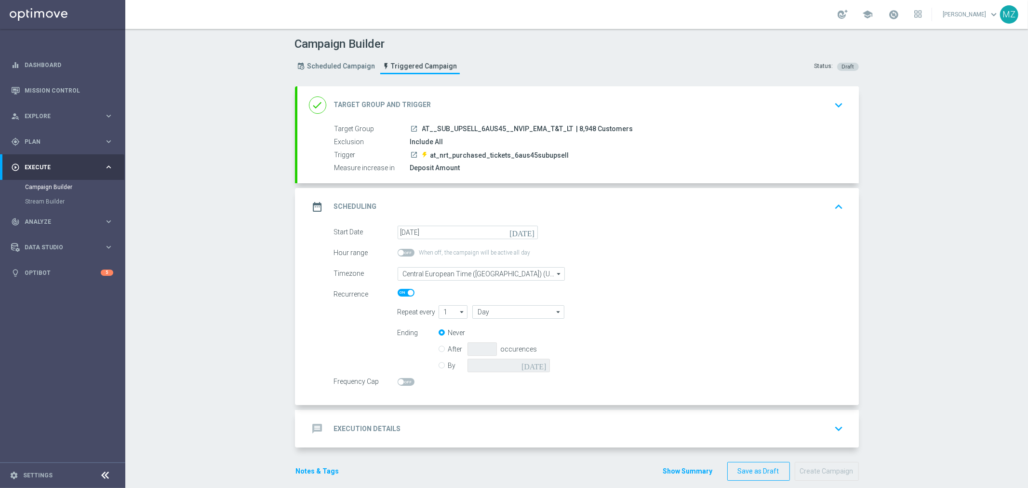
click at [659, 276] on div "Timezone Central European Time ([GEOGRAPHIC_DATA]) (UTC +02:00) Central Europea…" at bounding box center [502, 273] width 350 height 13
click at [71, 141] on span "Plan" at bounding box center [65, 142] width 80 height 6
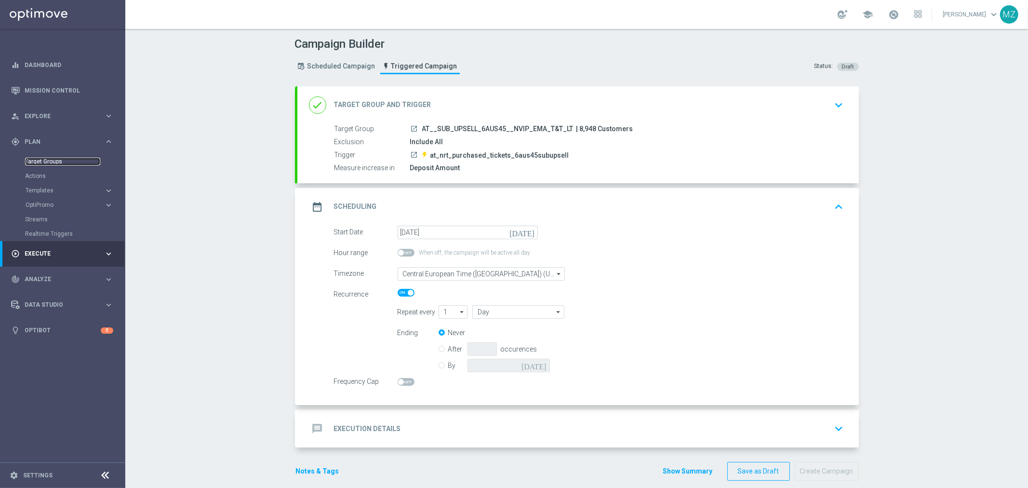
click at [50, 159] on link "Target Groups" at bounding box center [62, 162] width 75 height 8
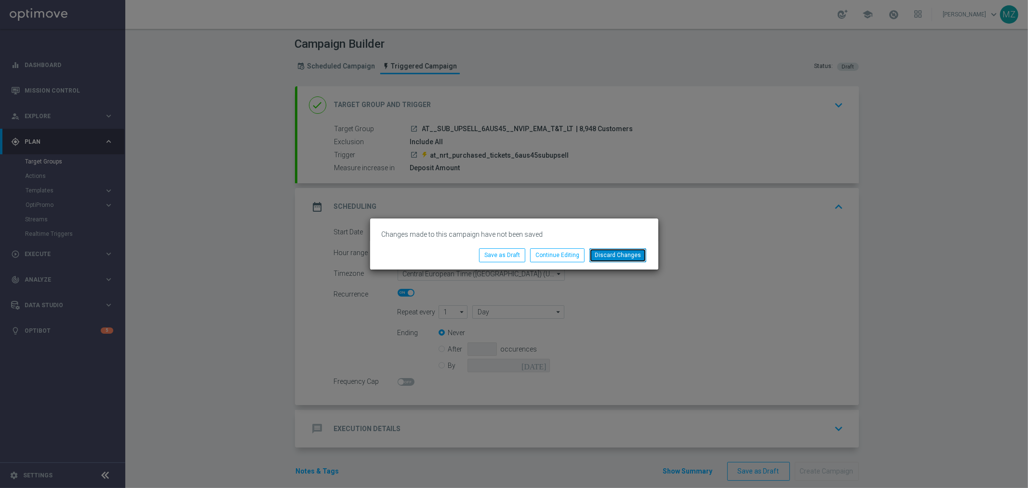
click at [609, 253] on button "Discard Changes" at bounding box center [618, 254] width 57 height 13
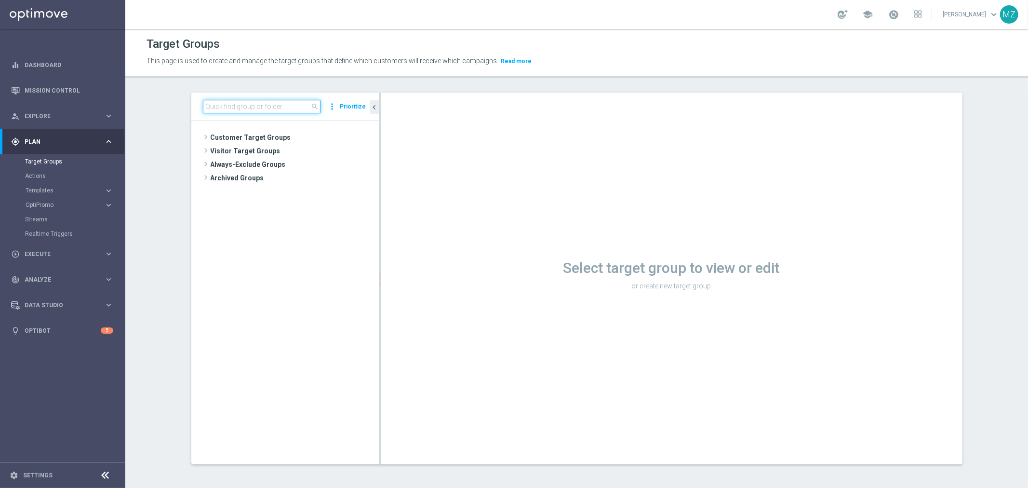
click at [239, 102] on input at bounding box center [262, 106] width 118 height 13
paste input "DE_ALL__SUB_UPSELL_EJ__NVIP_EMA_T&T_LT"
type input "DE_ALL__SUB_UPSELL_EJ__NVIP_EMA_T&T_LT"
click at [256, 181] on span "DE_ALL__SUB_UPSELL_EJ__NVIP_EMA_T&T_LT" at bounding box center [304, 179] width 108 height 8
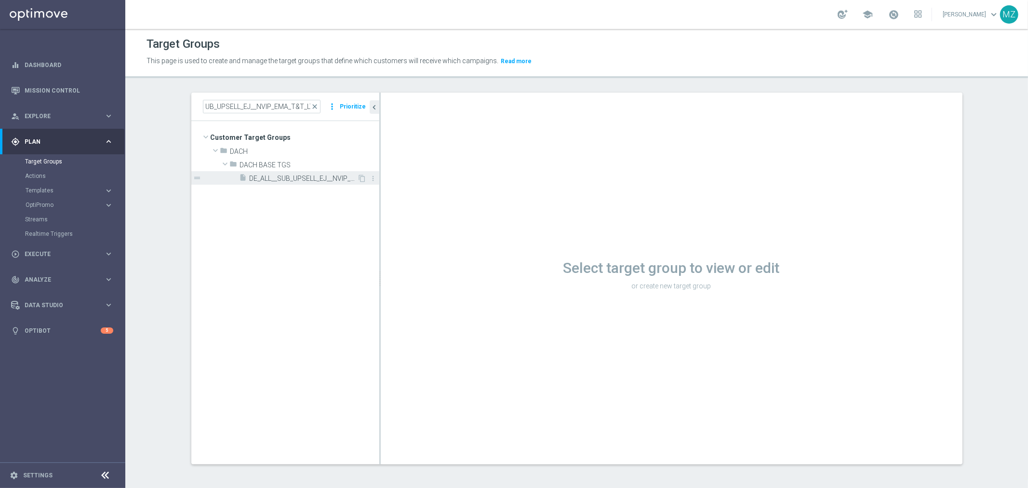
scroll to position [0, 0]
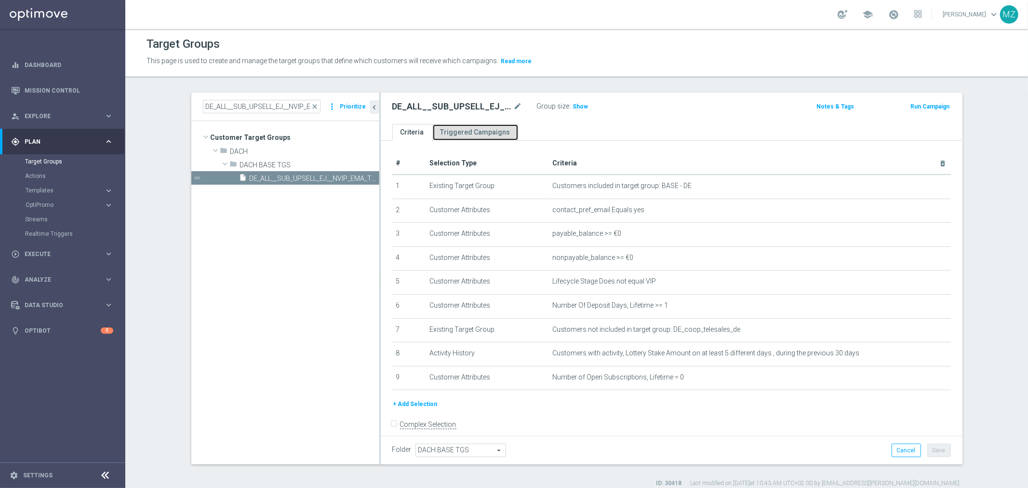
click at [483, 131] on link "Triggered Campaigns" at bounding box center [475, 132] width 86 height 17
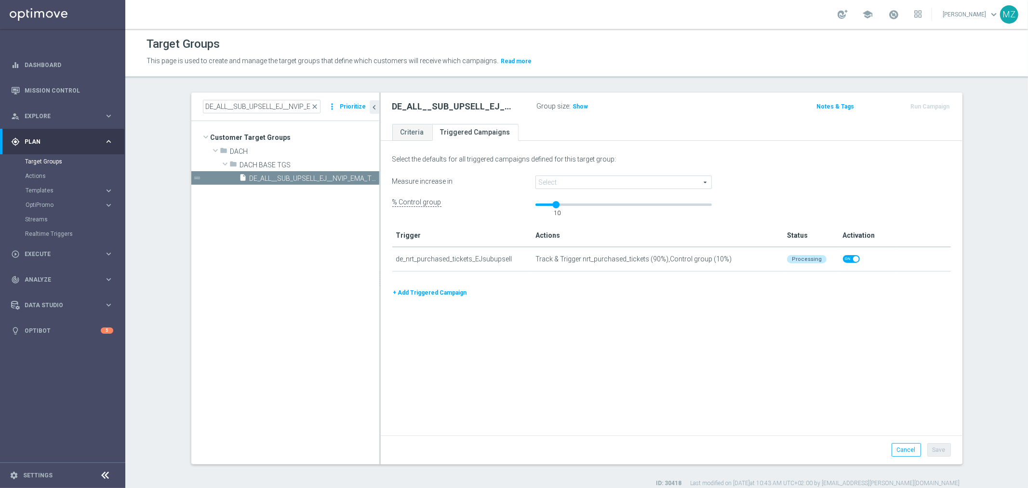
click at [550, 176] on span at bounding box center [623, 182] width 175 height 13
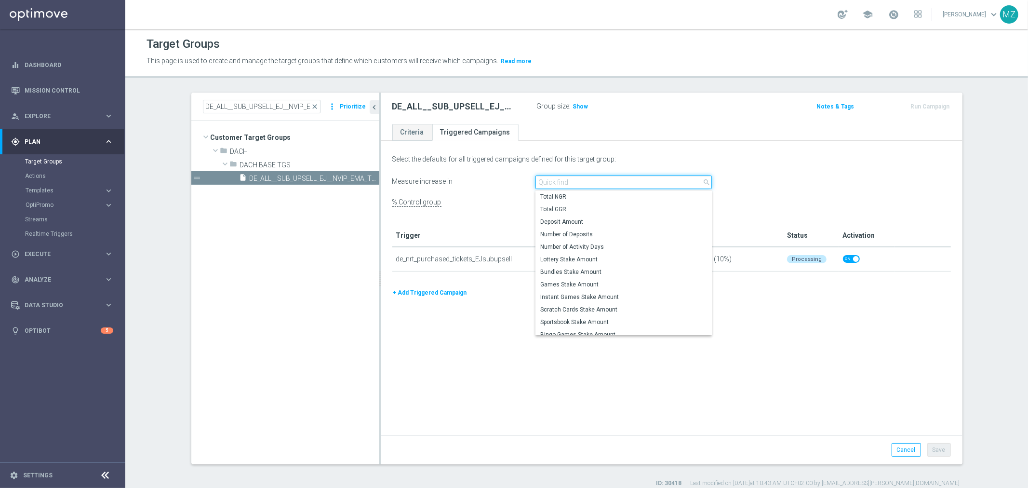
click at [551, 182] on input "search" at bounding box center [624, 181] width 176 height 13
drag, startPoint x: 582, startPoint y: 258, endPoint x: 716, endPoint y: 311, distance: 143.7
click at [583, 258] on span "Lottery Stake Amount" at bounding box center [623, 260] width 167 height 8
type input "Lottery Stake Amount"
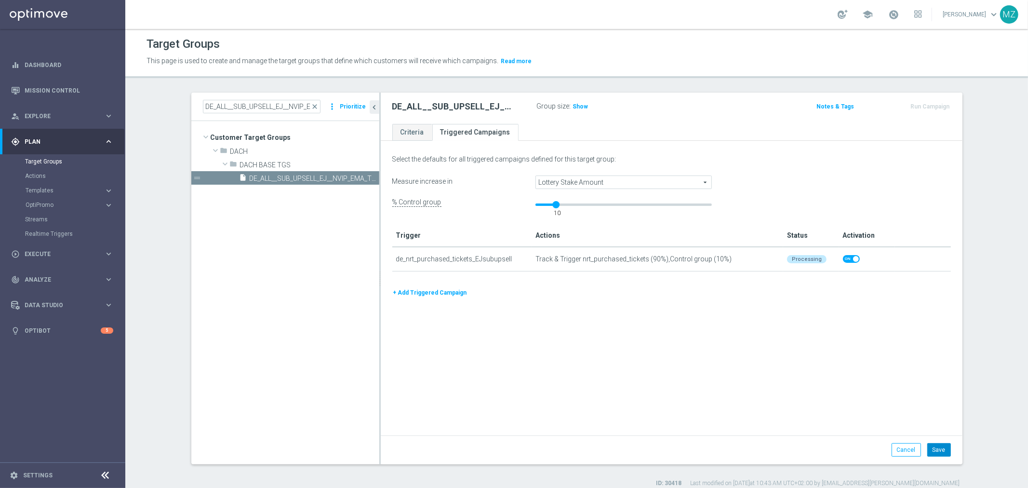
click at [937, 445] on button "Save" at bounding box center [940, 449] width 24 height 13
click at [239, 109] on input "DE_ALL__SUB_UPSELL_EJ__NVIP_EMA_T&T_LT" at bounding box center [262, 106] width 118 height 13
paste input "AT__SUB_UPSELL_6AUS45"
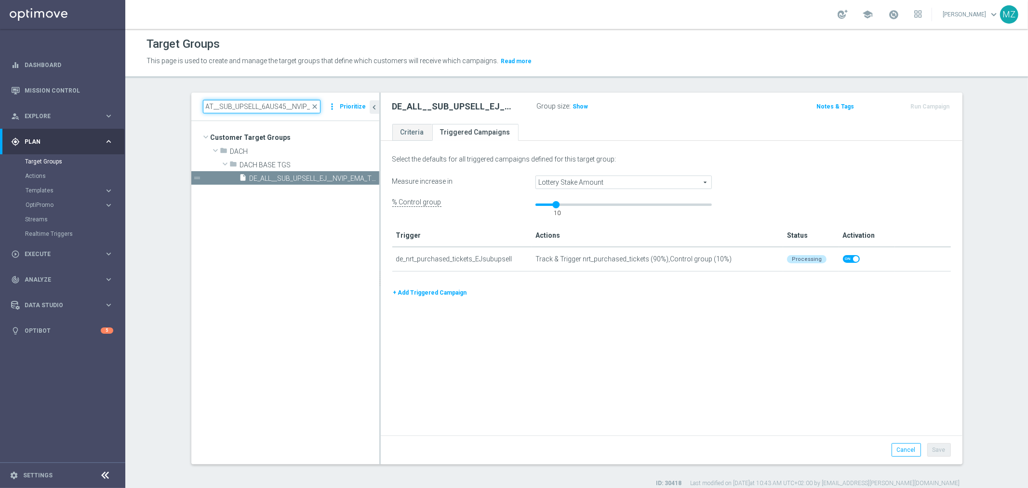
scroll to position [0, 34]
type input "AT__SUB_UPSELL_6AUS45__NVIP_EMA_T&T_LT"
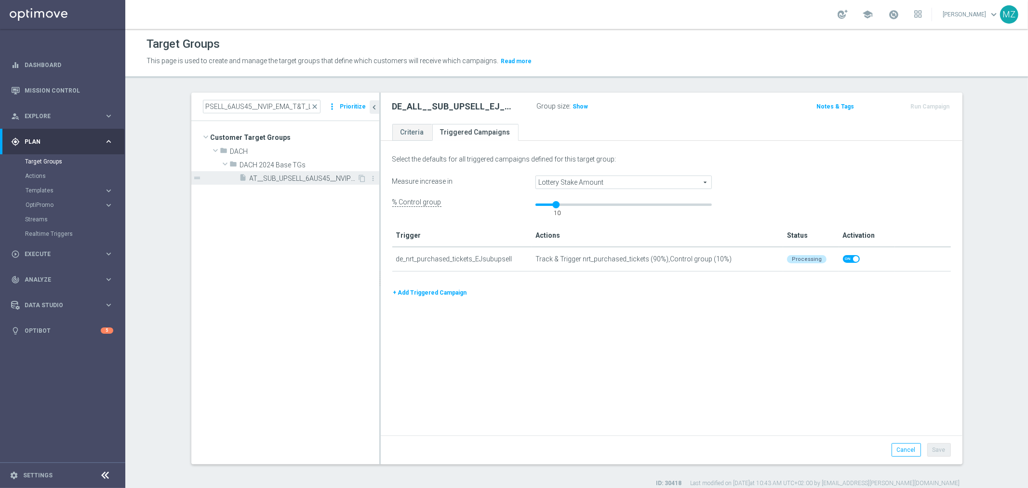
click at [285, 179] on span "AT__SUB_UPSELL_6AUS45__NVIP_EMA_T&T_LT" at bounding box center [304, 179] width 108 height 8
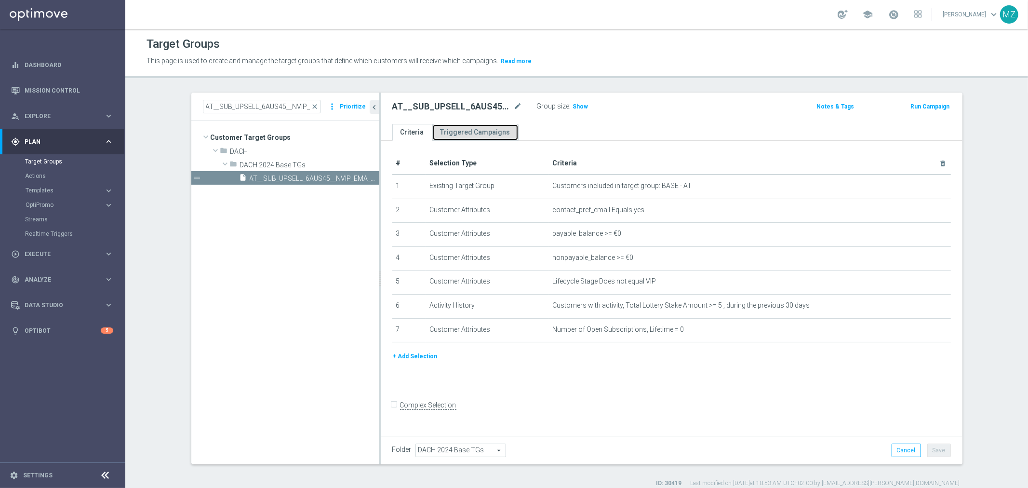
click at [444, 135] on link "Triggered Campaigns" at bounding box center [475, 132] width 86 height 17
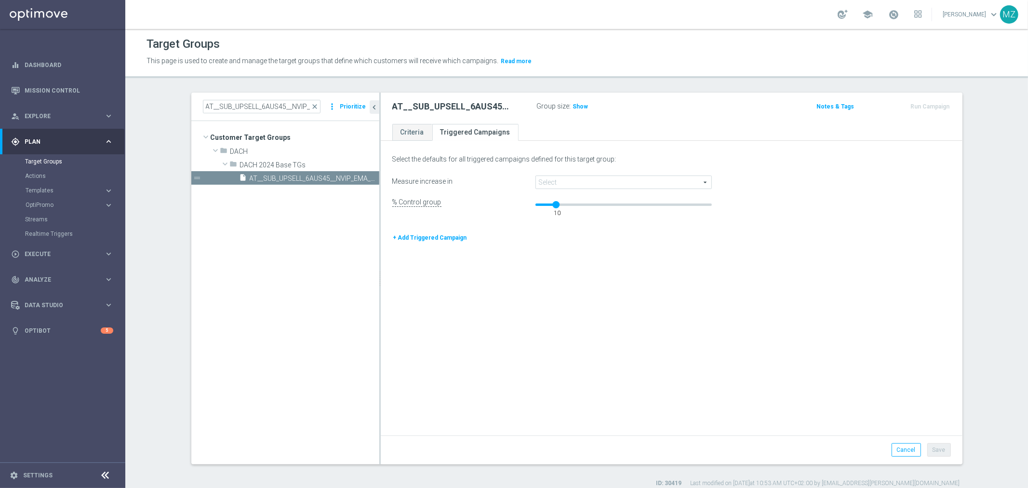
click at [571, 184] on span "Lottery Stake Amount" at bounding box center [623, 182] width 175 height 13
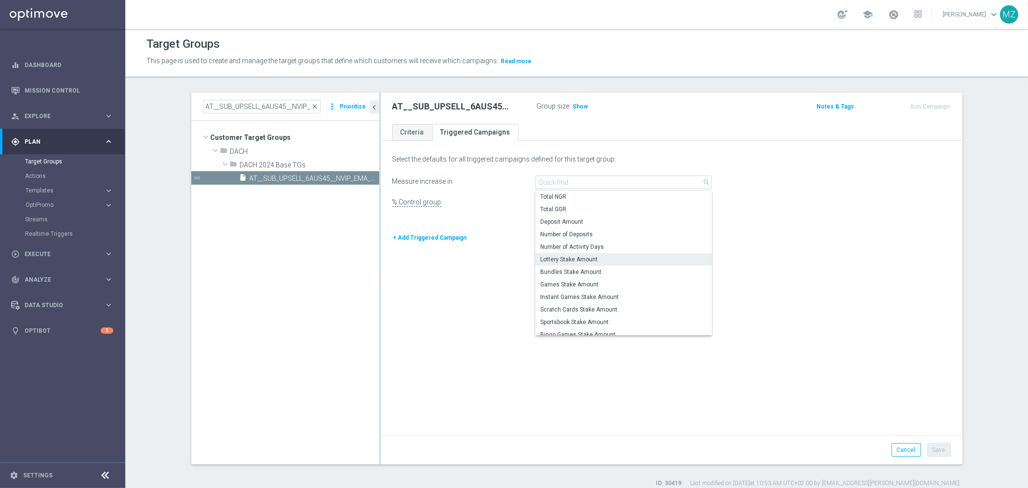
click at [568, 261] on span "Lottery Stake Amount" at bounding box center [623, 260] width 167 height 8
type input "Lottery Stake Amount"
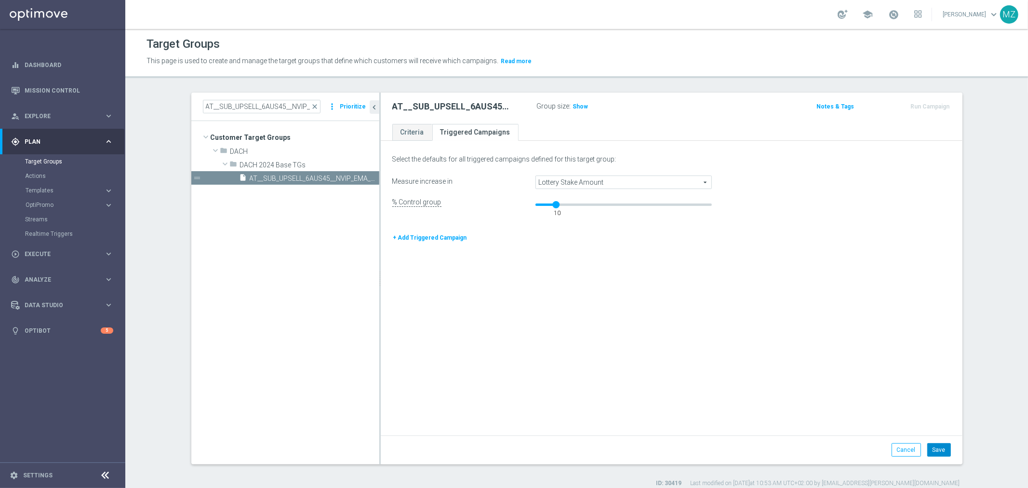
click at [928, 451] on button "Save" at bounding box center [940, 449] width 24 height 13
click at [396, 131] on link "Criteria" at bounding box center [412, 132] width 40 height 17
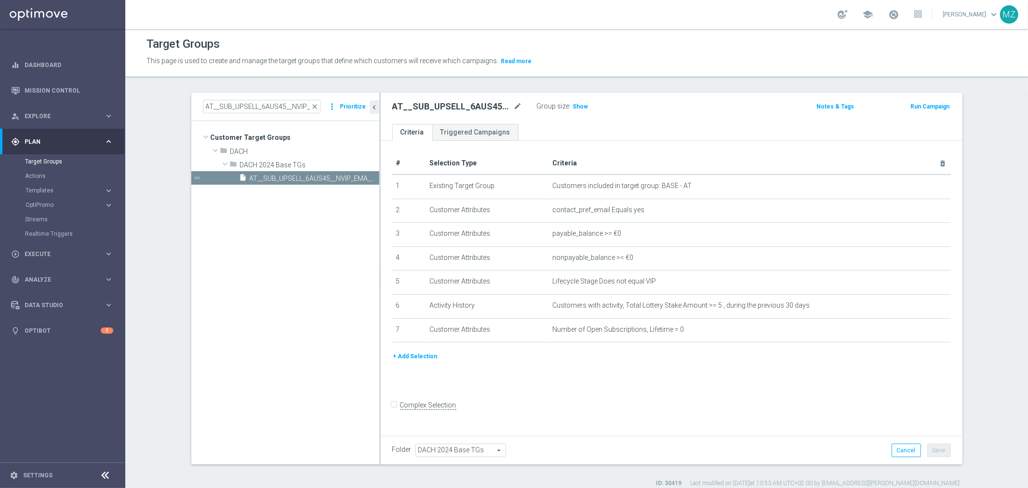
click at [922, 103] on button "Run Campaign" at bounding box center [930, 106] width 41 height 11
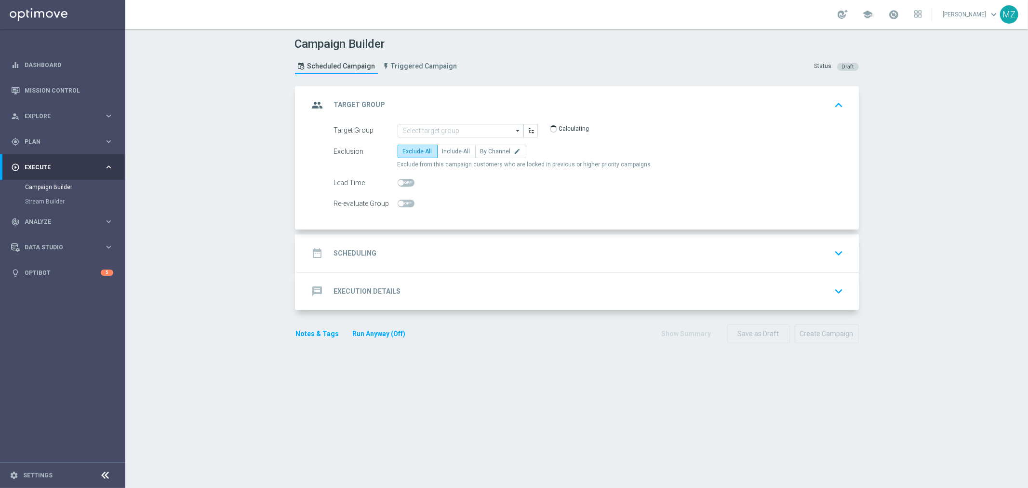
type input "AT__SUB_UPSELL_6AUS45__NVIP_EMA_T&T_LT"
click at [421, 68] on span "Triggered Campaign" at bounding box center [424, 66] width 66 height 8
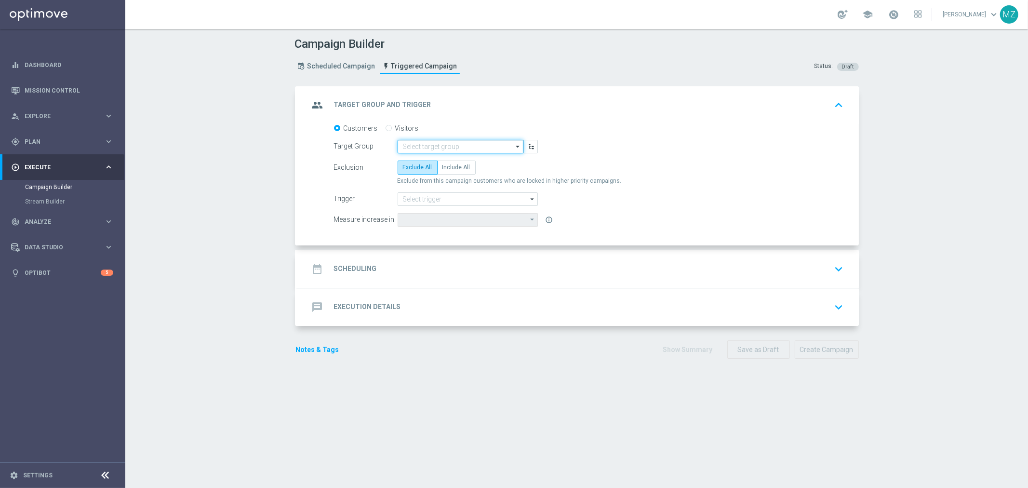
click at [432, 145] on input at bounding box center [461, 146] width 126 height 13
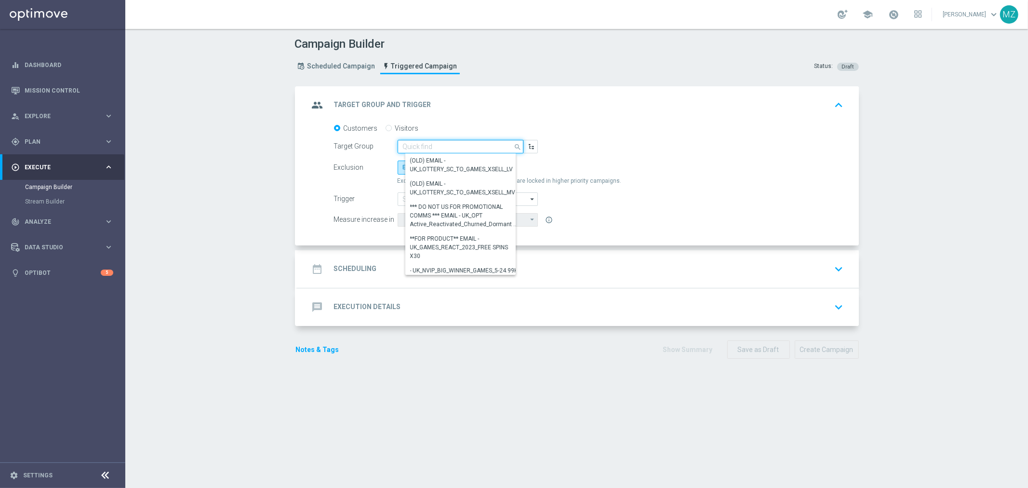
paste input "AT__SUB_UPSELL_6AUS45__NVIP_EMA_T&T_LT"
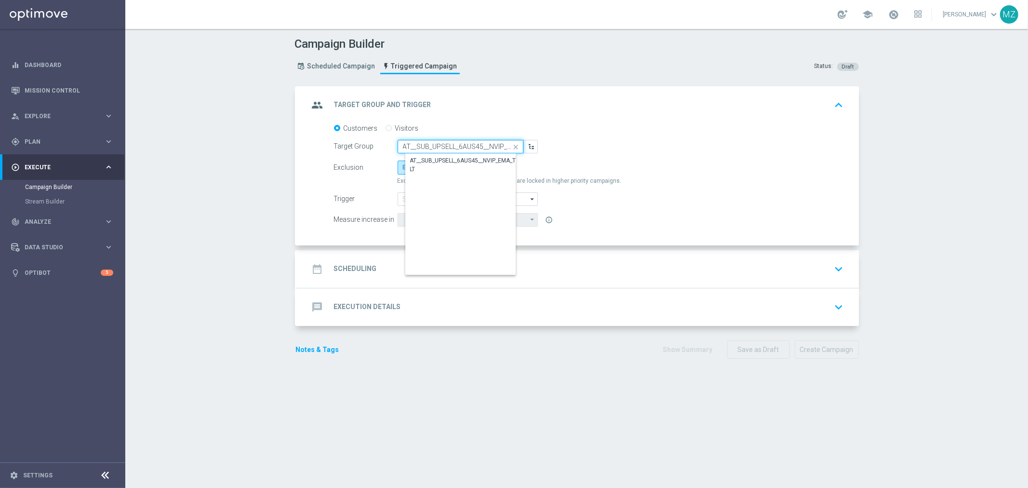
scroll to position [0, 31]
click at [435, 164] on div "AT__SUB_UPSELL_6AUS45__NVIP_EMA_T&T_LT" at bounding box center [469, 165] width 116 height 17
type input "AT__SUB_UPSELL_6AUS45__NVIP_EMA_T&T_LT"
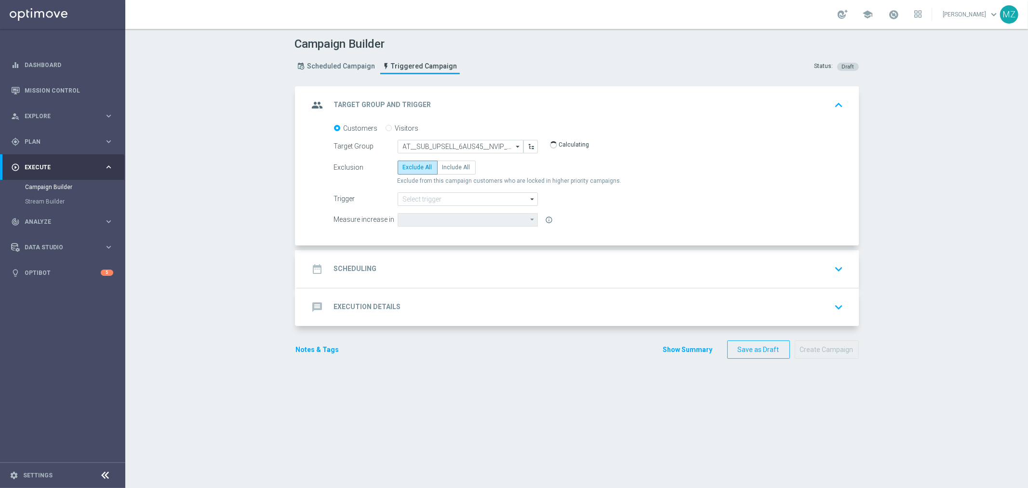
type input "Lottery Stake Amount"
click at [443, 164] on span "Include All" at bounding box center [457, 167] width 28 height 7
click at [443, 166] on input "Include All" at bounding box center [446, 169] width 6 height 6
radio input "true"
click at [448, 199] on input at bounding box center [468, 198] width 140 height 13
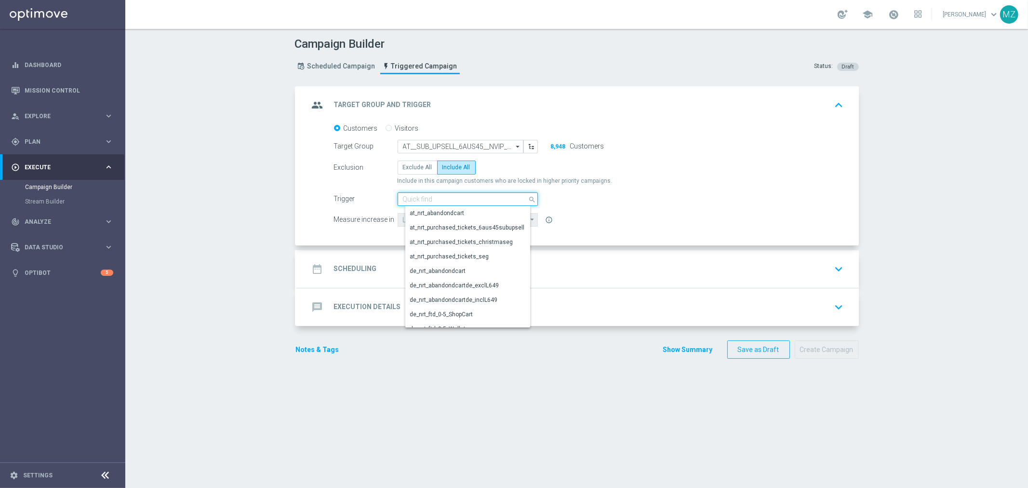
paste input "at_nrt_purchased_tickets_6aus45subupsell"
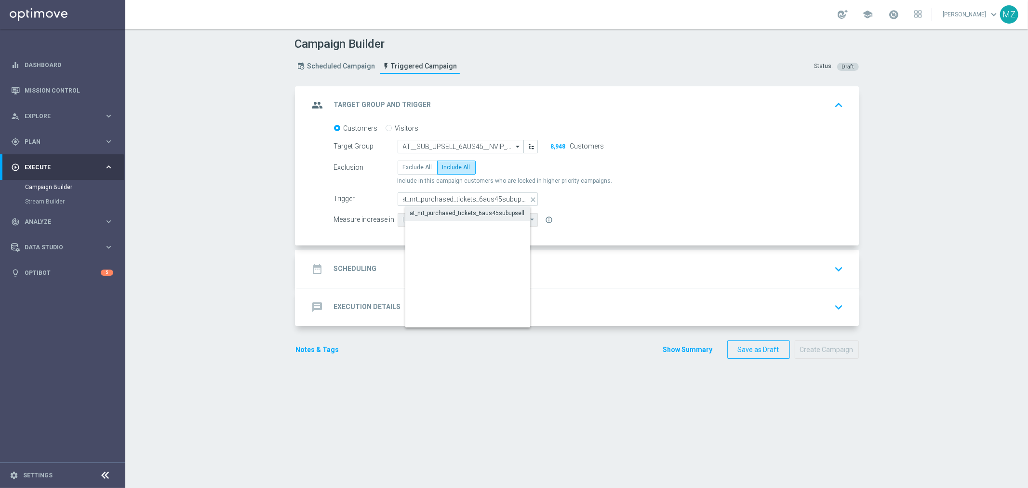
click at [467, 206] on div "at_nrt_purchased_tickets_6aus45subupsell" at bounding box center [475, 212] width 141 height 13
type input "at_nrt_purchased_tickets_6aus45subupsell"
click at [822, 267] on div "date_range Scheduling keyboard_arrow_down" at bounding box center [578, 269] width 538 height 18
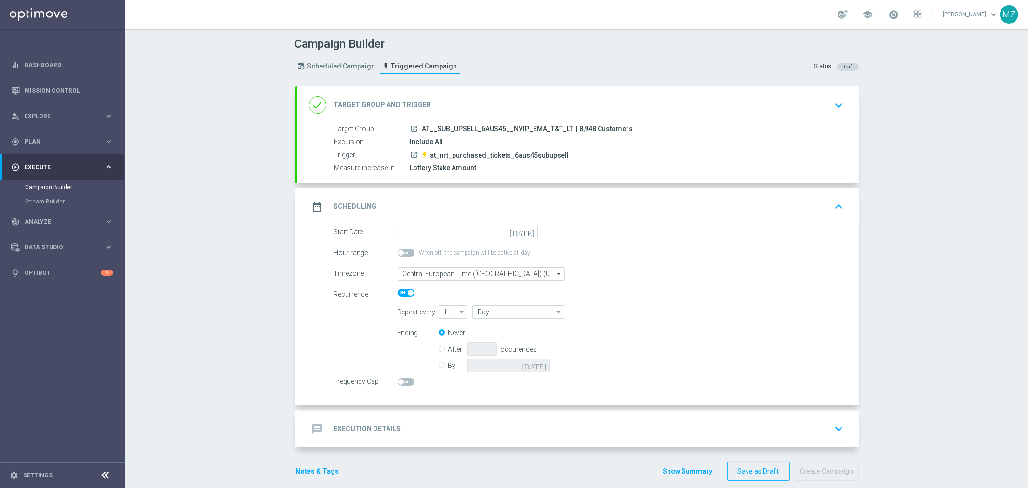
click at [527, 230] on icon "[DATE]" at bounding box center [524, 231] width 28 height 11
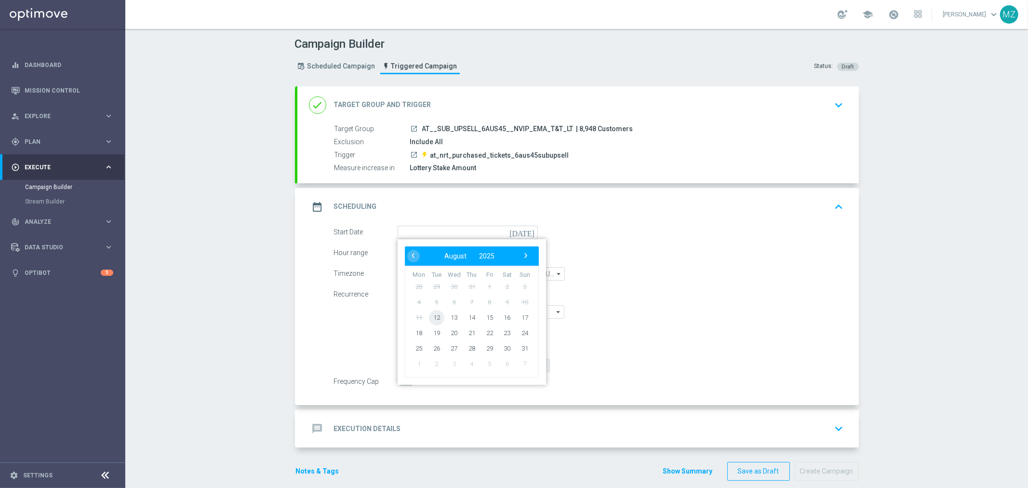
click at [429, 315] on span "12" at bounding box center [436, 316] width 15 height 15
type input "[DATE]"
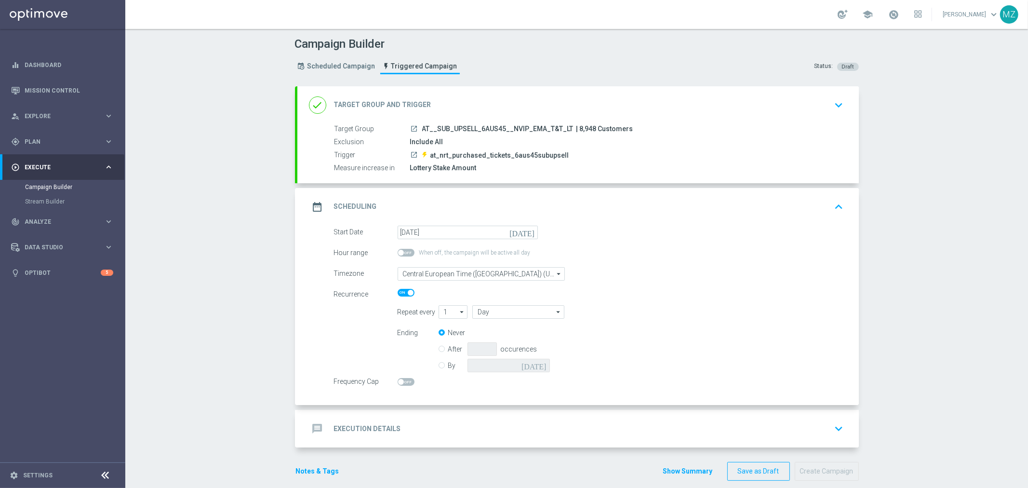
click at [439, 364] on input "By" at bounding box center [442, 364] width 6 height 6
radio input "true"
radio input "false"
click at [540, 363] on icon "[DATE]" at bounding box center [536, 364] width 28 height 11
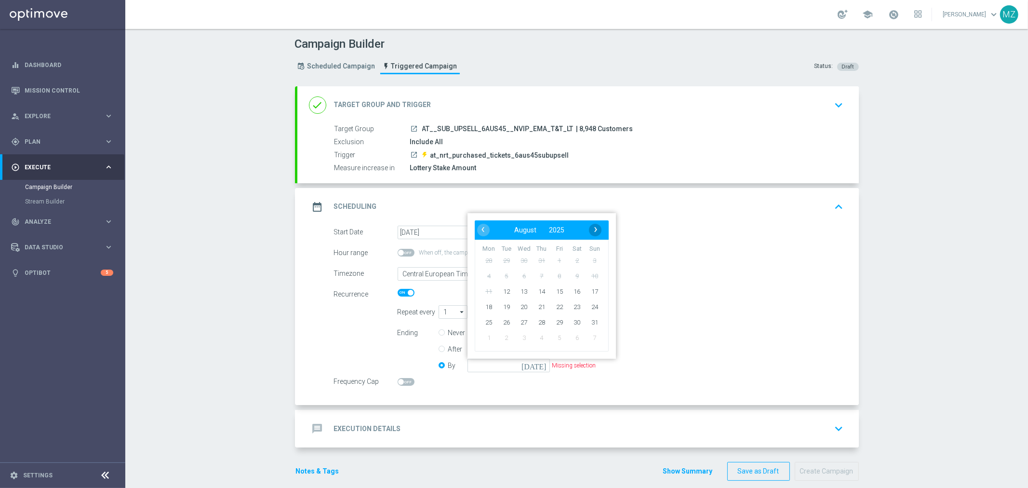
click at [590, 226] on span "›" at bounding box center [596, 229] width 13 height 13
click at [592, 279] on span "14" at bounding box center [594, 276] width 15 height 15
type input "[DATE]"
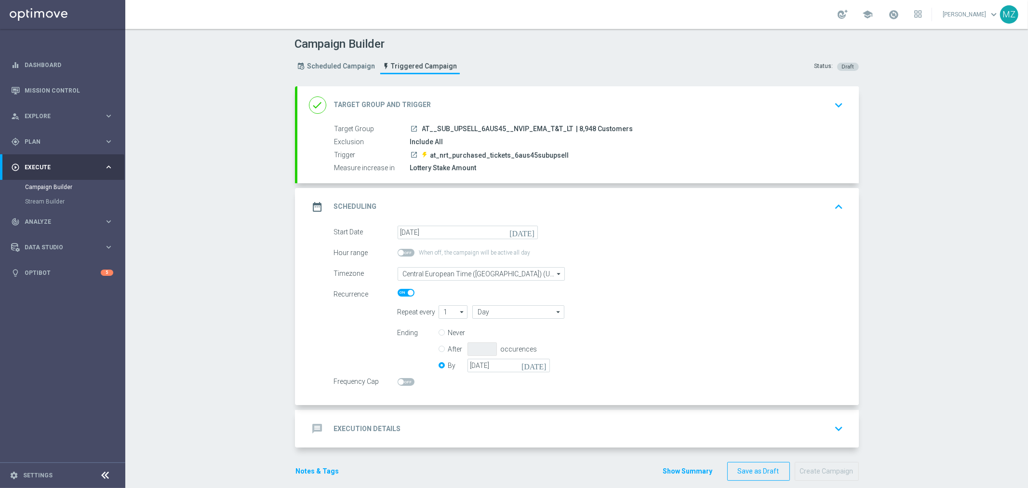
click at [398, 384] on span at bounding box center [406, 382] width 17 height 8
click at [398, 384] on input "checkbox" at bounding box center [406, 382] width 17 height 8
checkbox input "true"
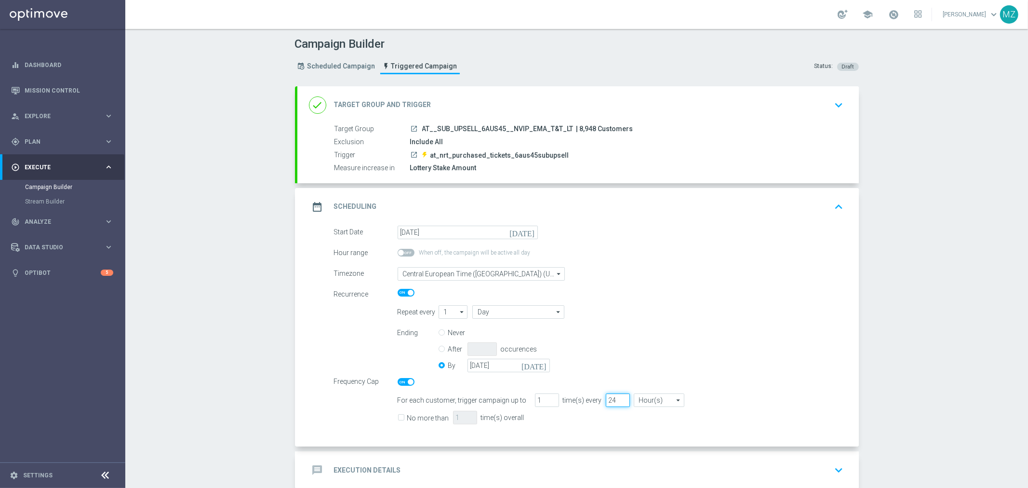
click at [606, 399] on input "24" at bounding box center [618, 399] width 24 height 13
type input "72"
click at [393, 417] on div "No more than 1 time(s) overall" at bounding box center [620, 417] width 461 height 14
click at [398, 418] on input "No more than" at bounding box center [401, 419] width 6 height 6
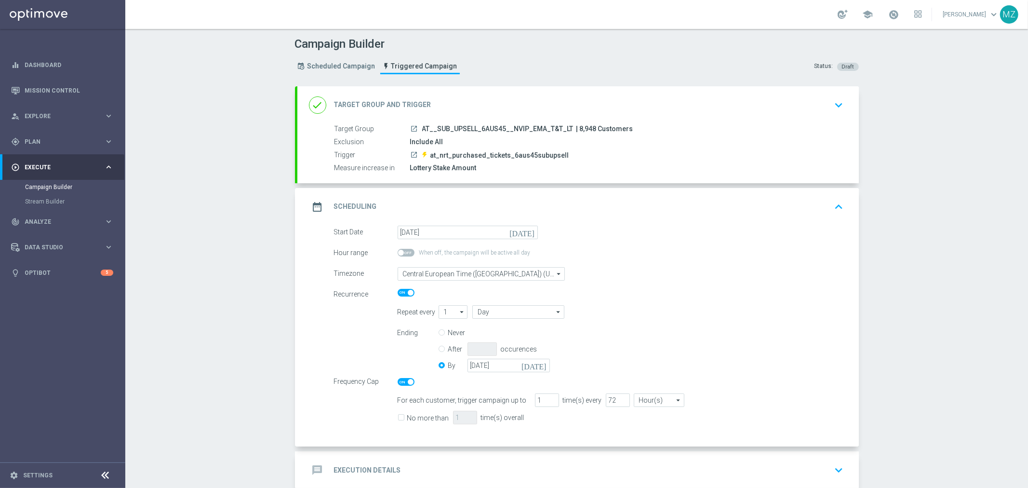
checkbox input "true"
click at [453, 414] on input "1" at bounding box center [465, 417] width 24 height 13
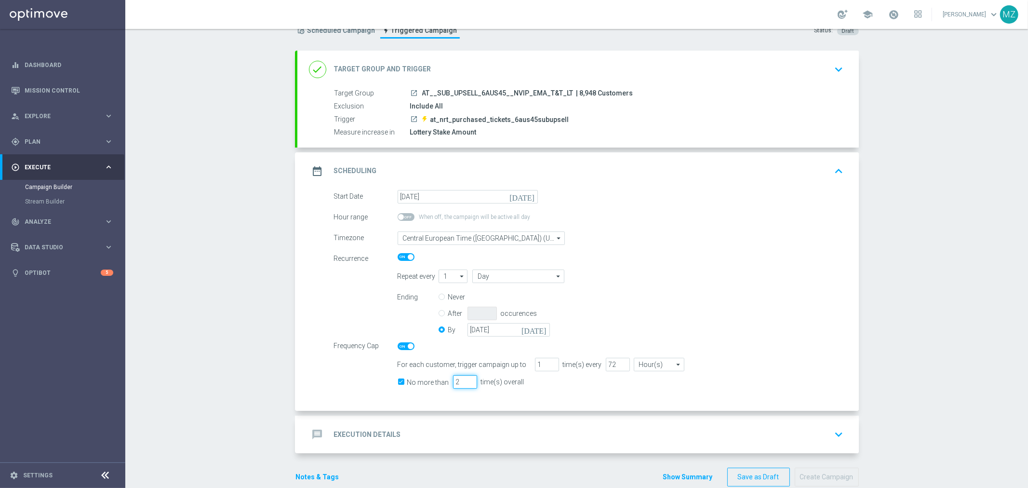
scroll to position [53, 0]
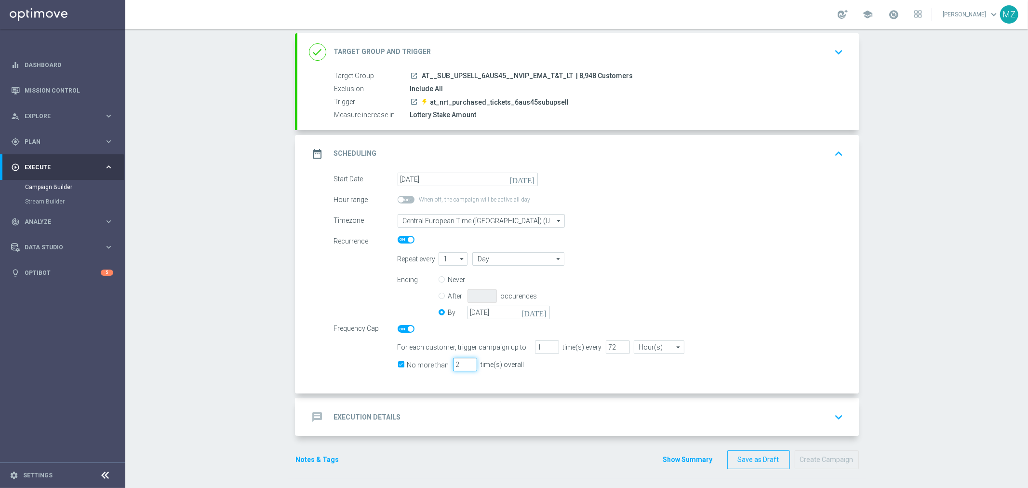
type input "2"
click at [726, 413] on div "message Execution Details keyboard_arrow_down" at bounding box center [578, 417] width 538 height 18
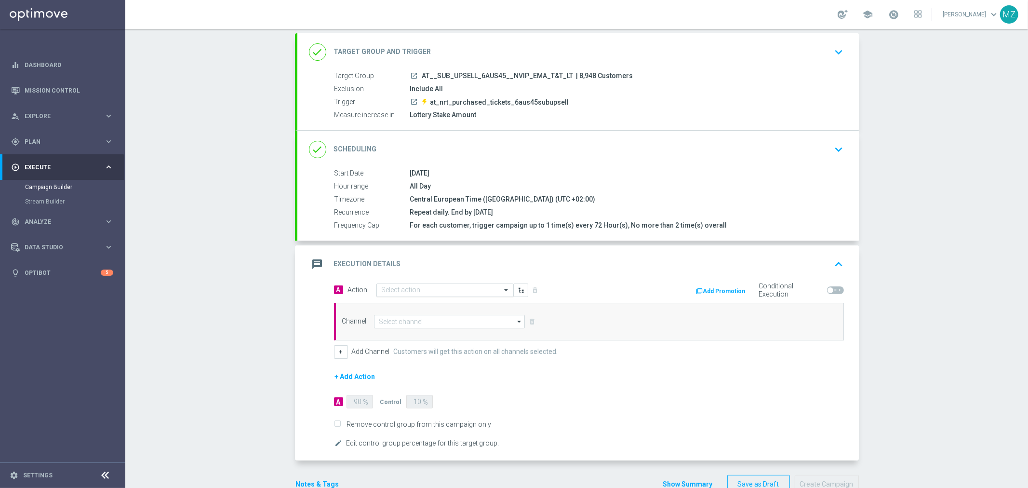
click at [394, 288] on input "text" at bounding box center [436, 290] width 108 height 8
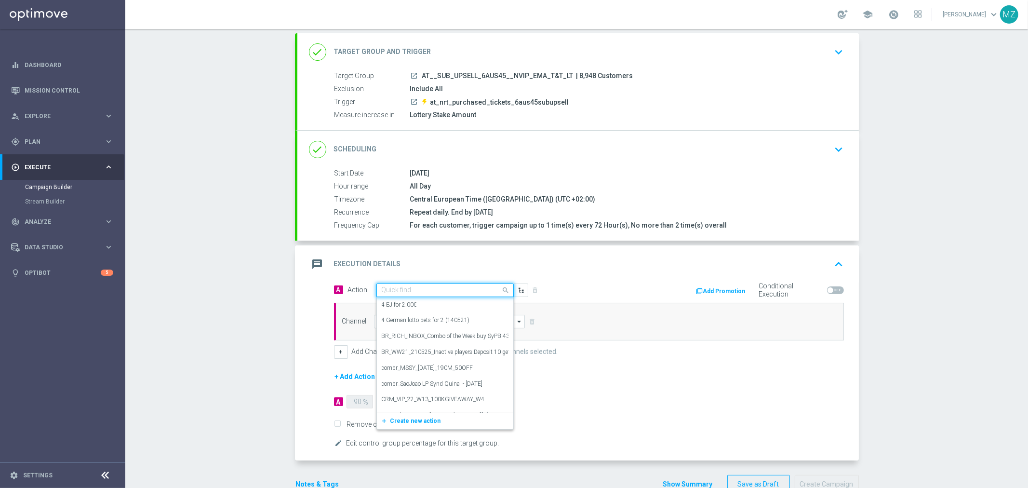
paste input "Track & Trigger nrt_purchased_tickets"
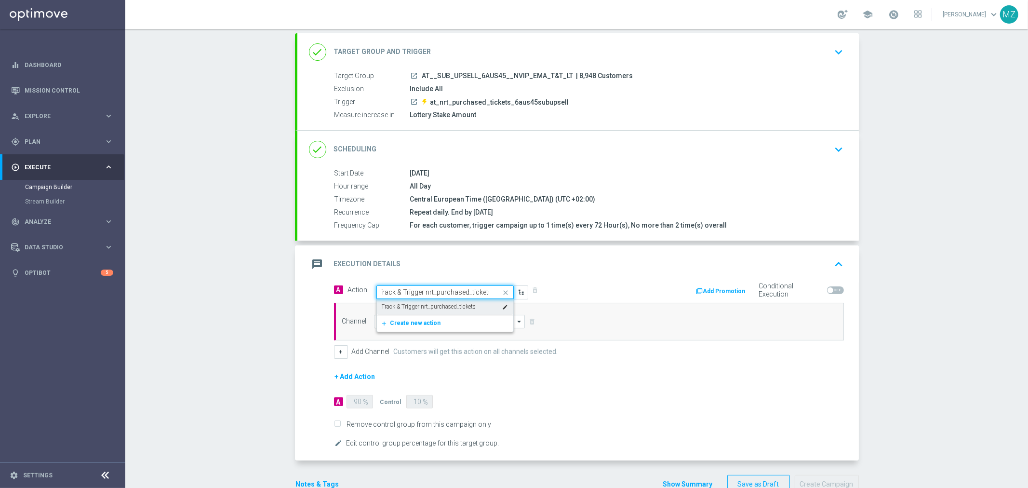
click at [396, 304] on label "Track & Trigger nrt_purchased_tickets" at bounding box center [429, 307] width 94 height 8
type input "Track & Trigger nrt_purchased_tickets"
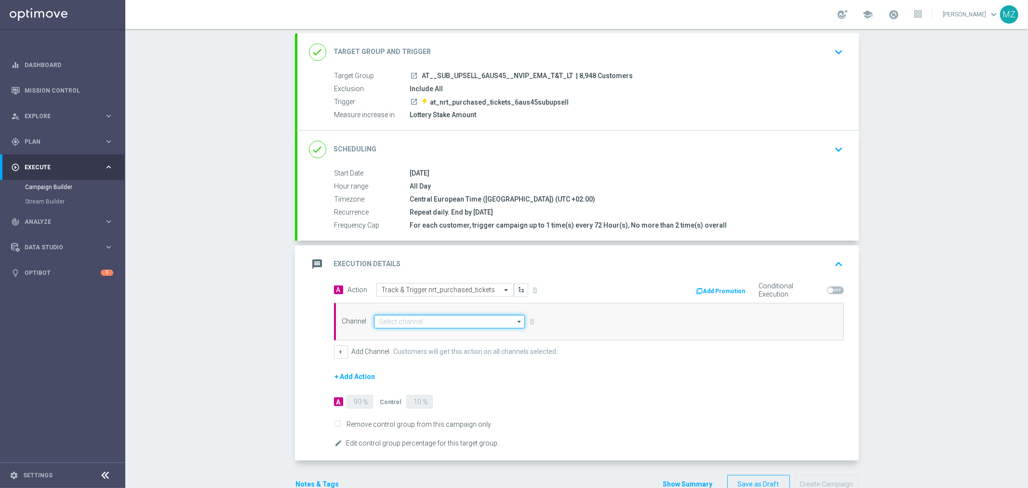
click at [396, 323] on input at bounding box center [449, 321] width 151 height 13
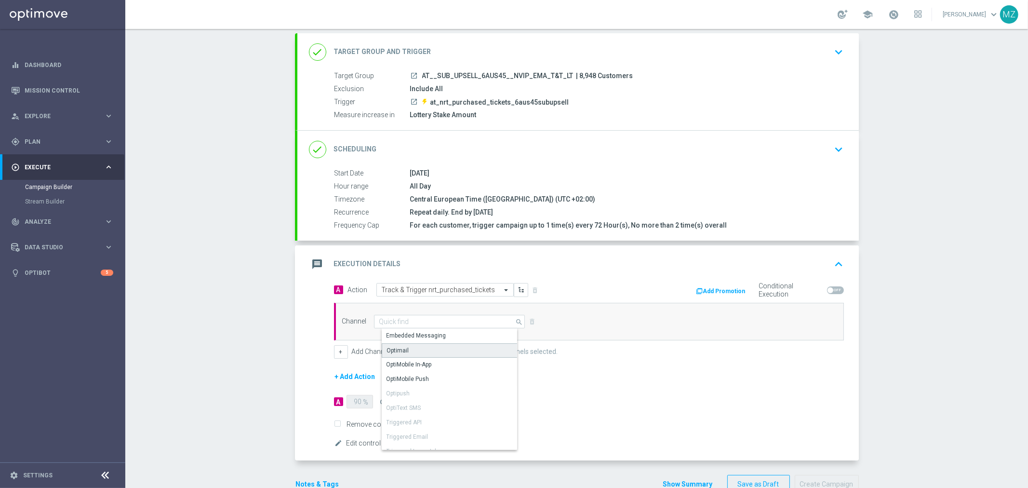
click at [390, 348] on div "Optimail" at bounding box center [398, 350] width 22 height 9
type input "Optimail"
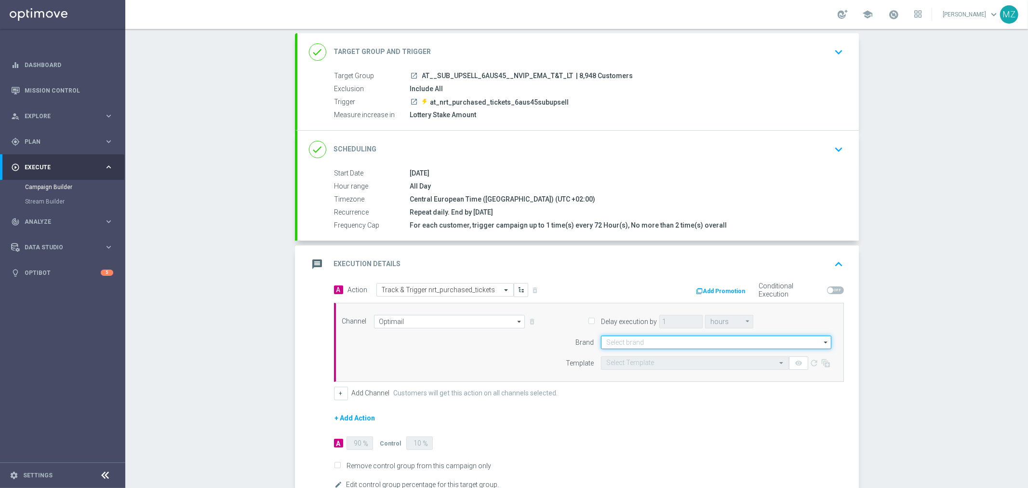
click at [676, 343] on input at bounding box center [716, 342] width 230 height 13
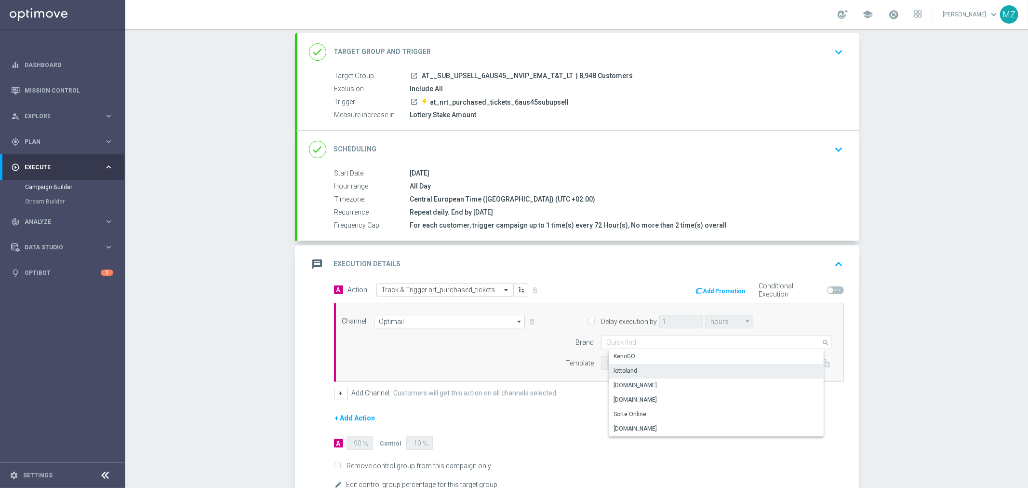
click at [626, 368] on div "lottoland" at bounding box center [626, 370] width 24 height 9
type input "lottoland"
click at [652, 356] on div "Select Template" at bounding box center [695, 362] width 188 height 13
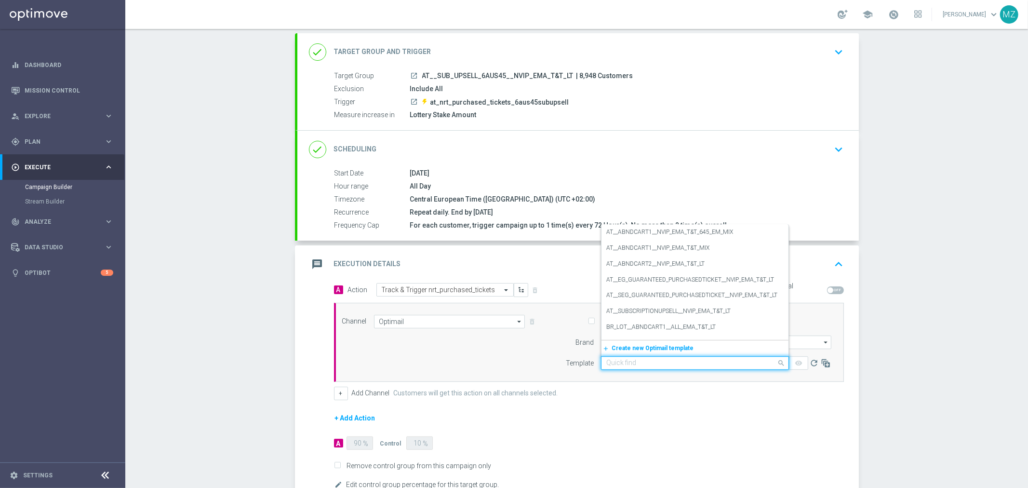
paste input "AT__SUBSCRIPTIONUPSELL__NVIP_EMA_T&T_LT"
type input "AT__SUBSCRIPTIONUPSELL__NVIP_EMA_T&T_LT"
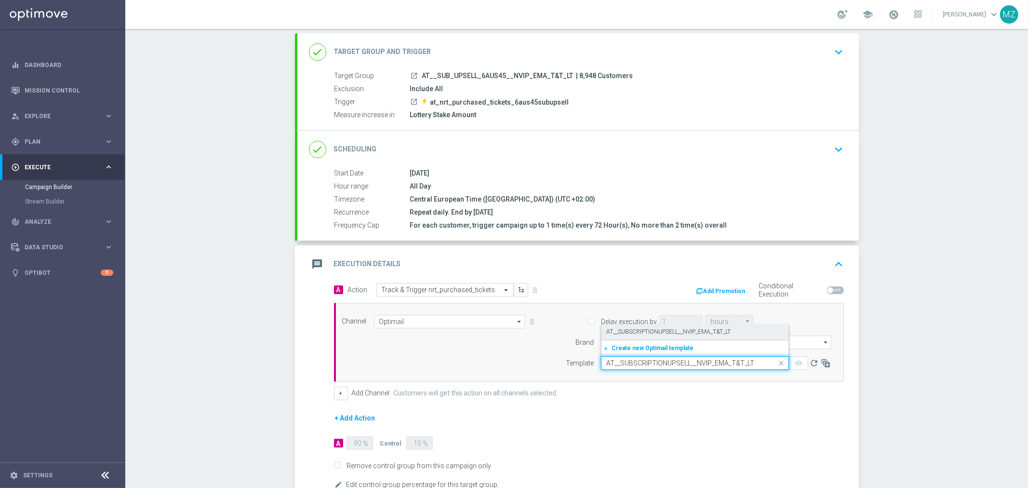
click at [634, 326] on div "AT__SUBSCRIPTIONUPSELL__NVIP_EMA_T&T_LT" at bounding box center [694, 332] width 177 height 16
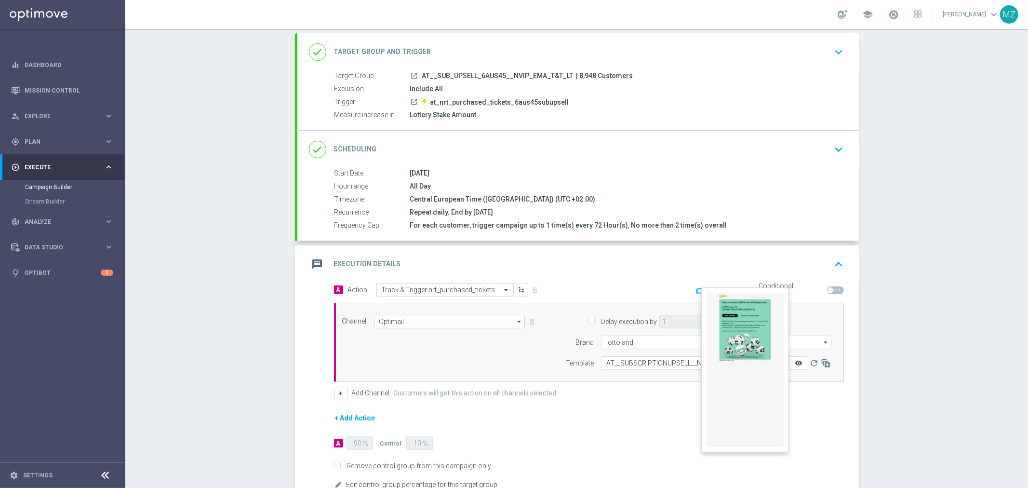
click at [796, 360] on icon "remove_red_eye" at bounding box center [799, 363] width 8 height 8
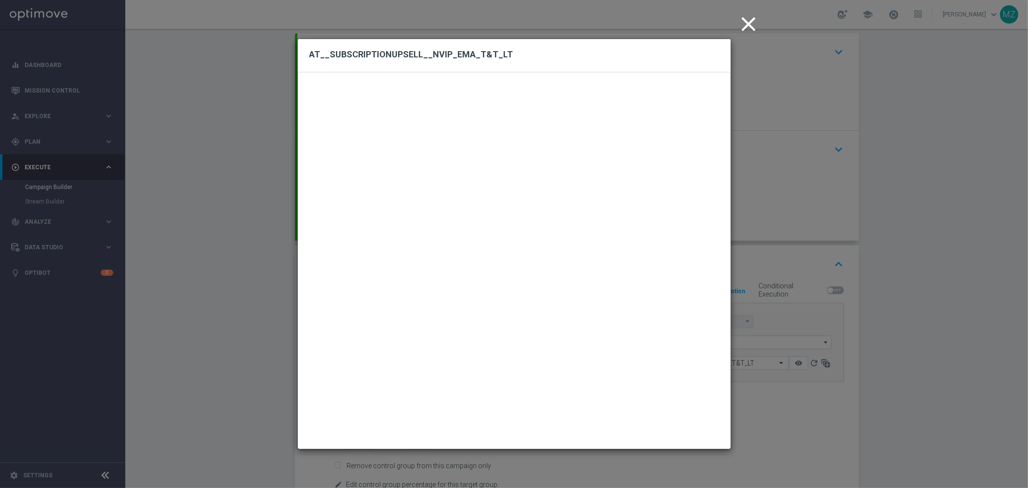
click at [751, 21] on icon "close" at bounding box center [749, 24] width 24 height 24
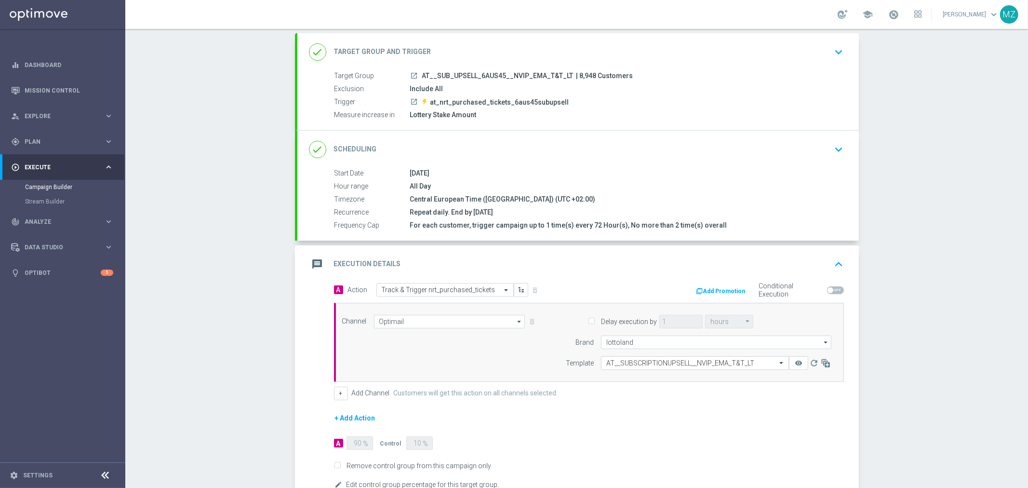
scroll to position [107, 0]
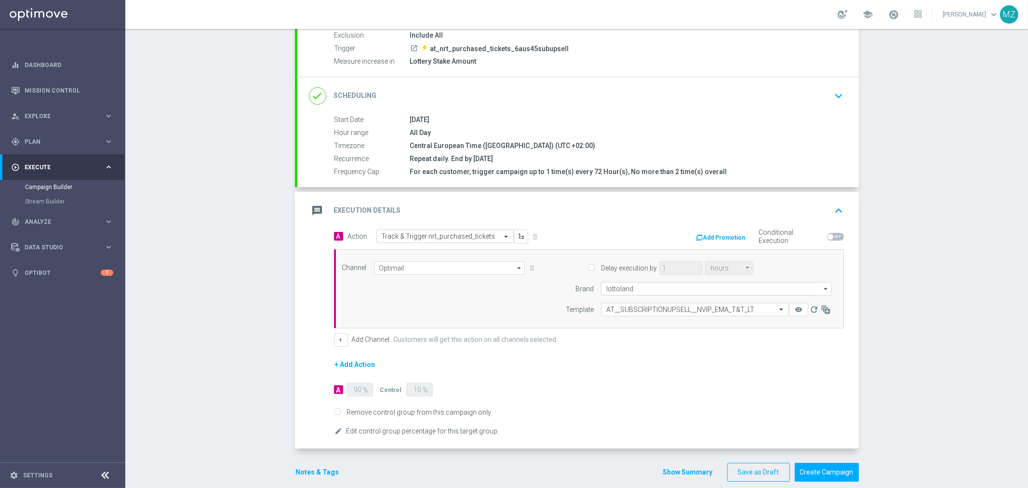
click at [310, 471] on button "Notes & Tags" at bounding box center [317, 472] width 45 height 12
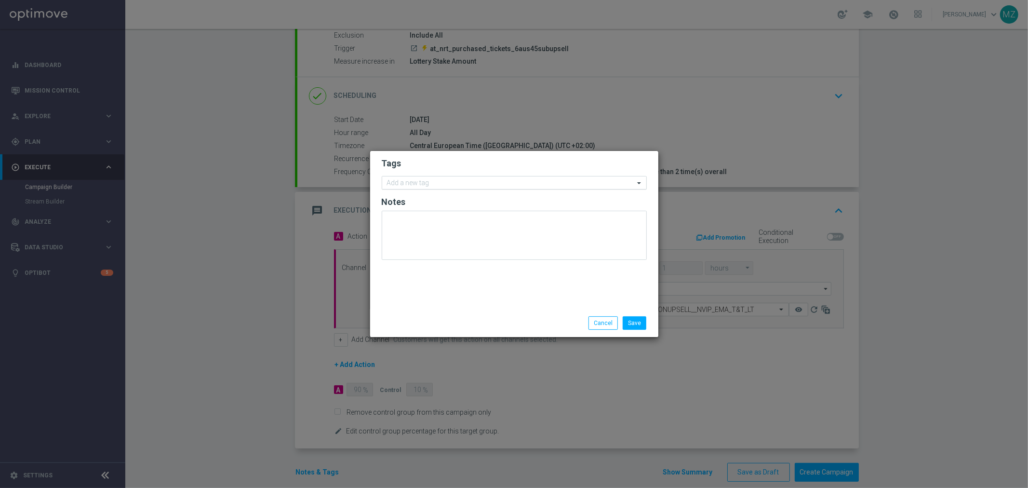
click at [438, 182] on input "text" at bounding box center [510, 183] width 247 height 8
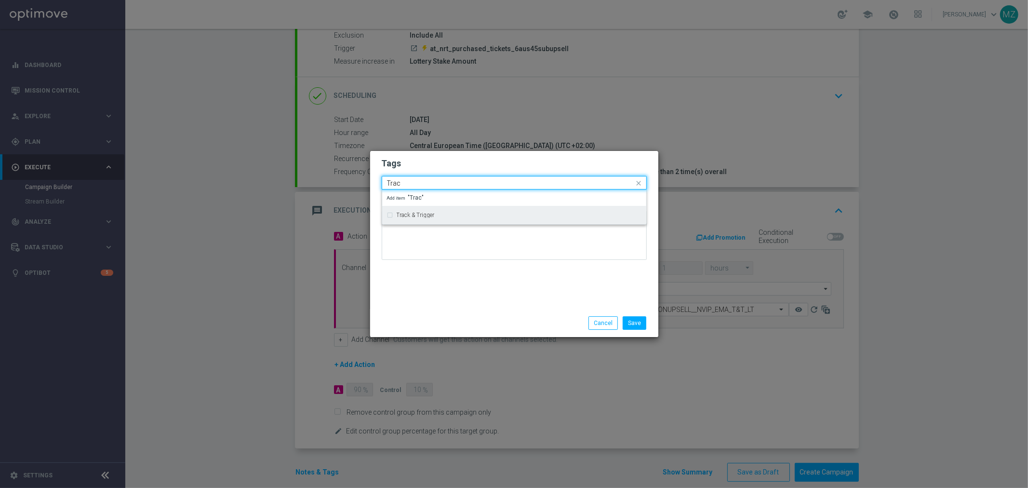
click at [423, 220] on div "Track & Trigger" at bounding box center [514, 214] width 255 height 15
type input "Trac"
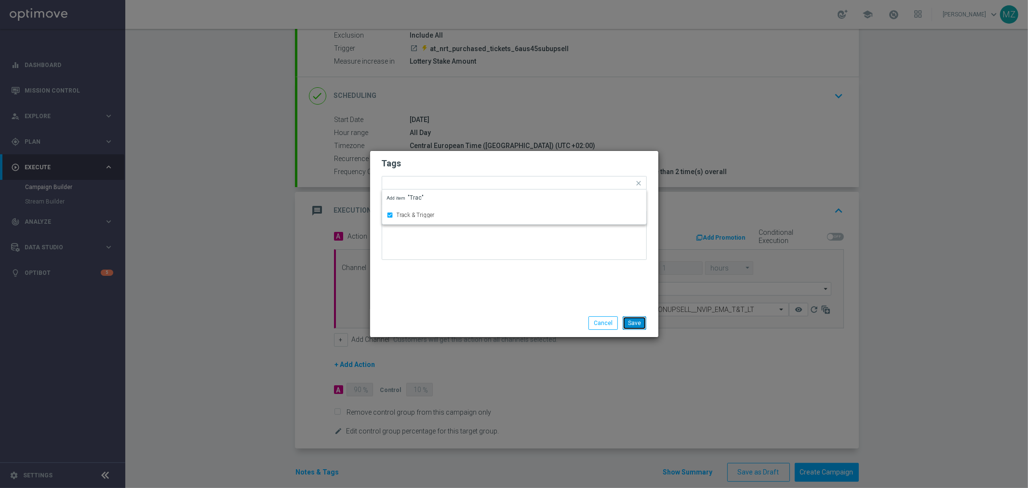
click at [633, 324] on button "Save" at bounding box center [635, 322] width 24 height 13
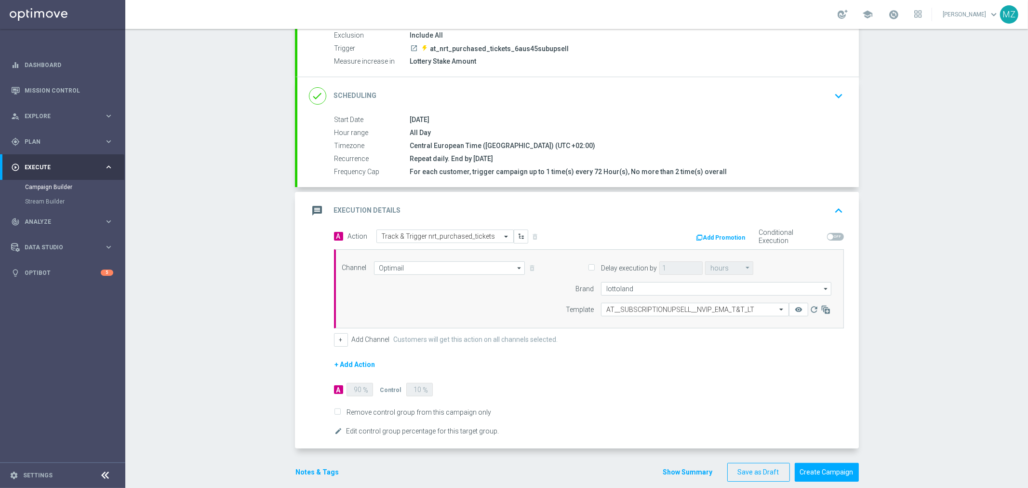
click at [631, 405] on form "A Action Select action Track & Trigger nrt_purchased_tickets delete_forever Add…" at bounding box center [589, 333] width 510 height 208
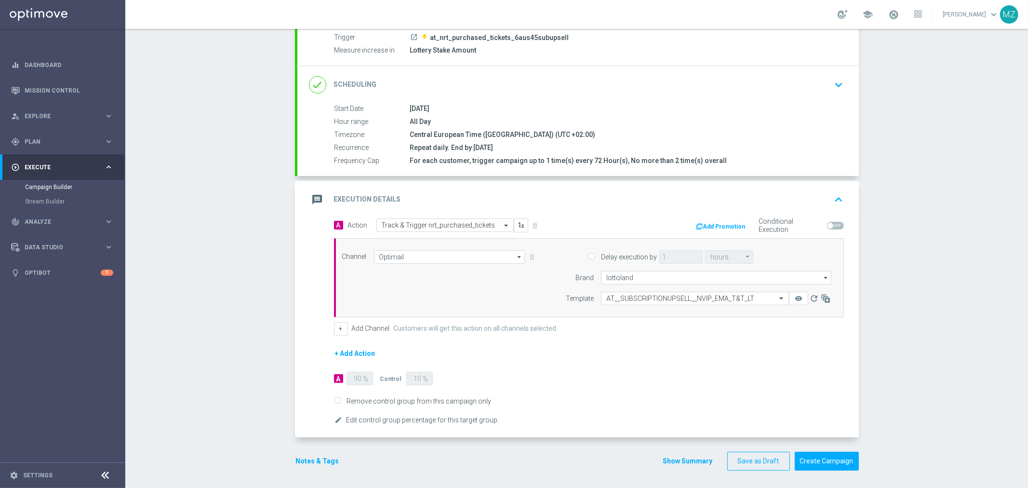
scroll to position [119, 0]
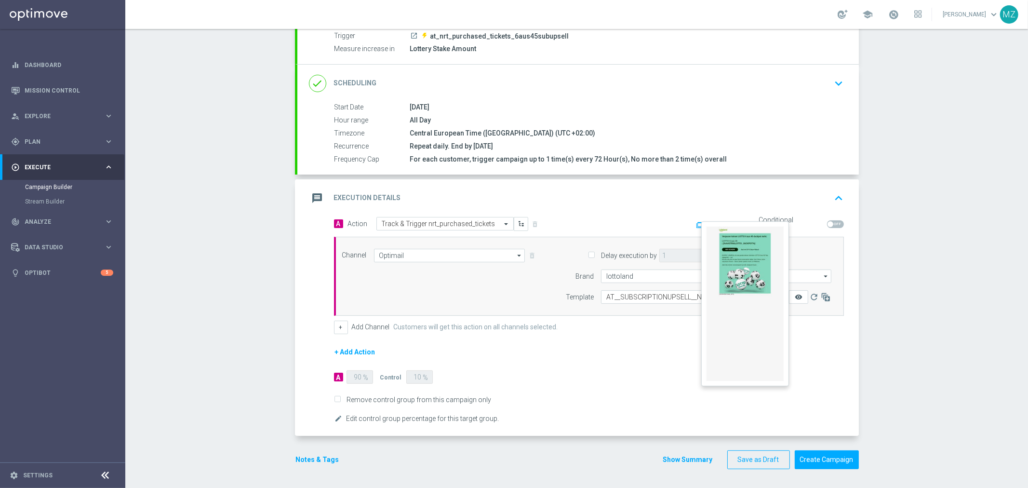
click at [795, 293] on icon "remove_red_eye" at bounding box center [799, 297] width 8 height 8
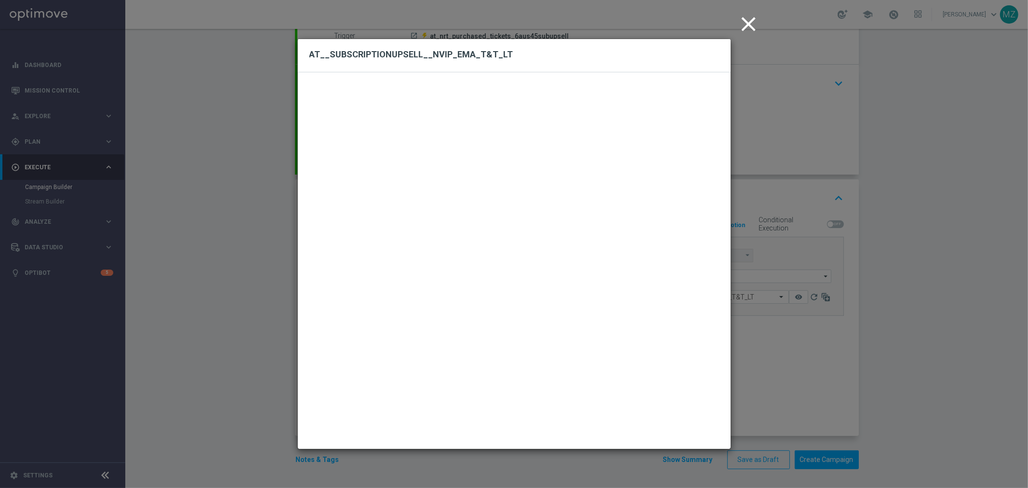
click at [751, 21] on icon "close" at bounding box center [749, 24] width 24 height 24
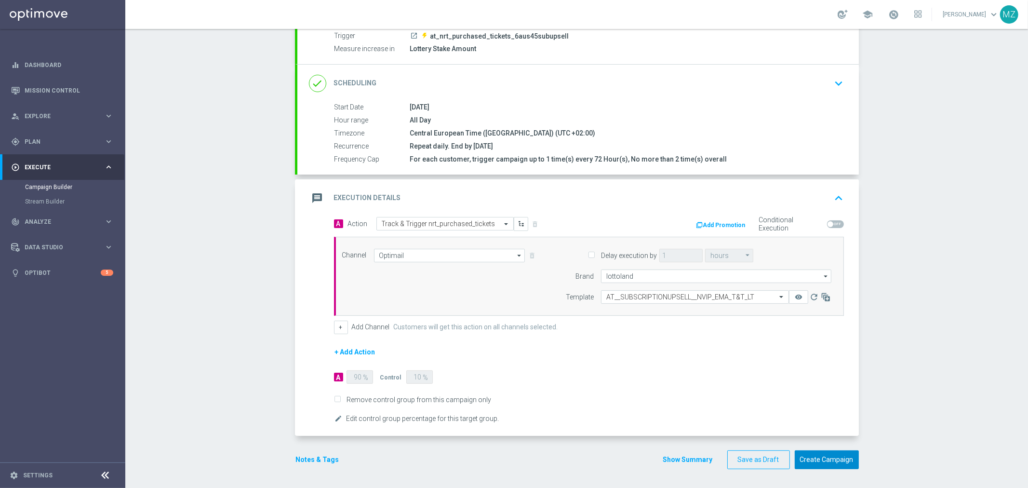
click at [827, 457] on button "Create Campaign" at bounding box center [827, 459] width 64 height 19
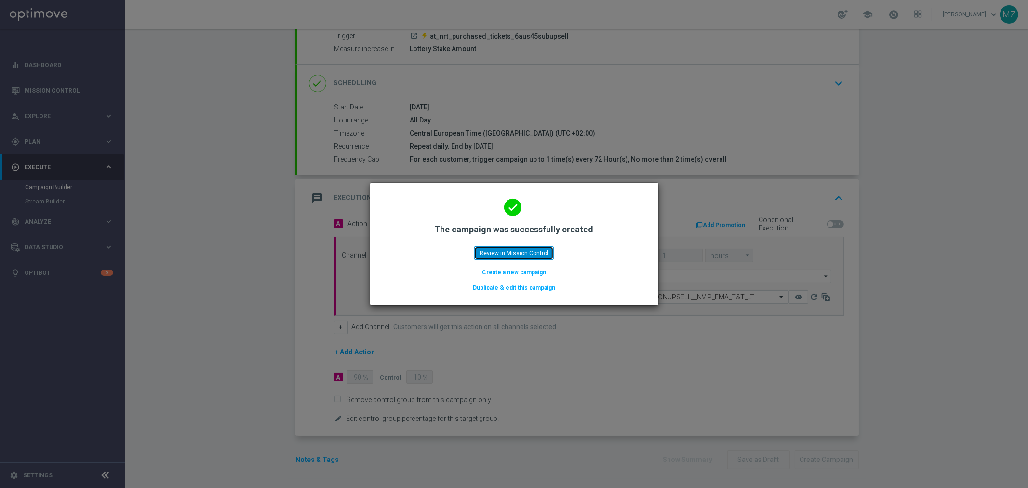
click at [523, 257] on button "Review in Mission Control" at bounding box center [514, 252] width 80 height 13
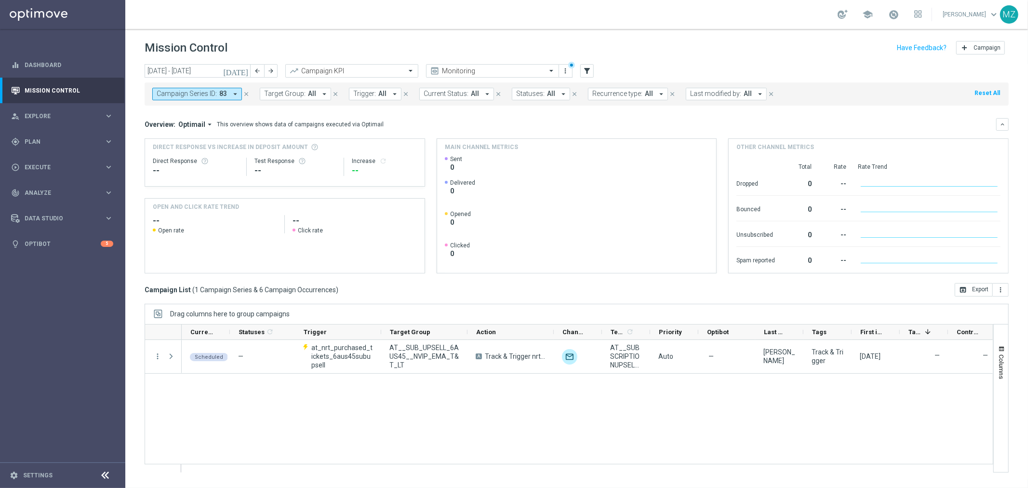
click at [246, 94] on icon "close" at bounding box center [246, 94] width 7 height 7
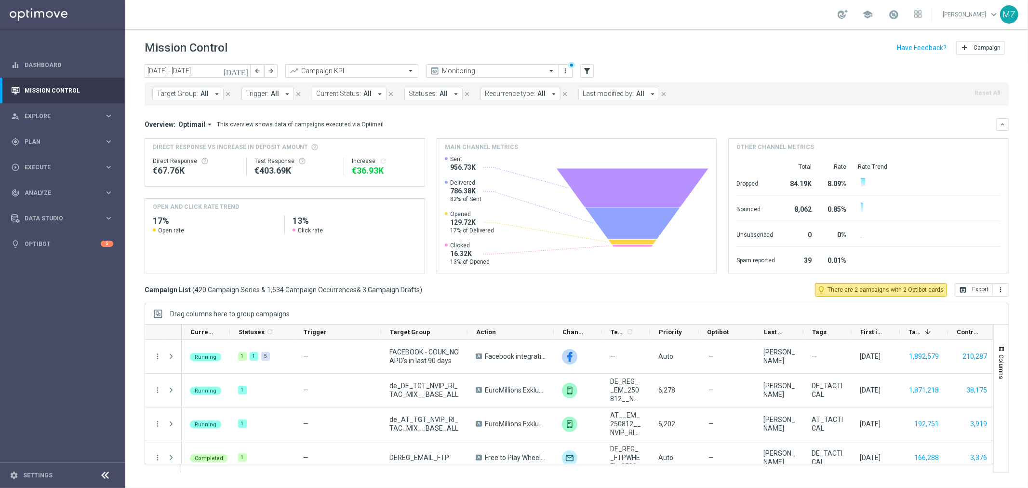
click at [272, 94] on span "All" at bounding box center [275, 94] width 8 height 8
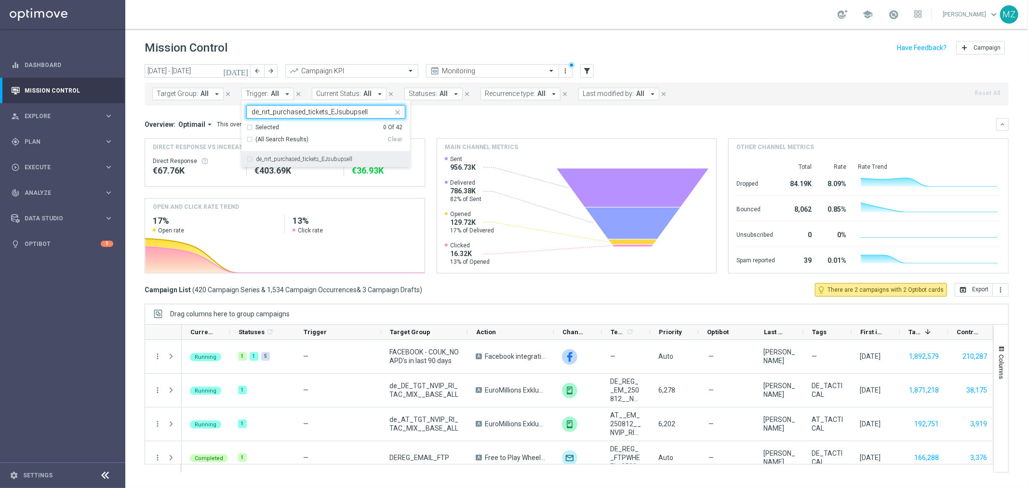
click at [280, 157] on label "de_nrt_purchased_tickets_EJsubupsell" at bounding box center [304, 159] width 96 height 6
type input "de_nrt_purchased_tickets_EJsubupsell"
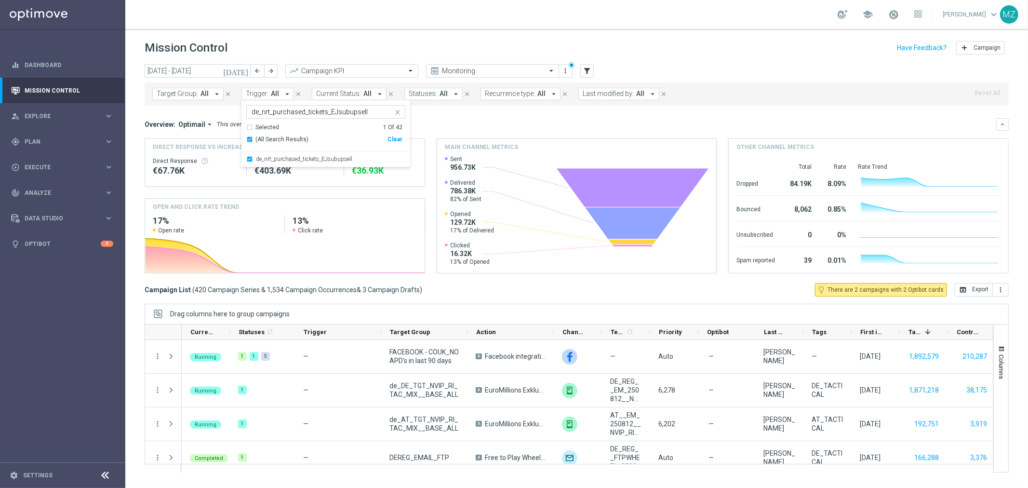
click at [244, 69] on icon "[DATE]" at bounding box center [236, 71] width 26 height 9
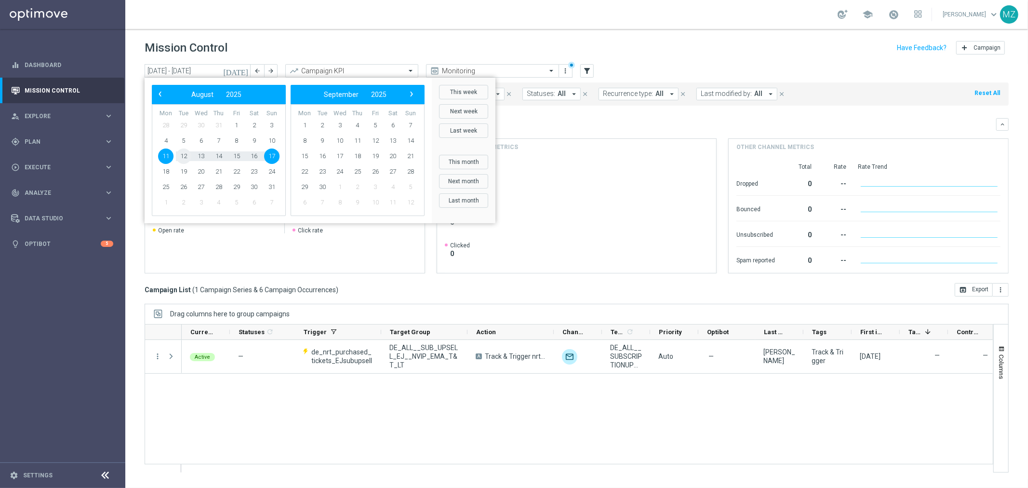
click at [184, 158] on span "12" at bounding box center [183, 155] width 15 height 15
type input "[DATE] - [DATE]"
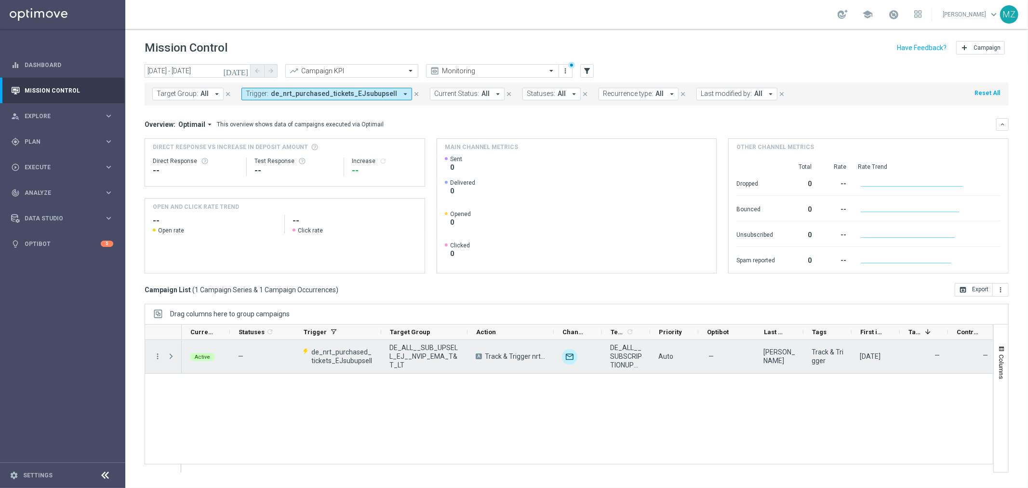
click at [156, 348] on div "more_vert" at bounding box center [153, 356] width 17 height 33
click at [155, 355] on icon "more_vert" at bounding box center [157, 356] width 9 height 9
click at [202, 418] on div "Edit" at bounding box center [221, 420] width 90 height 7
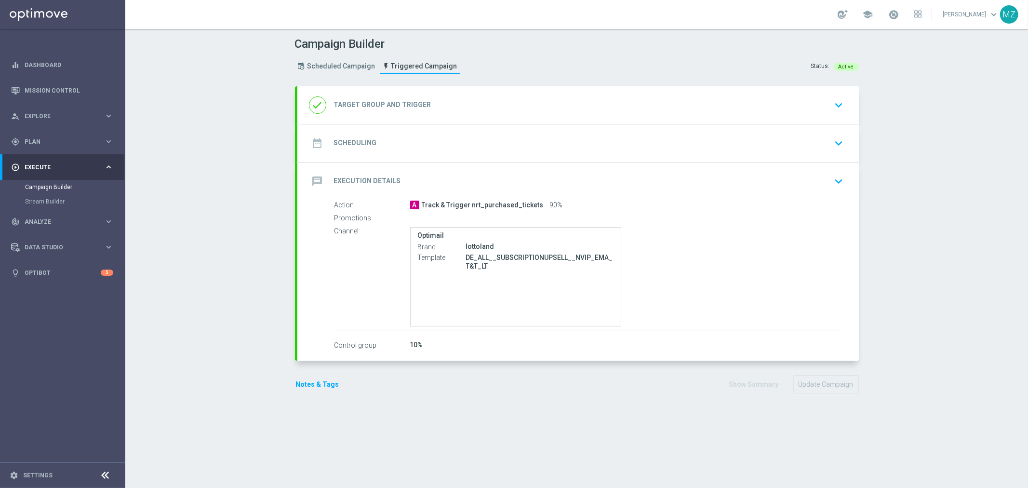
type input "DE_ALL__SUB_UPSELL_EJ__NVIP_EMA_T&T_LT"
radio input "false"
radio input "true"
type input "de_nrt_purchased_tickets_EJsubupsell"
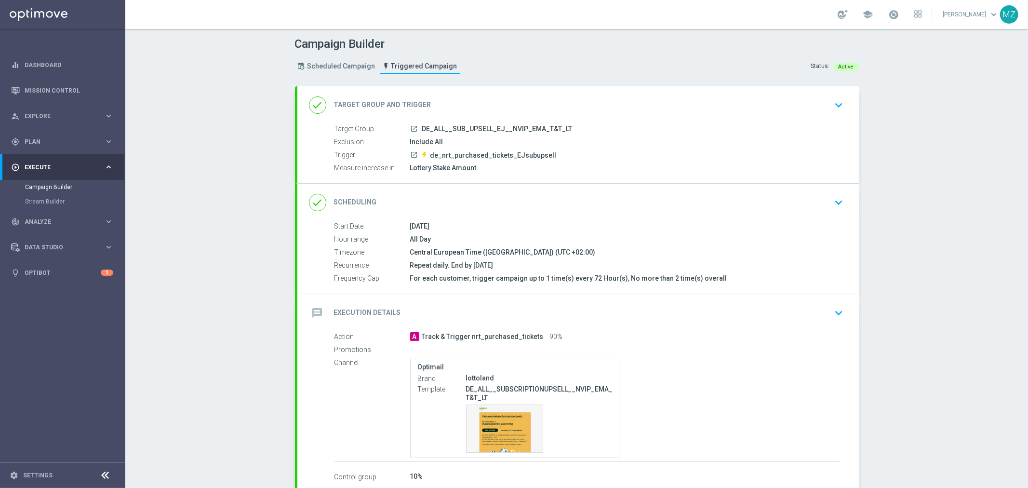
click at [444, 164] on div "Lottery Stake Amount" at bounding box center [625, 168] width 430 height 10
click at [485, 126] on span "DE_ALL__SUB_UPSELL_EJ__NVIP_EMA_T&T_LT" at bounding box center [497, 129] width 150 height 9
drag, startPoint x: 418, startPoint y: 129, endPoint x: 562, endPoint y: 128, distance: 144.1
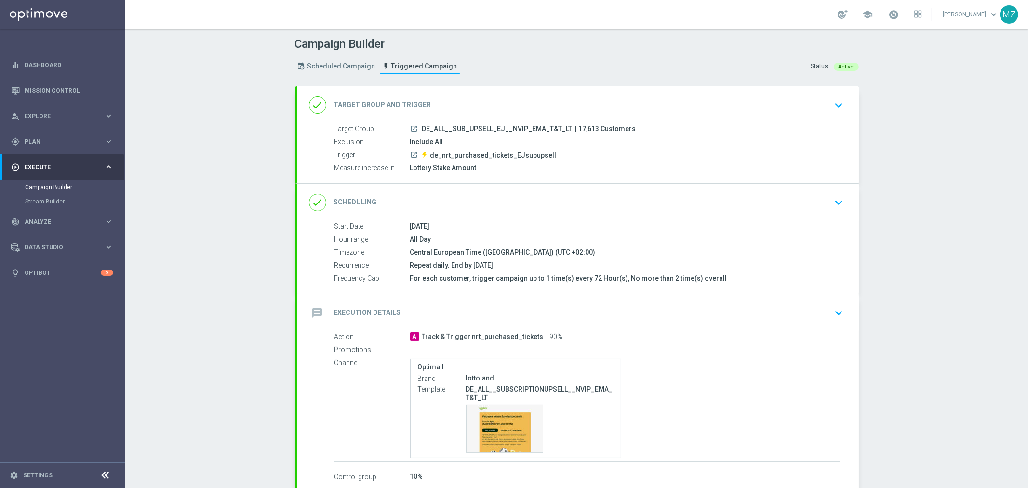
click at [562, 128] on div "launch DE_ALL__SUB_UPSELL_EJ__NVIP_EMA_T&T_LT | 17,613 Customers" at bounding box center [625, 129] width 430 height 10
copy span "DE_ALL__SUB_UPSELL_EJ__NVIP_EMA_T&T_LT"
click at [53, 187] on link "Campaign Builder" at bounding box center [62, 187] width 75 height 8
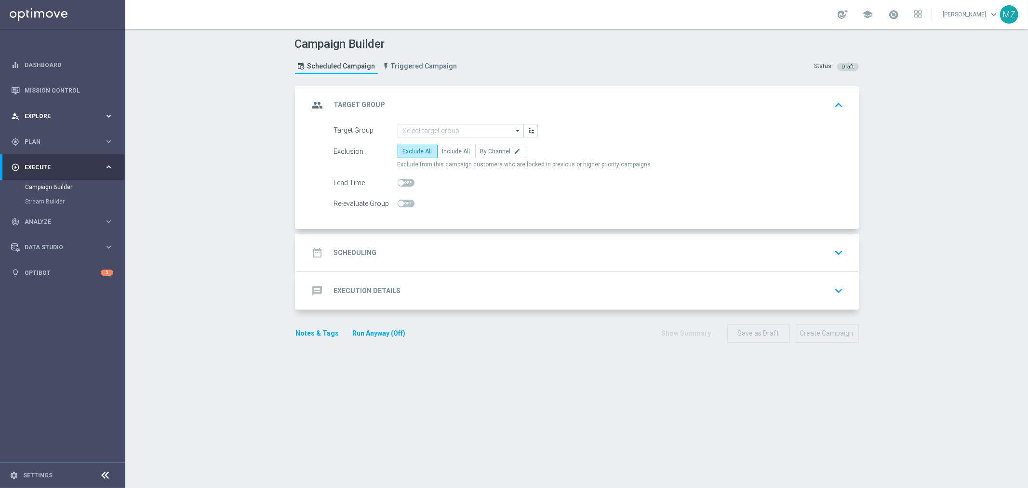
click at [76, 118] on span "Explore" at bounding box center [65, 116] width 80 height 6
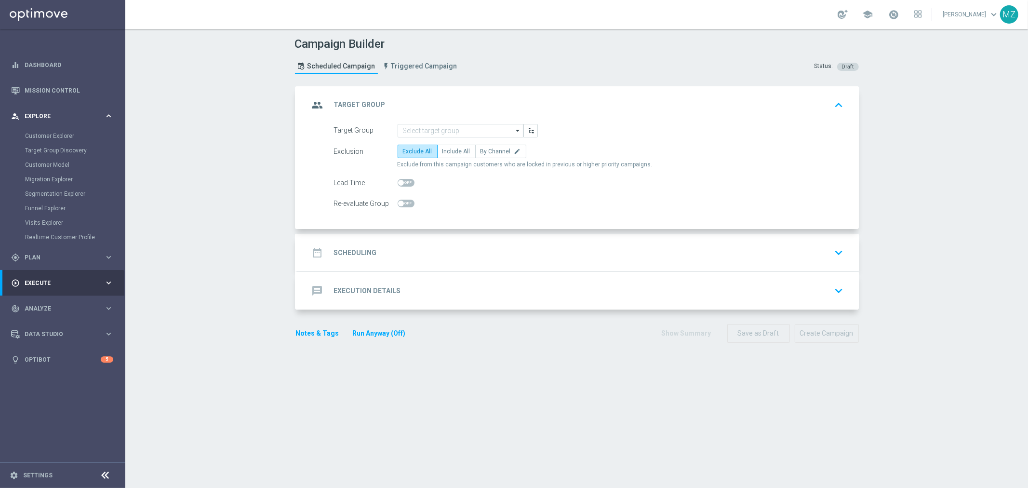
click at [76, 117] on span "Explore" at bounding box center [65, 116] width 80 height 6
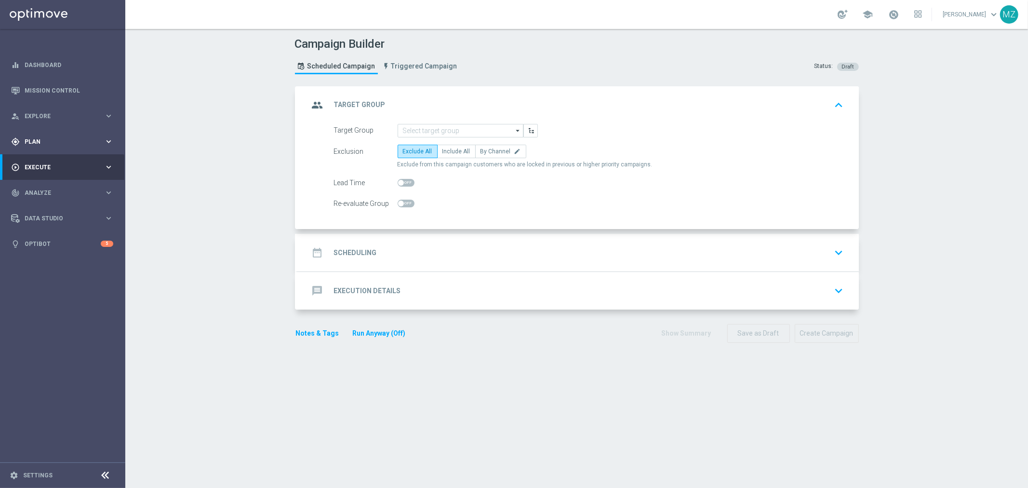
click at [69, 140] on span "Plan" at bounding box center [65, 142] width 80 height 6
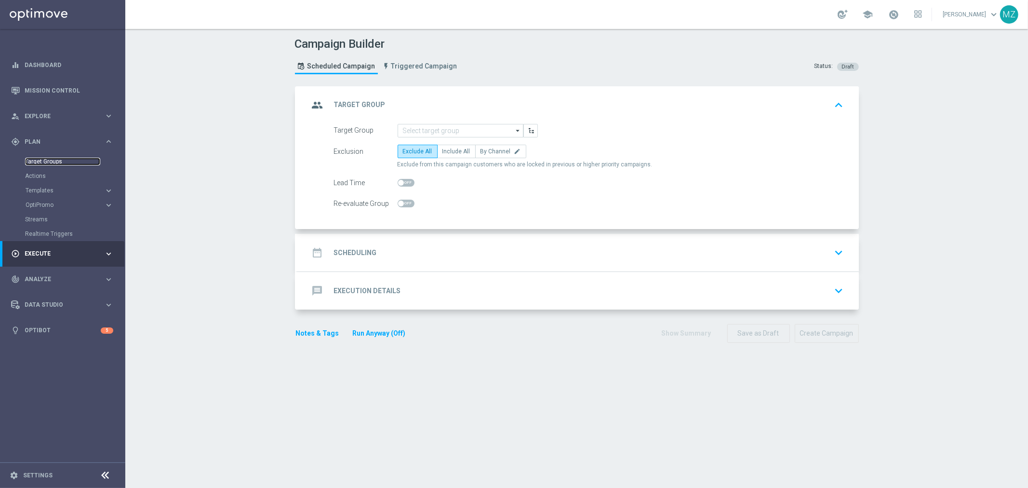
click at [62, 158] on link "Target Groups" at bounding box center [62, 162] width 75 height 8
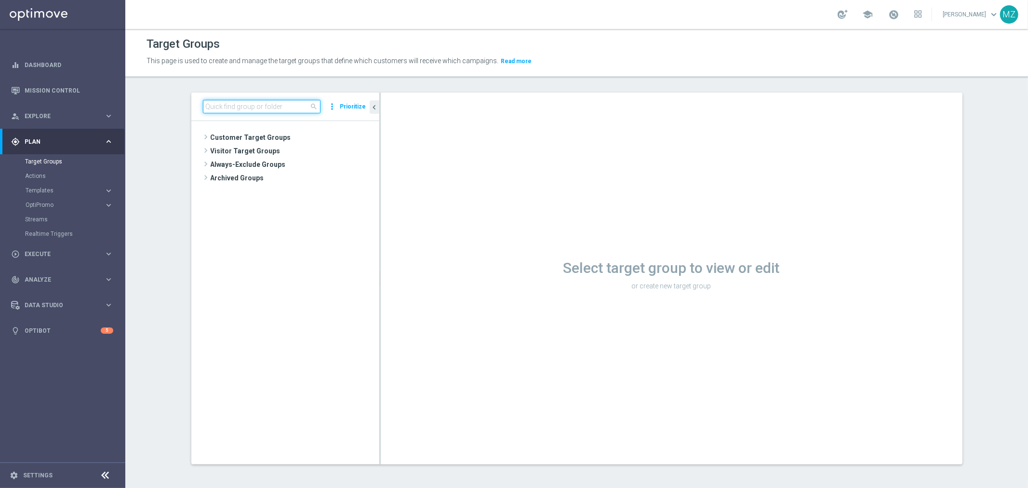
click at [235, 105] on input at bounding box center [262, 106] width 118 height 13
paste input "DE_ALL__SUB_UPSELL_EJ__NVIP_EMA_T&T_LT"
click at [281, 176] on span "DE_ALL__SUB_UPSELL_EJ__NVIP_EMA_T&T_LT" at bounding box center [304, 179] width 108 height 8
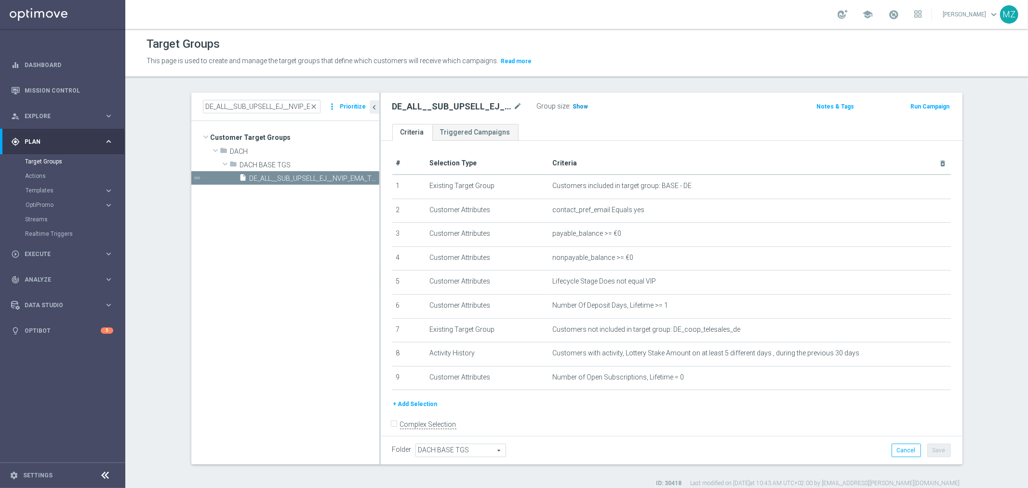
click at [577, 103] on span "Show" at bounding box center [580, 106] width 15 height 7
click at [273, 100] on input "DE_ALL__SUB_UPSELL_EJ__NVIP_EMA_T&T_LT" at bounding box center [262, 106] width 118 height 13
paste input "AT__SUB_UPSELL_6AUS45"
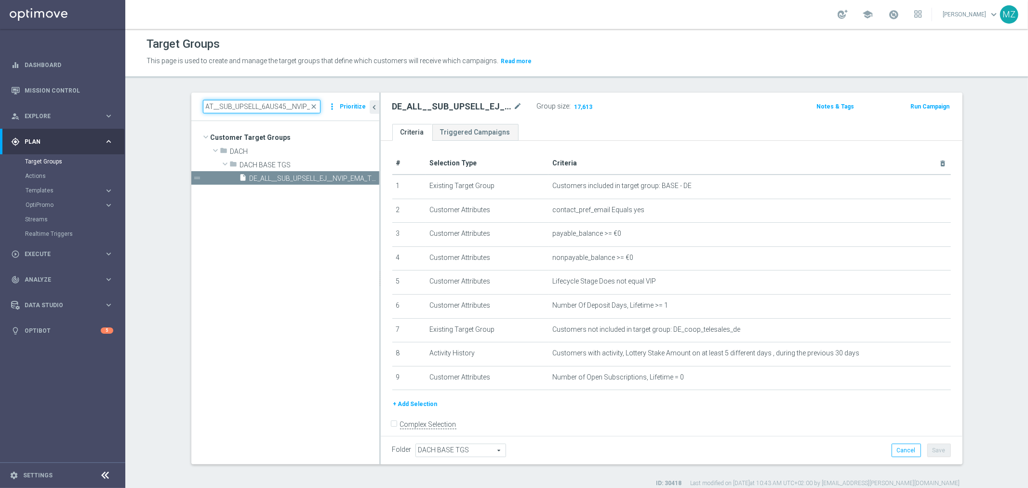
scroll to position [0, 34]
type input "AT__SUB_UPSELL_6AUS45__NVIP_EMA_T&T_LT"
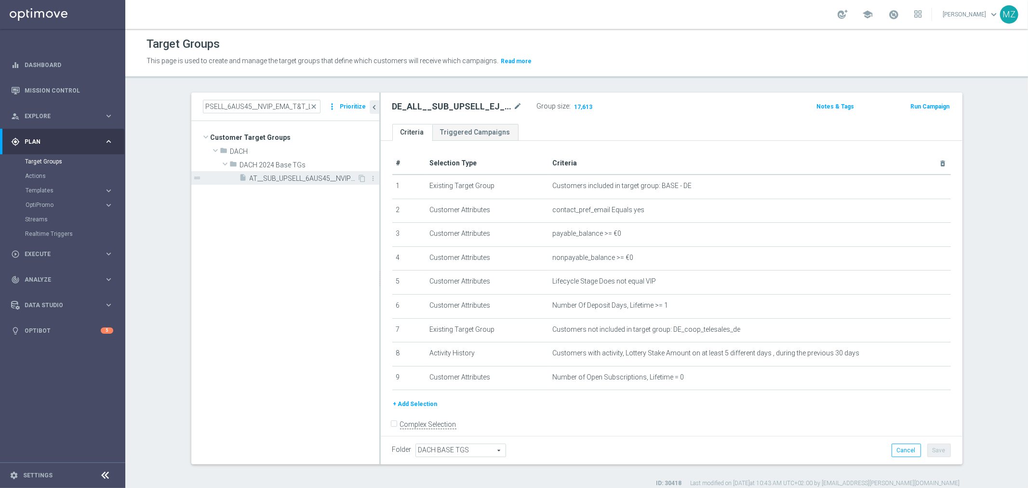
click at [302, 180] on span "AT__SUB_UPSELL_6AUS45__NVIP_EMA_T&T_LT" at bounding box center [304, 179] width 108 height 8
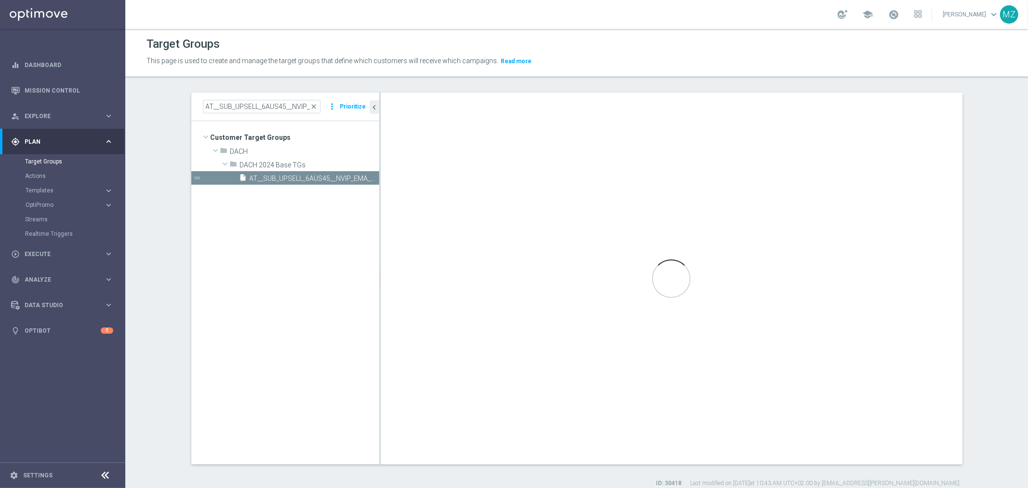
type input "DACH 2024 Base TGs"
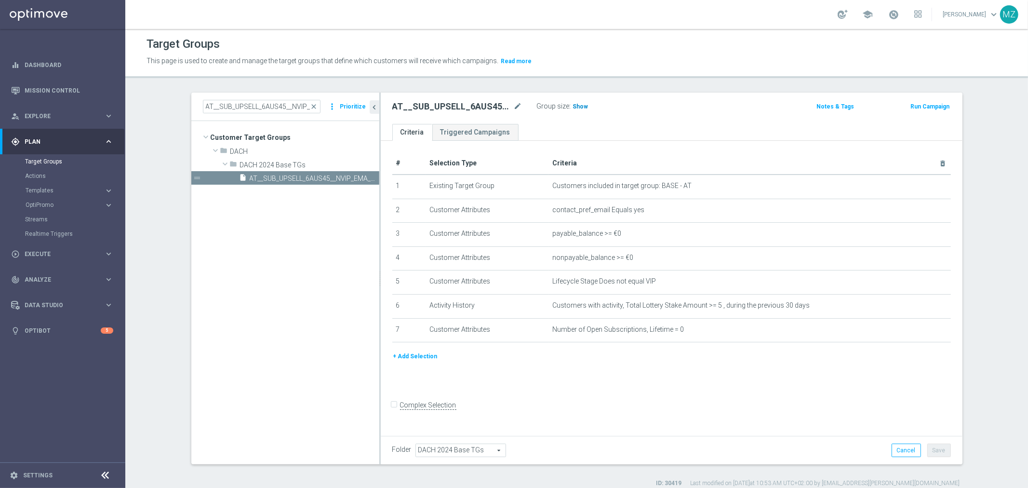
click at [580, 105] on span "Show" at bounding box center [580, 106] width 15 height 7
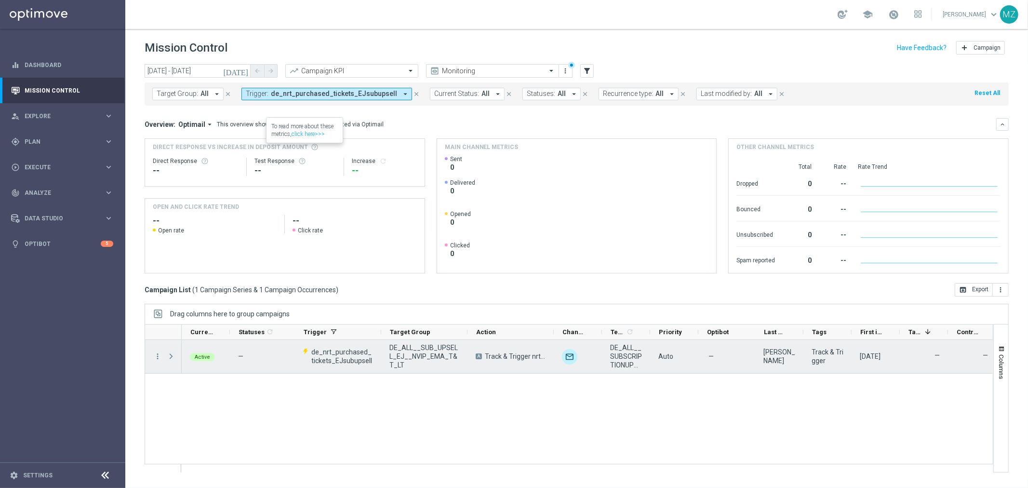
click at [170, 354] on span "Press SPACE to select this row." at bounding box center [171, 356] width 9 height 8
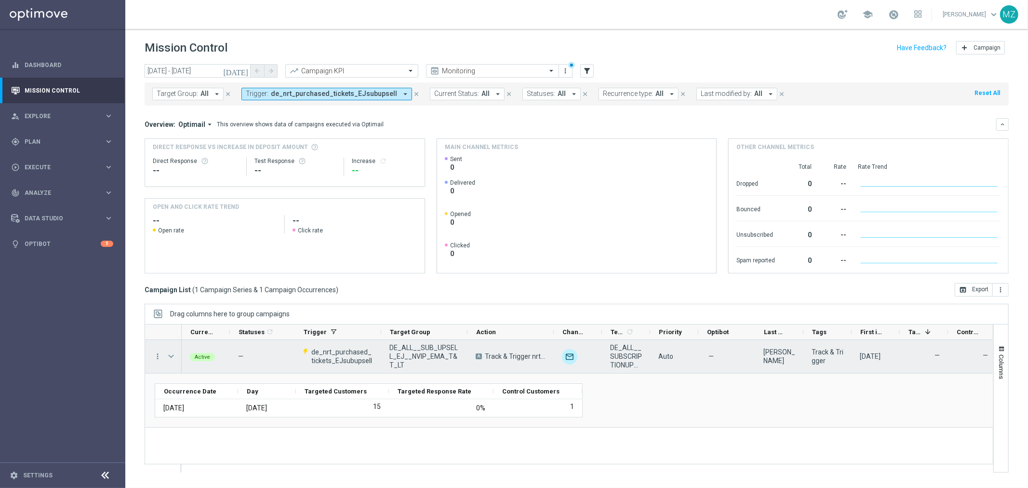
click at [170, 354] on span "Press SPACE to select this row." at bounding box center [171, 356] width 9 height 8
click at [157, 354] on icon "more_vert" at bounding box center [157, 356] width 9 height 9
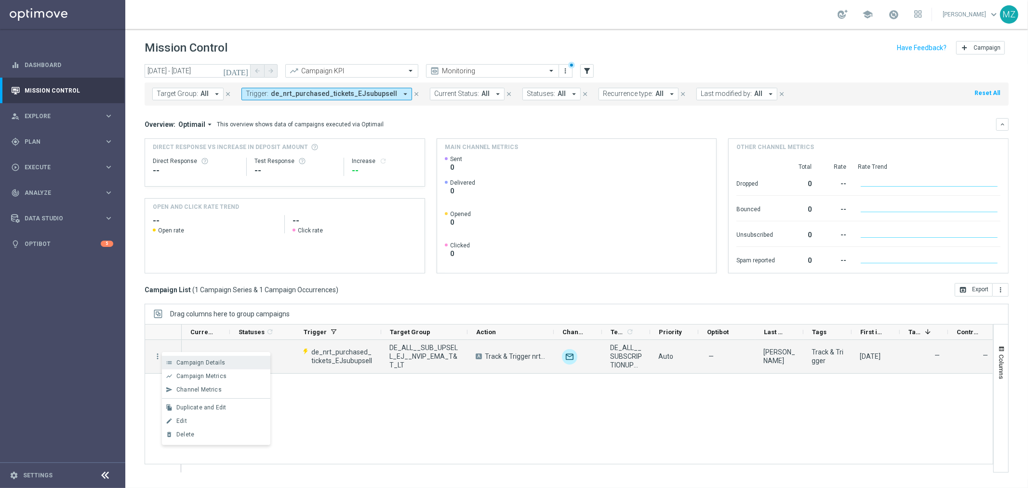
click at [210, 362] on span "Campaign Details" at bounding box center [200, 362] width 49 height 7
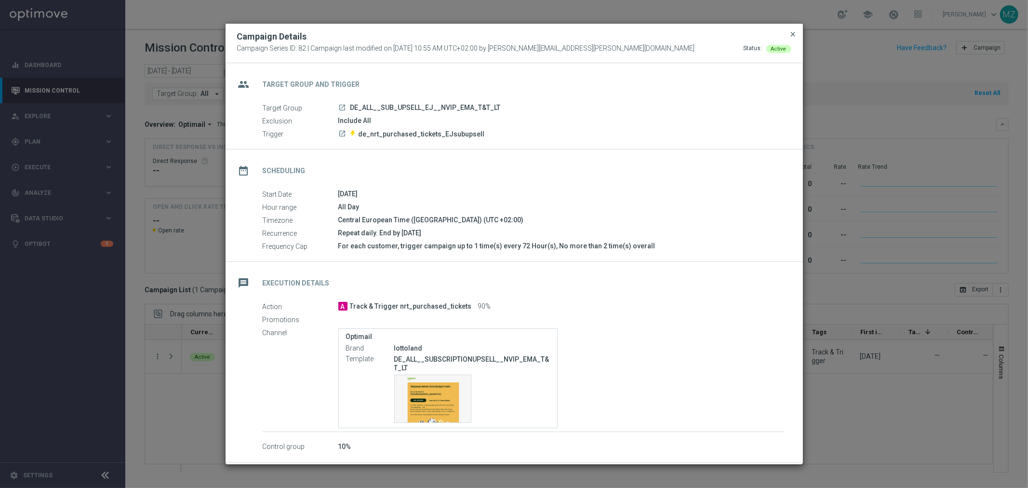
click at [793, 32] on span "close" at bounding box center [794, 34] width 8 height 8
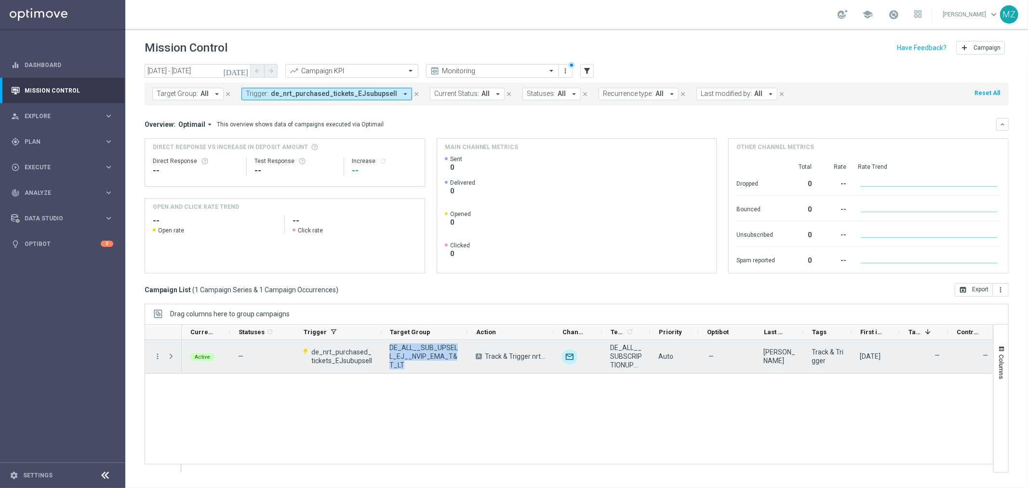
drag, startPoint x: 403, startPoint y: 358, endPoint x: 389, endPoint y: 344, distance: 20.1
click at [389, 344] on div "DE_ALL__SUB_UPSELL_EJ__NVIP_EMA_T&T_LT" at bounding box center [424, 356] width 86 height 33
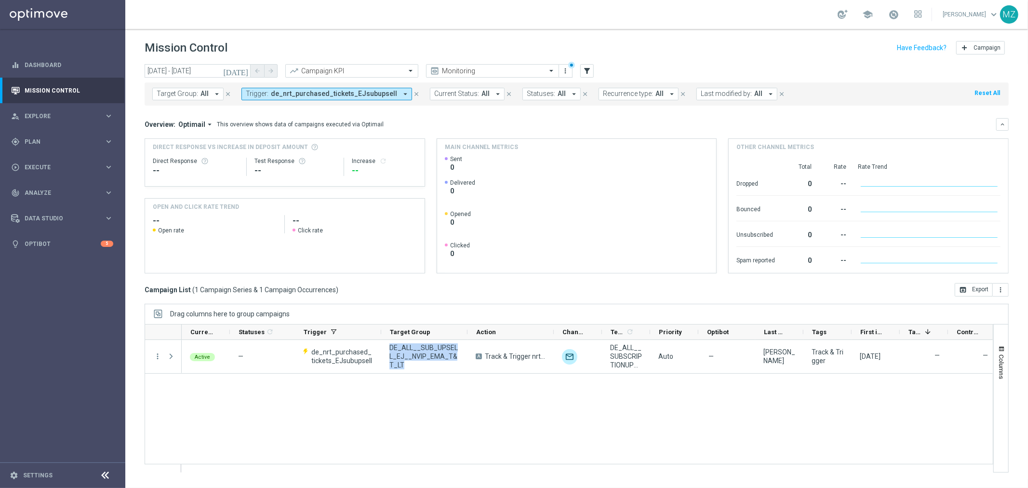
click at [326, 94] on span "de_nrt_purchased_tickets_EJsubupsell" at bounding box center [334, 94] width 126 height 8
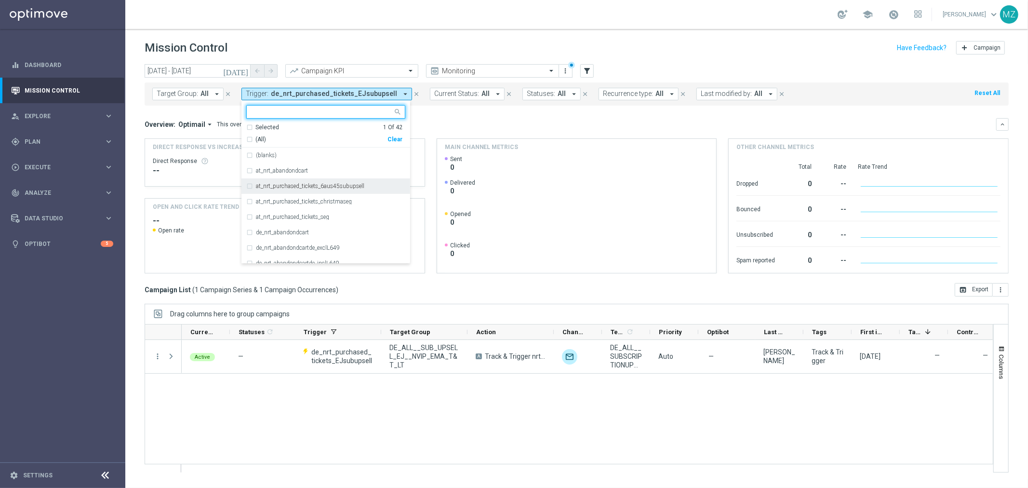
click at [315, 180] on div "at_nrt_purchased_tickets_6aus45subupsell" at bounding box center [325, 185] width 159 height 15
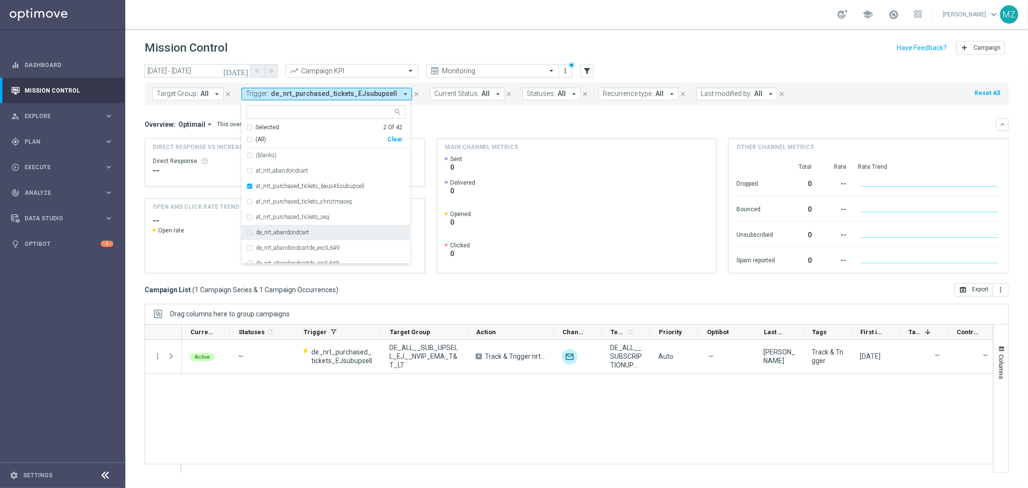
click at [511, 408] on div "Active — de_nrt_purchased_tickets_EJsubupsell DE_ALL__SUB_UPSELL_EJ__NVIP_EMA_T…" at bounding box center [587, 406] width 811 height 132
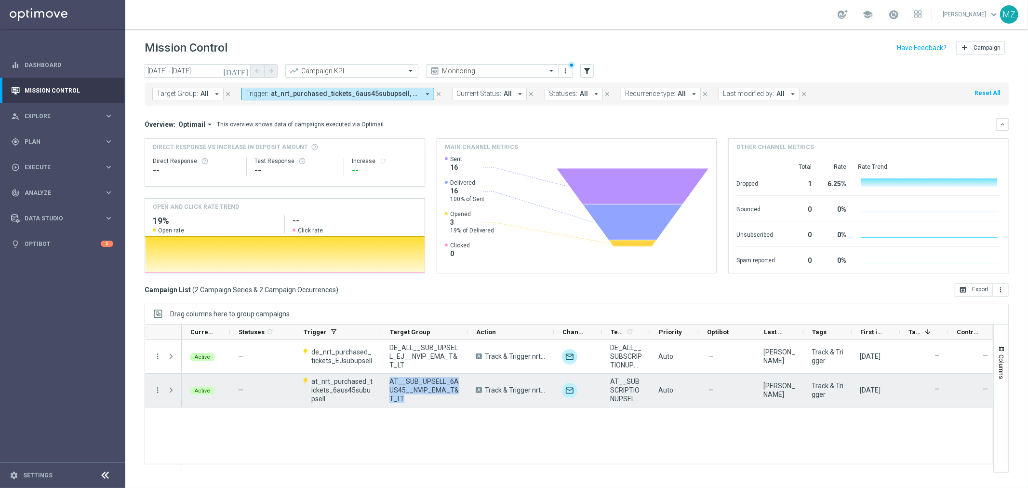
drag, startPoint x: 406, startPoint y: 400, endPoint x: 391, endPoint y: 378, distance: 26.3
click at [391, 378] on span "AT__SUB_UPSELL_6AUS45__NVIP_EMA_T&T_LT" at bounding box center [425, 390] width 70 height 26
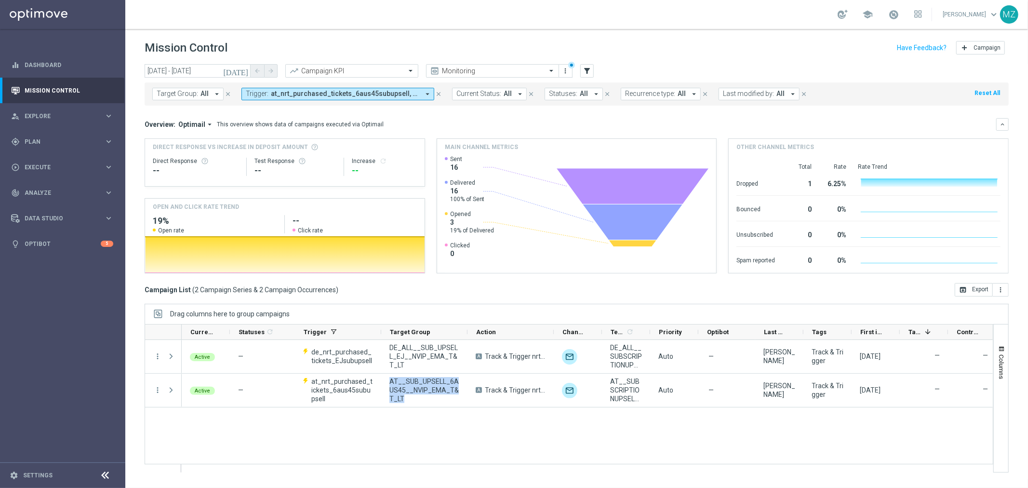
click at [473, 434] on div "Active — de_nrt_purchased_tickets_EJsubupsell DE_ALL__SUB_UPSELL_EJ__NVIP_EMA_T…" at bounding box center [587, 406] width 811 height 132
click at [426, 307] on div "Drag columns here to group campaigns" at bounding box center [577, 314] width 864 height 20
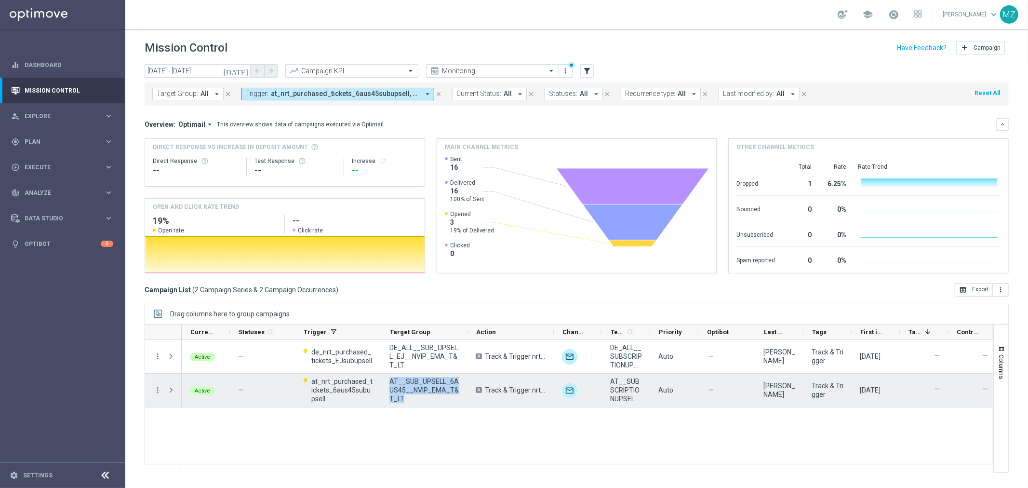
click at [412, 404] on div "AT__SUB_UPSELL_6AUS45__NVIP_EMA_T&T_LT" at bounding box center [424, 390] width 86 height 33
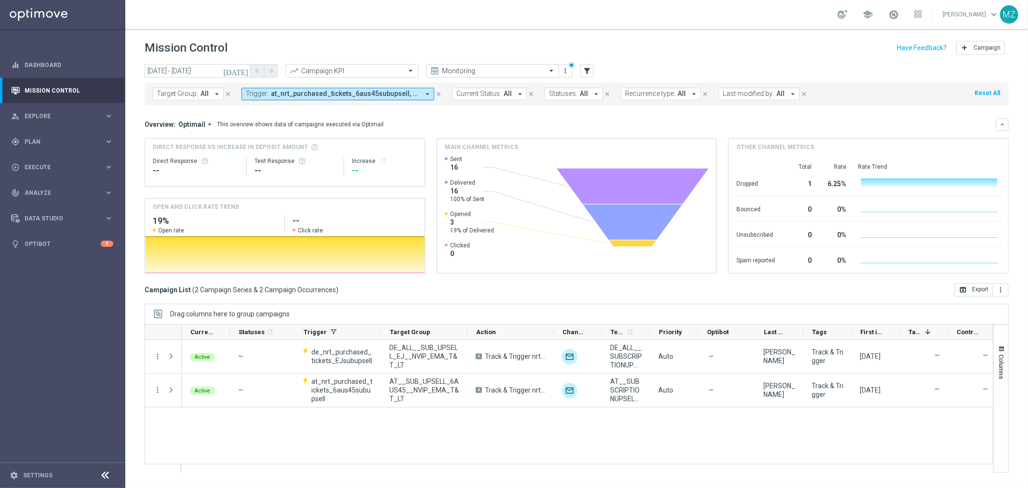
click at [451, 418] on div "Active — de_nrt_purchased_tickets_EJsubupsell DE_ALL__SUB_UPSELL_EJ__NVIP_EMA_T…" at bounding box center [587, 406] width 811 height 132
